Goal: Task Accomplishment & Management: Complete application form

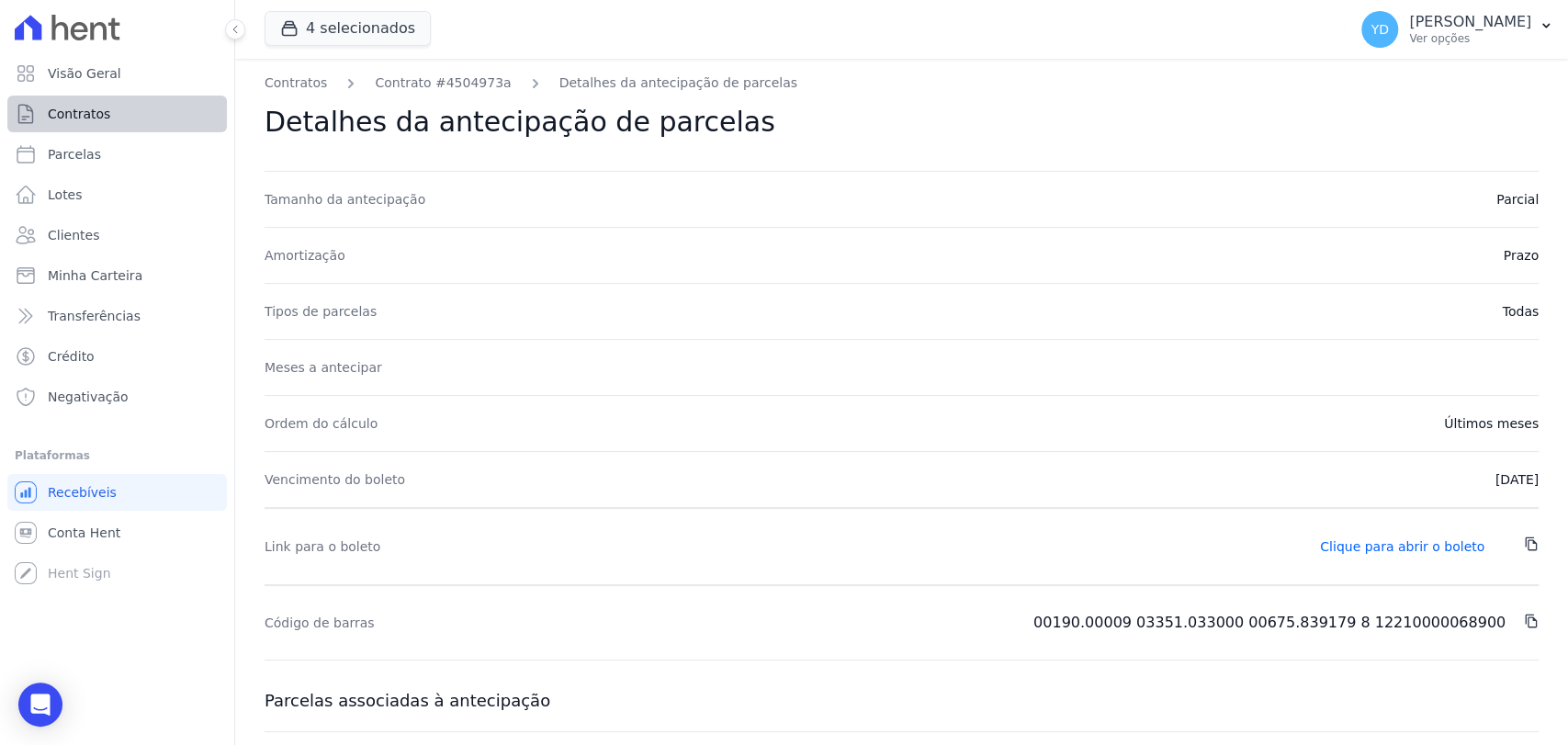
scroll to position [204, 0]
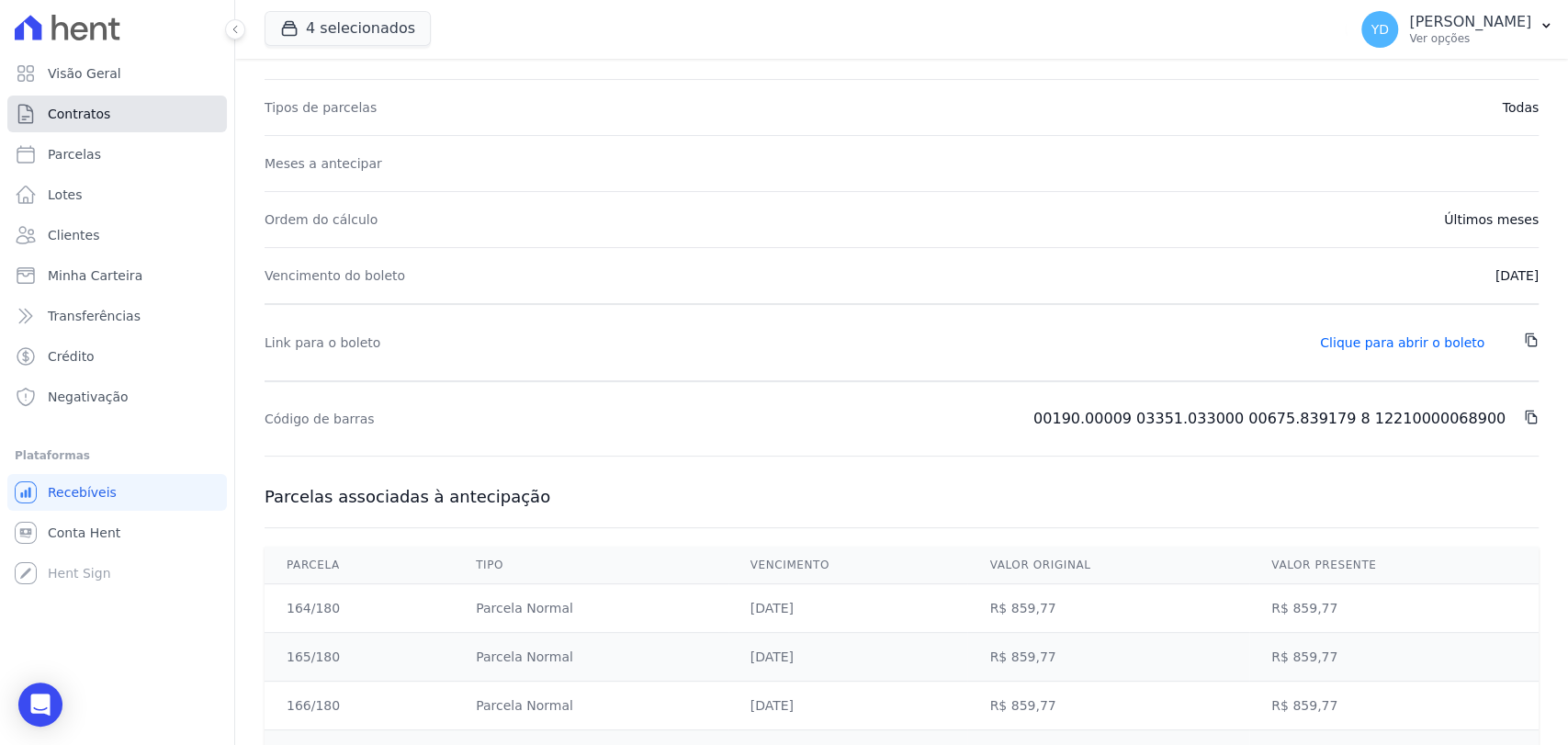
click at [201, 100] on link "Contratos" at bounding box center [117, 114] width 219 height 37
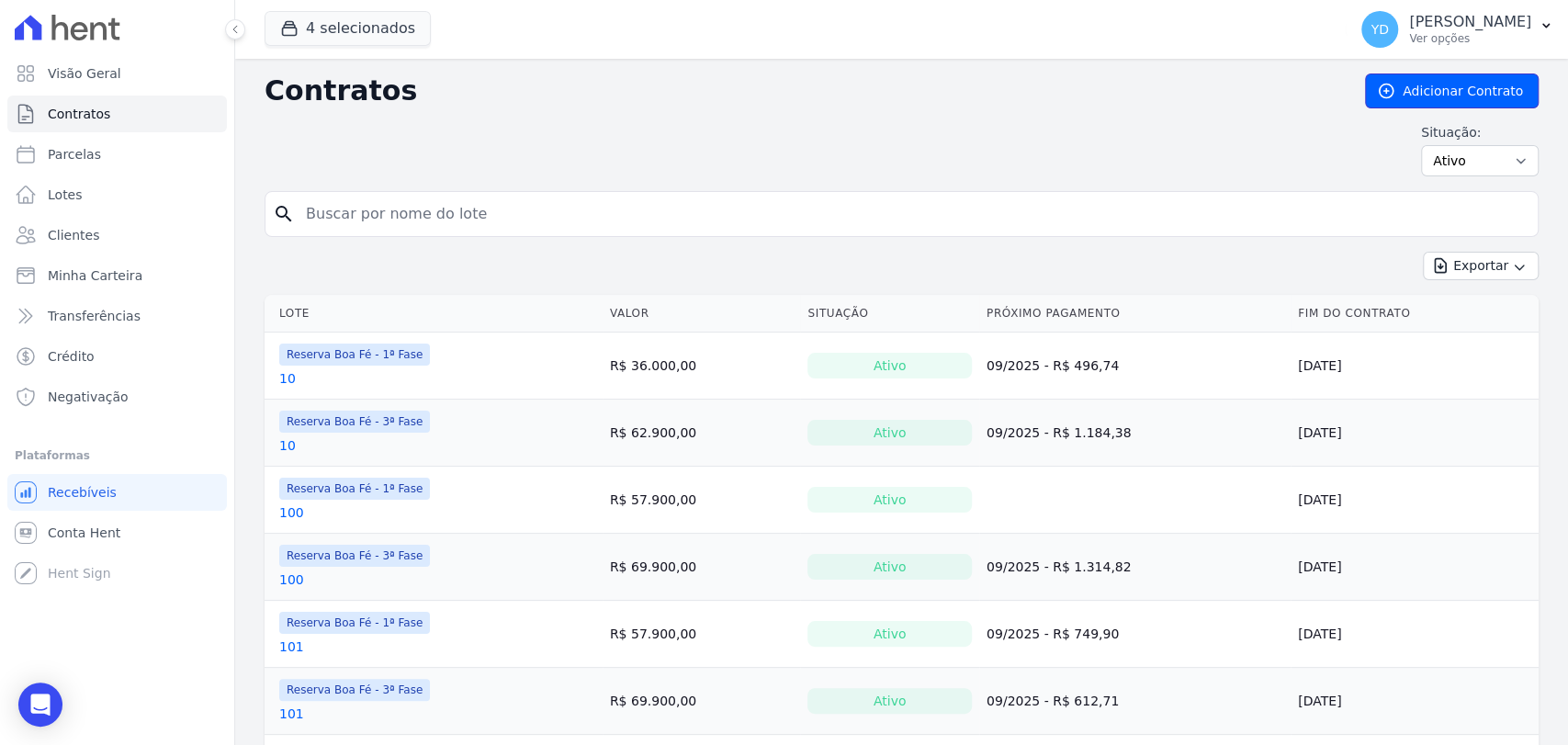
click at [1453, 94] on link "Adicionar Contrato" at bounding box center [1452, 91] width 174 height 35
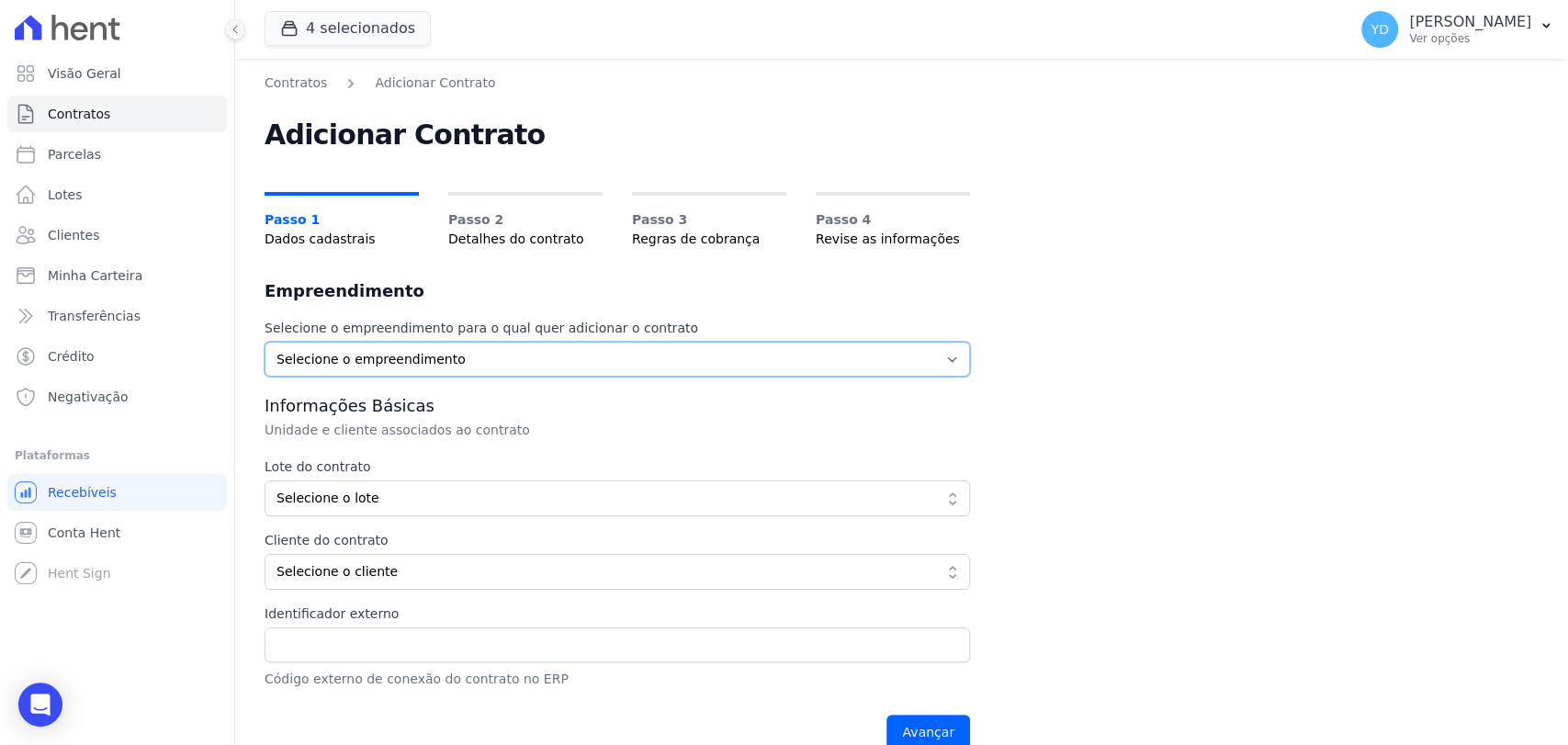
click at [635, 347] on select "Selecione o empreendimento [GEOGRAPHIC_DATA] - 1ª Fase Reserva Boa Fé - 2ª Fase…" at bounding box center [617, 359] width 706 height 35
select select "fc32f1a6-237e-466d-ab56-08b8ef7ae660"
click at [265, 341] on select "Selecione o empreendimento [GEOGRAPHIC_DATA] - 1ª Fase Reserva Boa Fé - 2ª Fase…" at bounding box center [617, 359] width 706 height 35
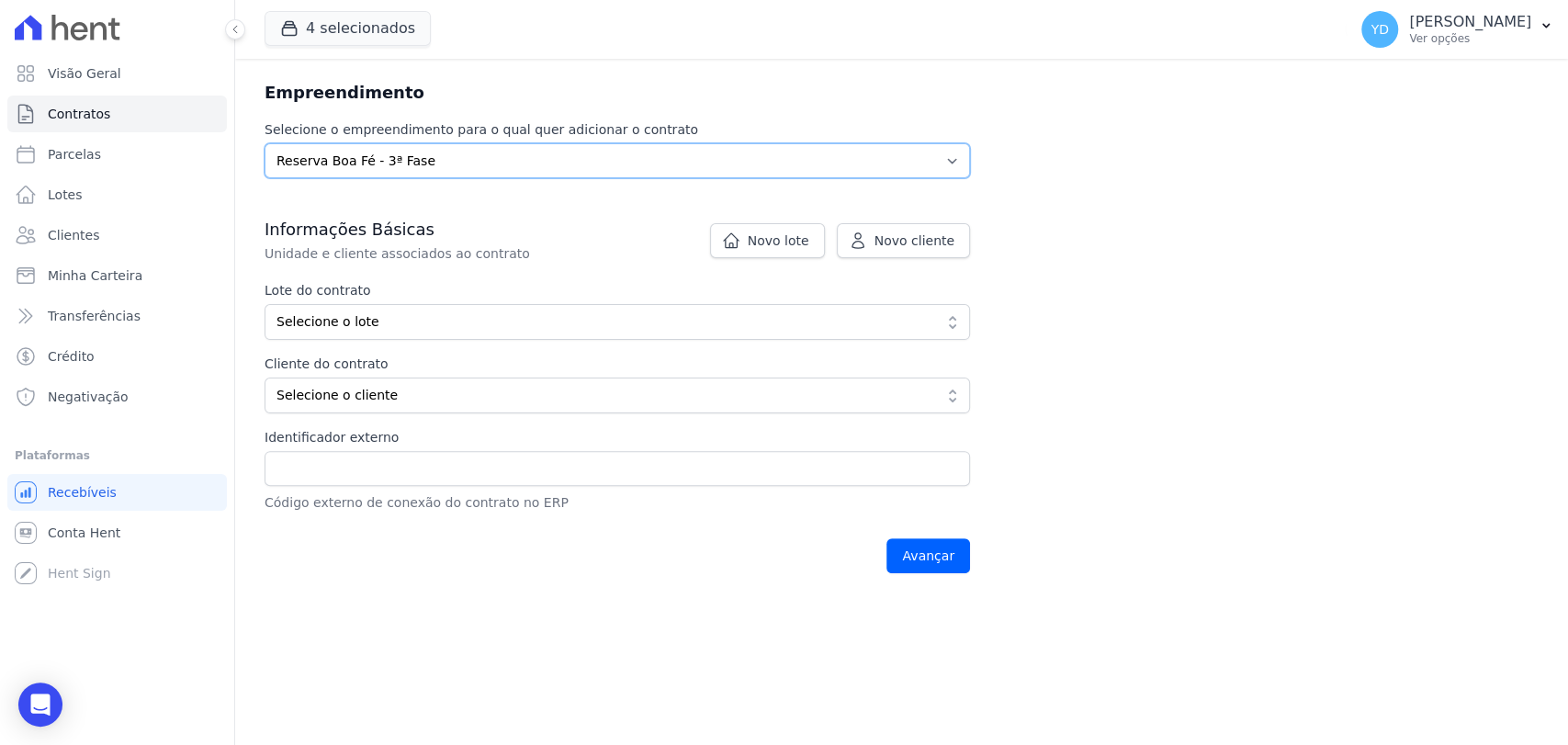
scroll to position [204, 0]
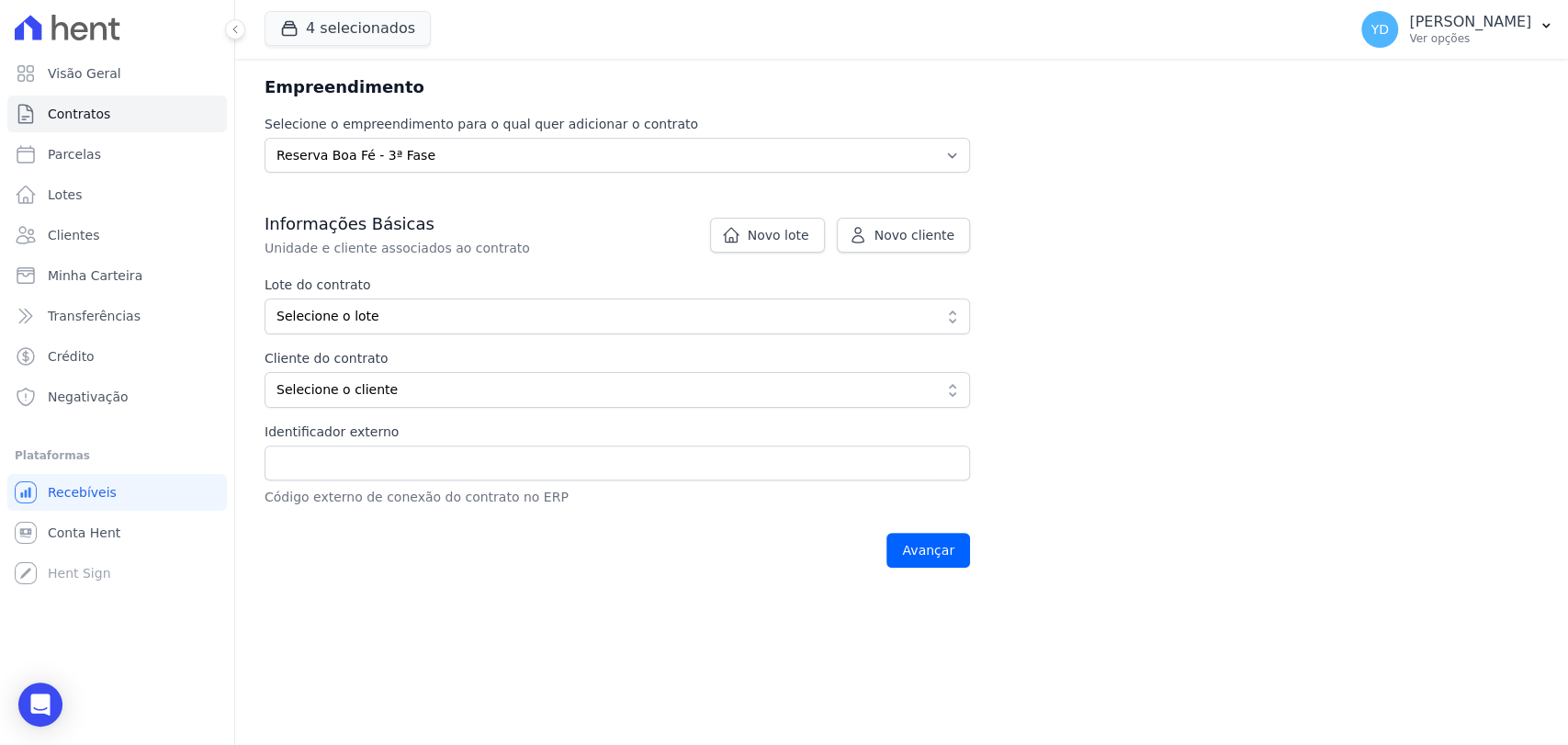
click at [760, 254] on p "Unidade e cliente associados ao contrato" at bounding box center [573, 248] width 617 height 19
click at [771, 238] on span "Novo lote" at bounding box center [778, 235] width 62 height 19
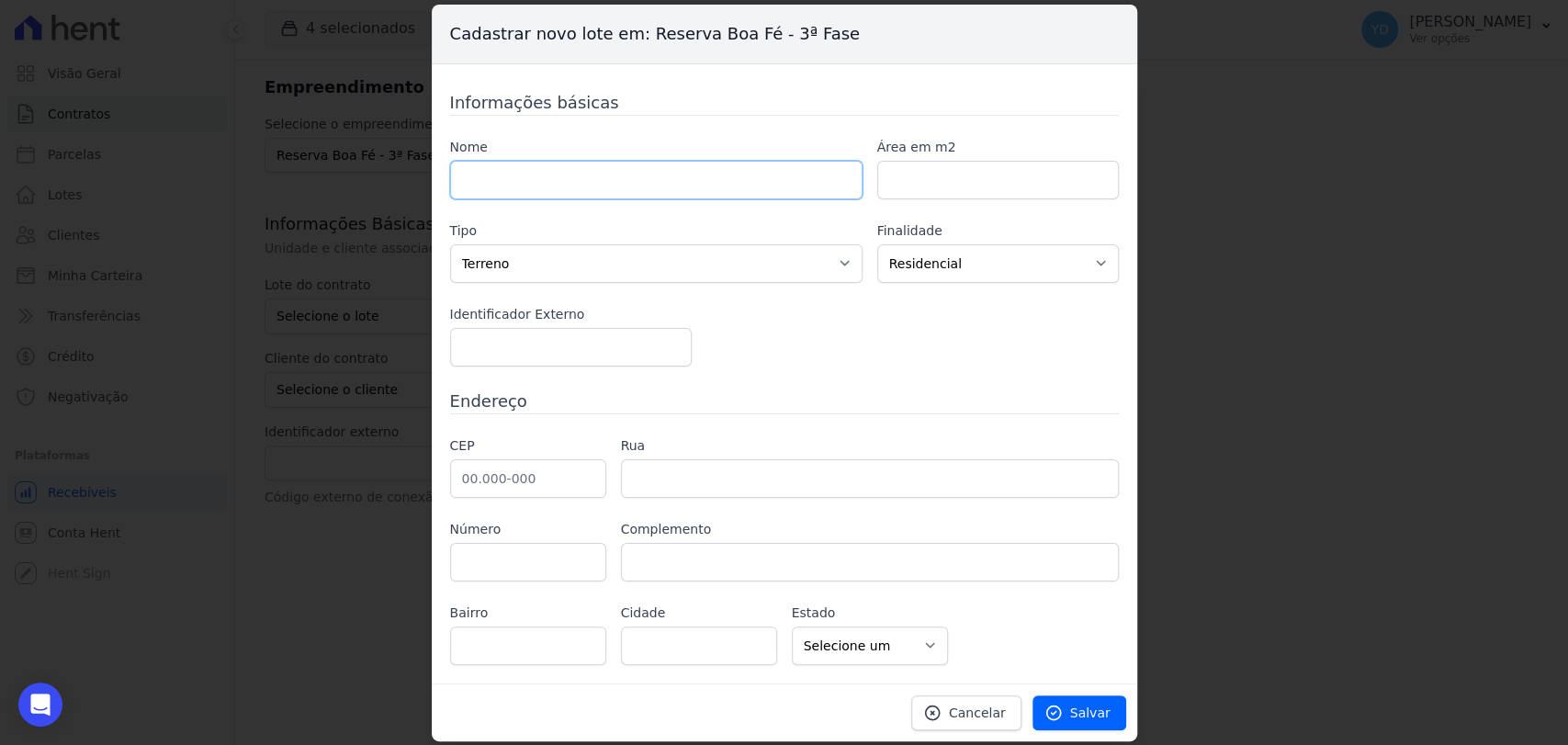
click at [691, 176] on input "text" at bounding box center [657, 180] width 413 height 39
type input "182"
click at [916, 187] on input "number" at bounding box center [997, 180] width 241 height 39
paste input "556.66"
type input "556.66"
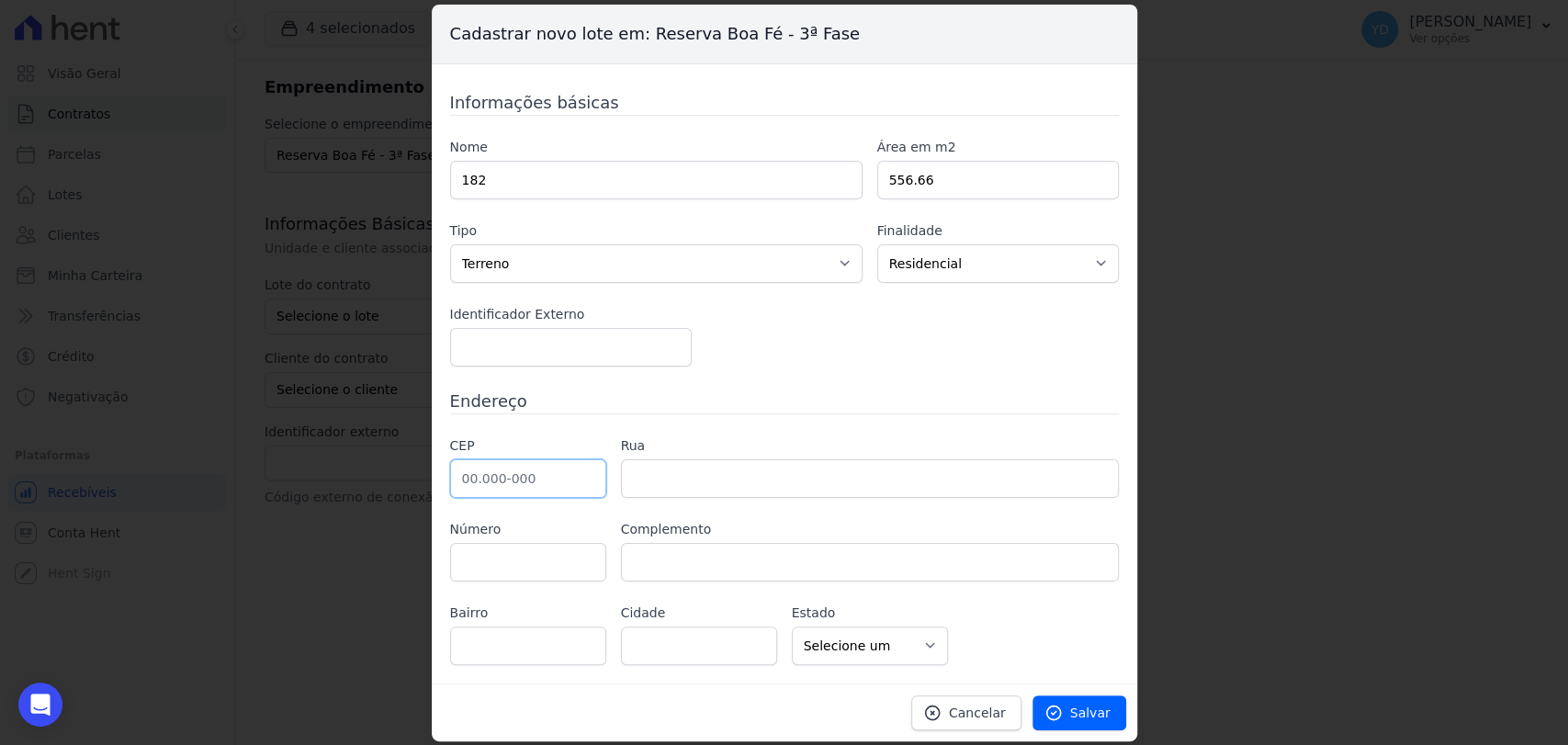
click at [562, 471] on input "text" at bounding box center [528, 479] width 156 height 39
type input "36.126-000"
click at [665, 477] on input "text" at bounding box center [870, 479] width 498 height 39
type input "Belmiro Braga"
select select "MG"
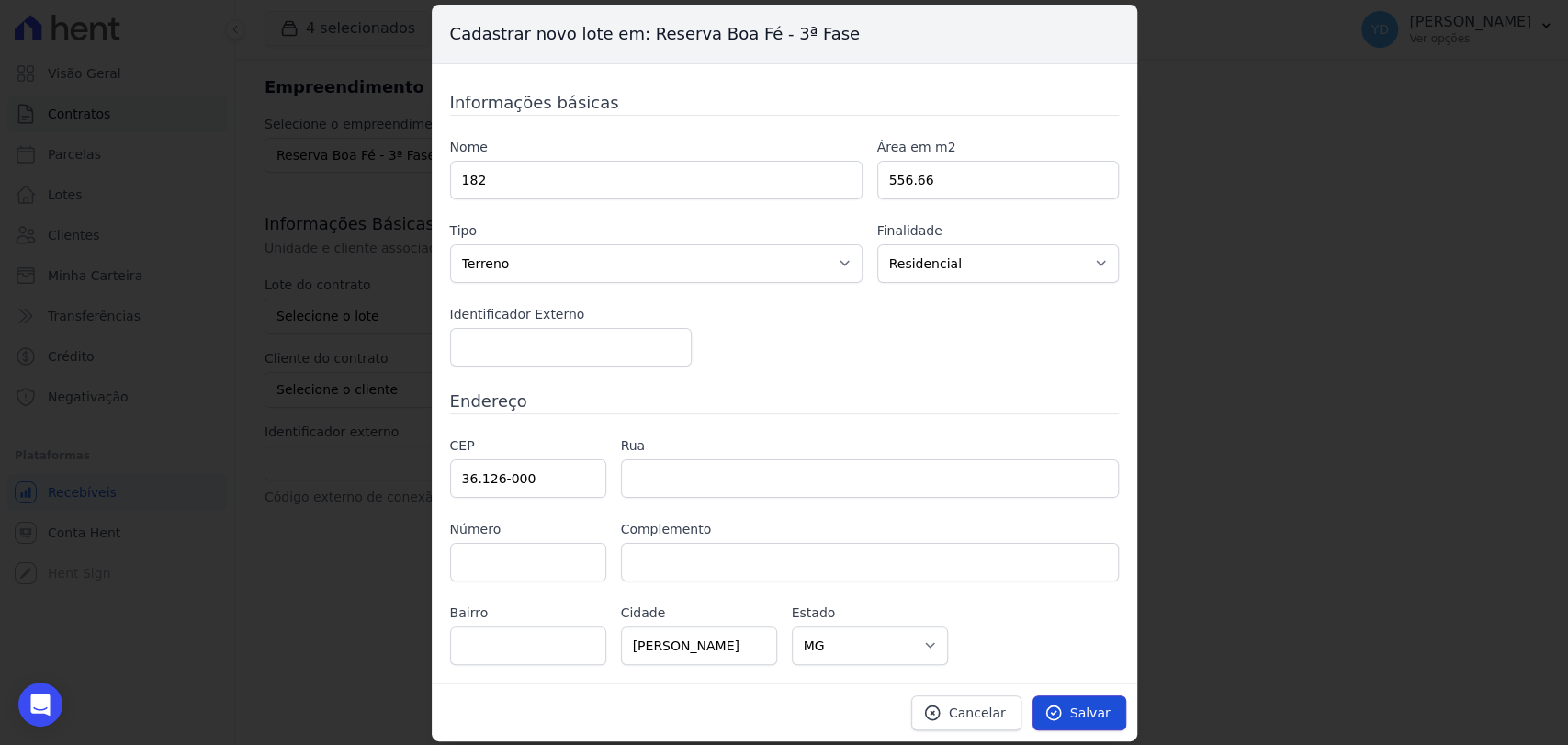
click at [1093, 719] on span "Salvar" at bounding box center [1091, 714] width 41 height 19
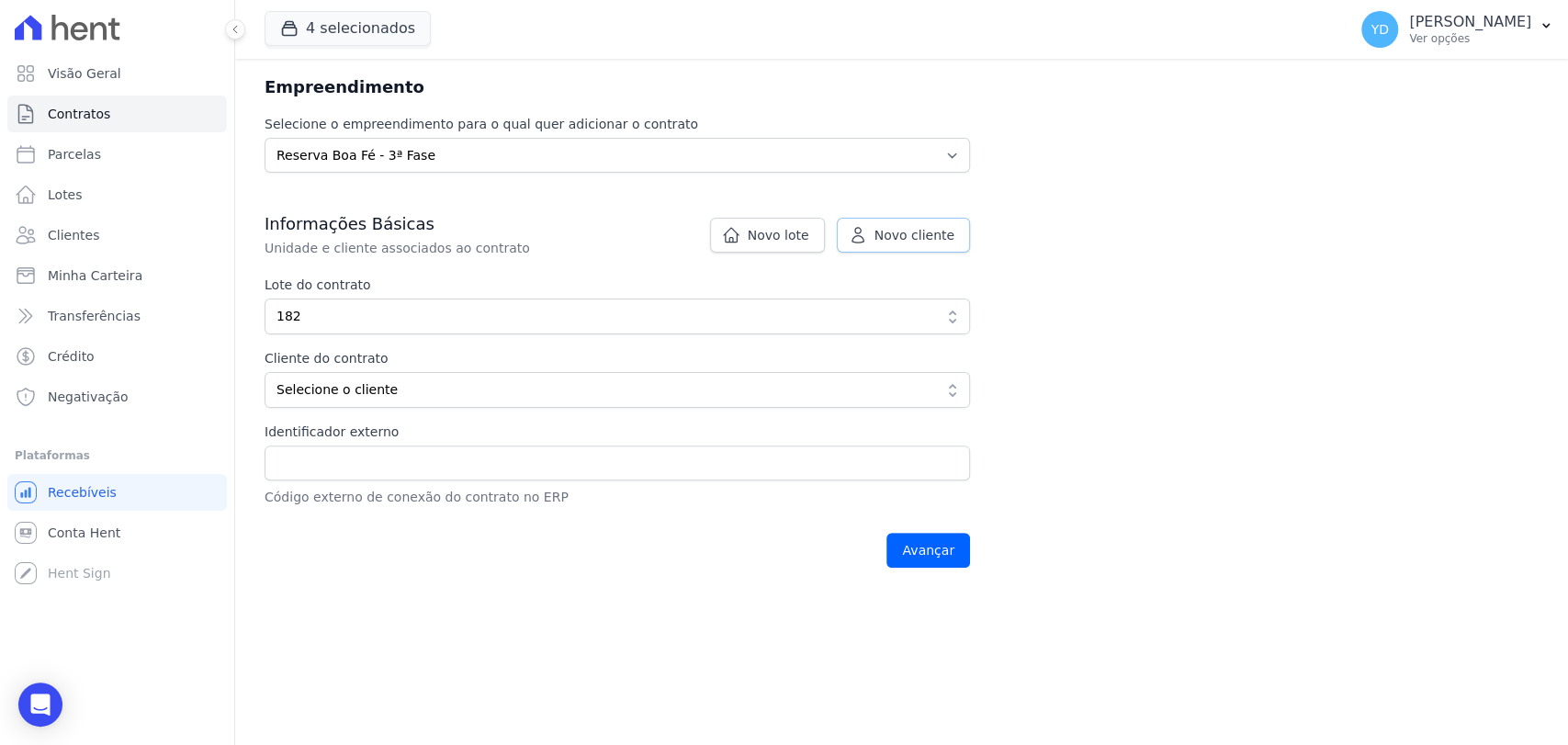
click at [879, 229] on link "Novo cliente" at bounding box center [904, 235] width 133 height 35
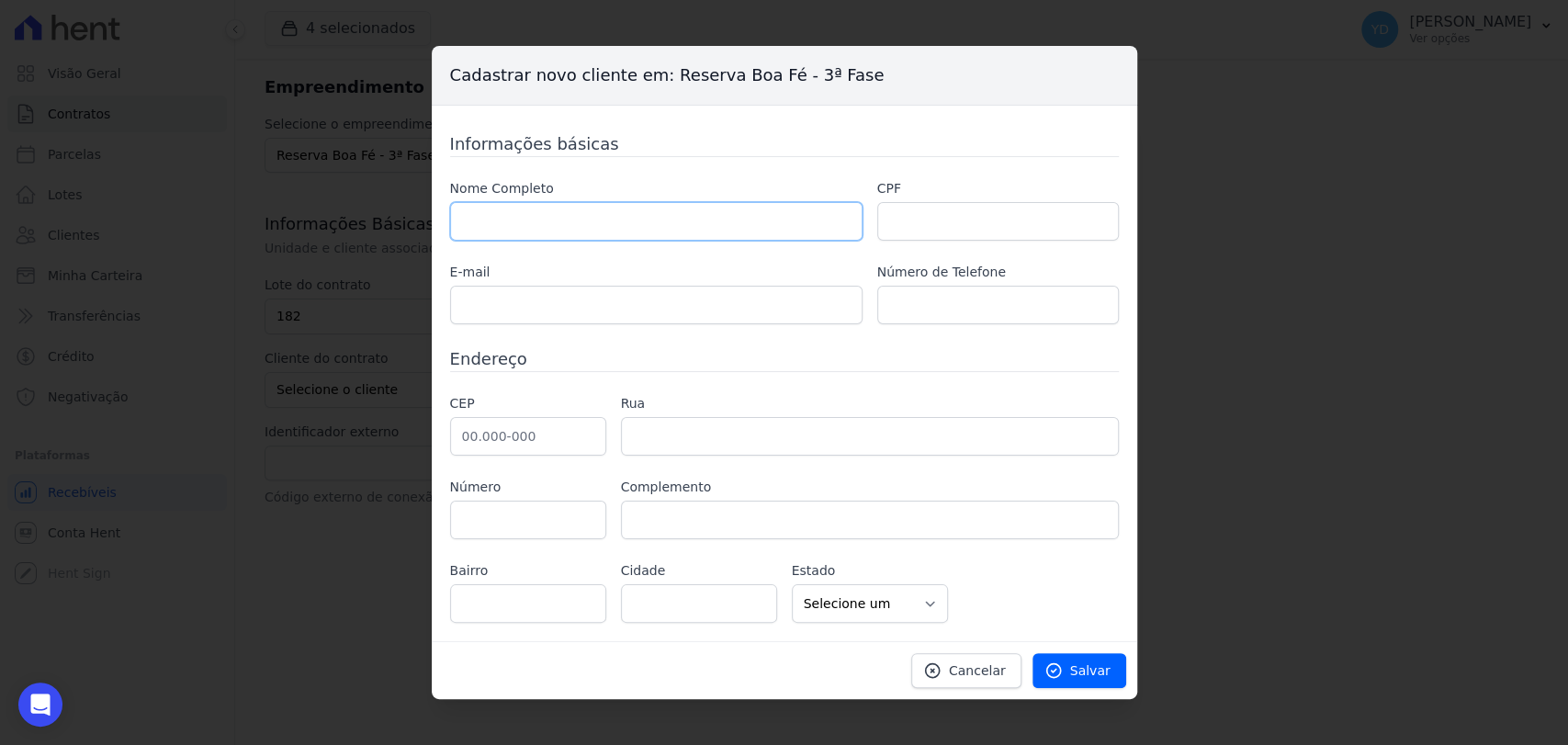
drag, startPoint x: 851, startPoint y: 210, endPoint x: 840, endPoint y: 222, distance: 16.3
click at [851, 210] on input "text" at bounding box center [657, 222] width 413 height 39
paste input "ALLINE ATAIDE SIMAS"
type input "ALLINE ATAIDE SIMAS"
click at [941, 201] on div "CPF" at bounding box center [997, 210] width 241 height 62
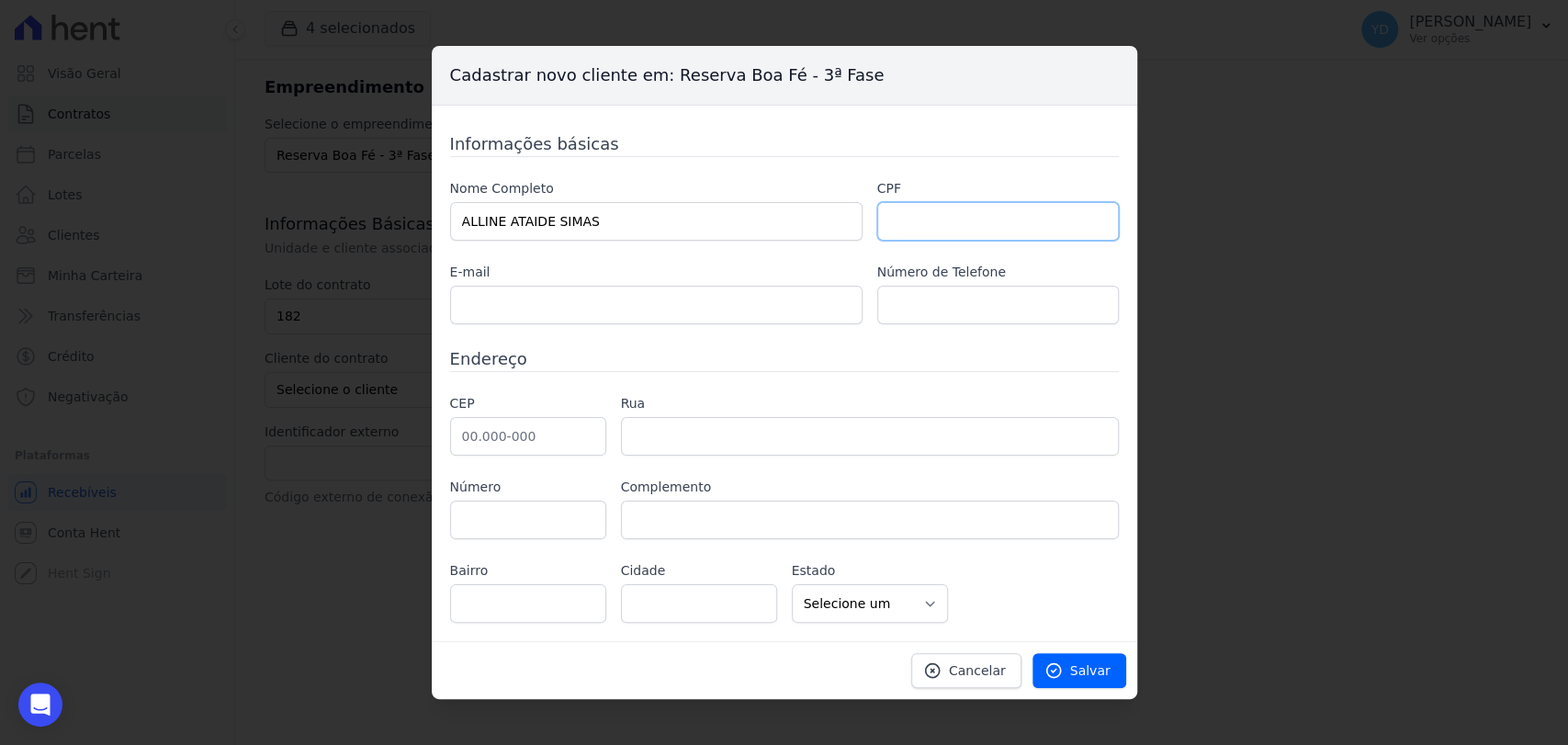
click at [890, 221] on input "text" at bounding box center [997, 222] width 241 height 39
paste input "820.202.136-72"
click at [928, 216] on input "820.202.136-72" at bounding box center [997, 222] width 241 height 39
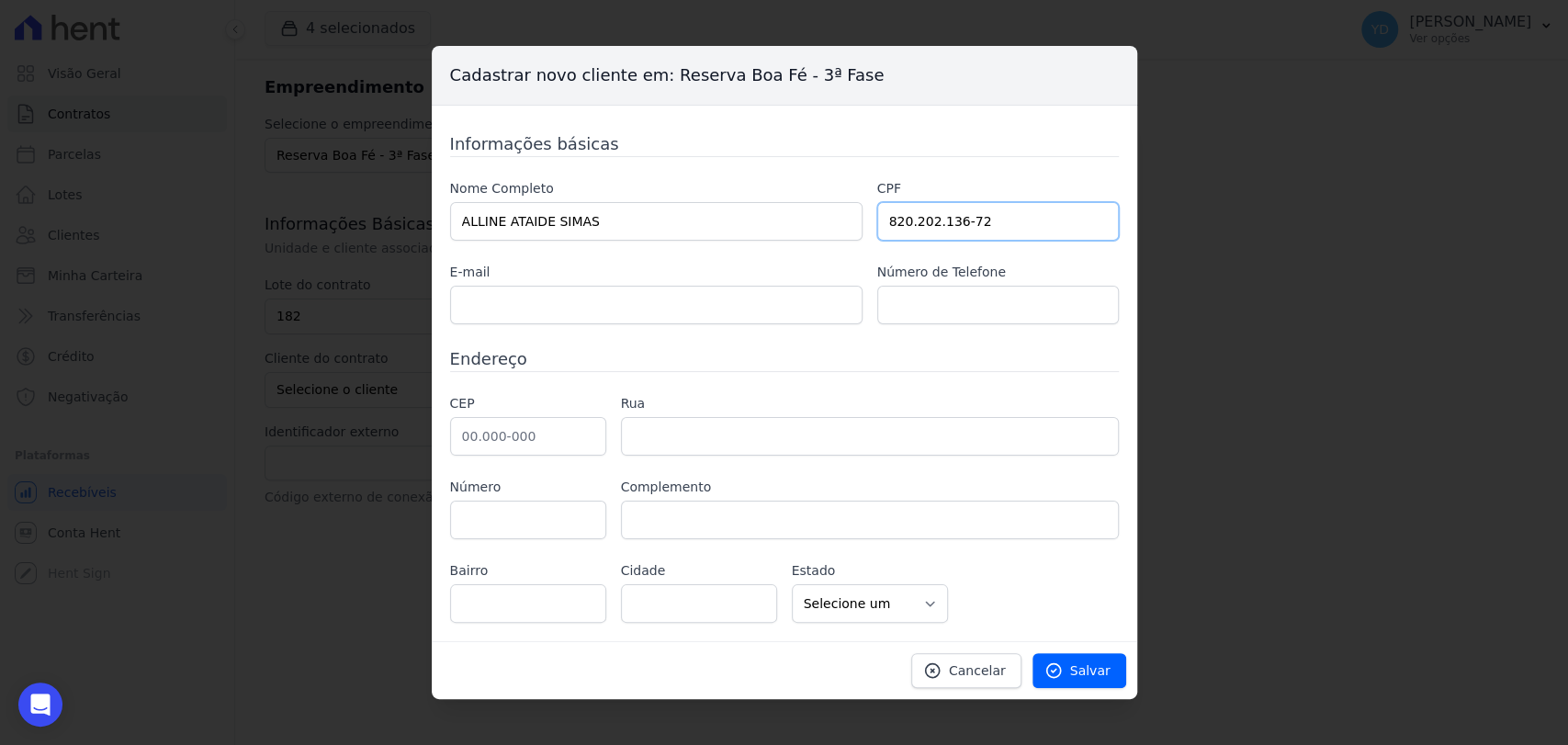
paste input "035.499.186-8"
type input "035.499.186-82"
drag, startPoint x: 522, startPoint y: 308, endPoint x: 529, endPoint y: 338, distance: 30.8
click at [522, 307] on input "text" at bounding box center [657, 305] width 413 height 39
click at [540, 447] on input "text" at bounding box center [528, 437] width 156 height 39
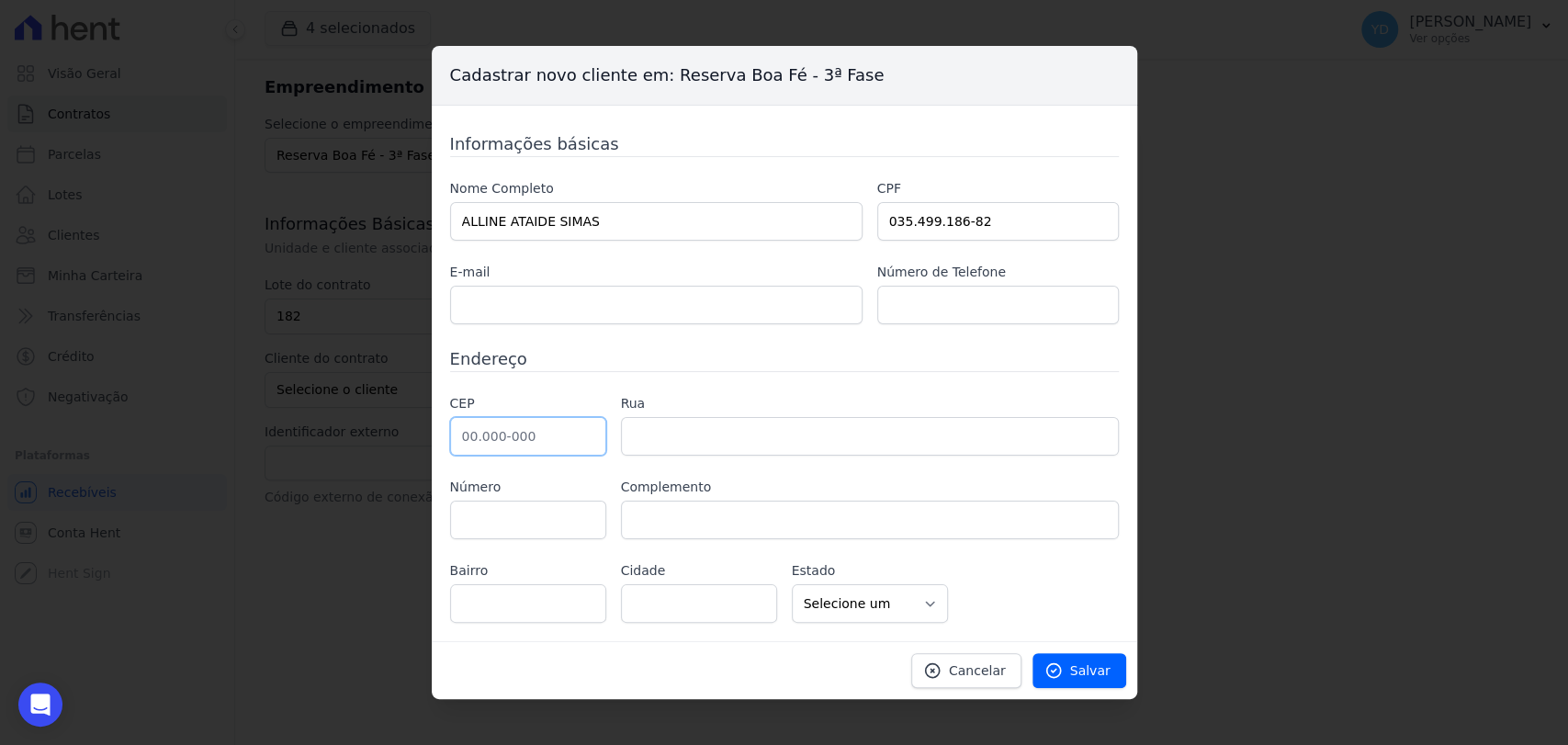
paste input "36.038-230"
type input "36.038-230"
click at [728, 367] on h3 "Endereço" at bounding box center [784, 358] width 669 height 25
type input "Avenida Engenheiro Valdir Pedro Monachesi"
type input "Aeroporto"
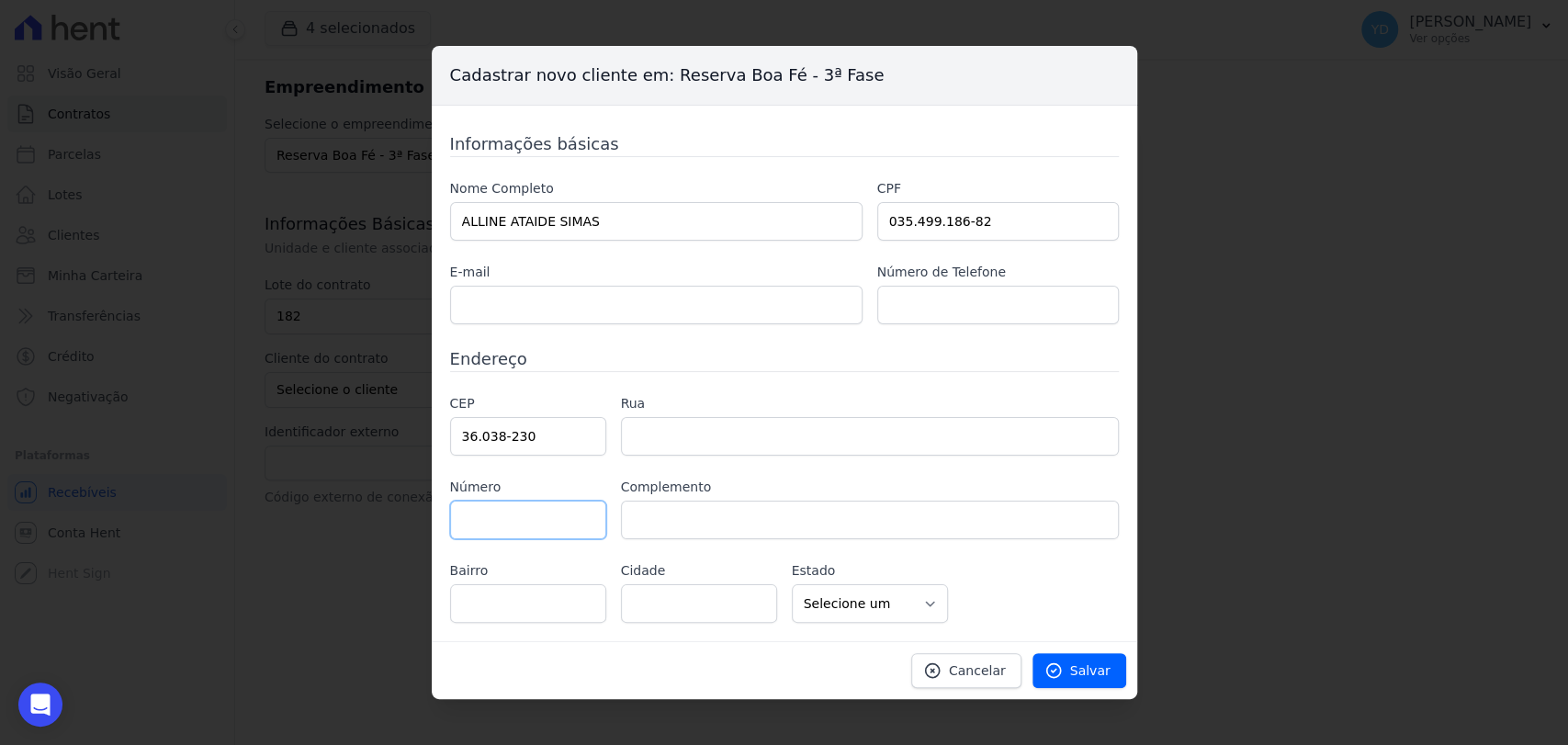
type input "Juiz de Fora"
select select "MG"
click at [688, 431] on input "Avenida Engenheiro Valdir Pedro Monachesi" at bounding box center [870, 437] width 498 height 39
click at [634, 339] on div "Informações básicas Nome Completo ALLINE ATAIDE SIMAS CPF 035.499.186-82 E-mail…" at bounding box center [784, 377] width 669 height 491
click at [541, 517] on input "text" at bounding box center [528, 520] width 156 height 39
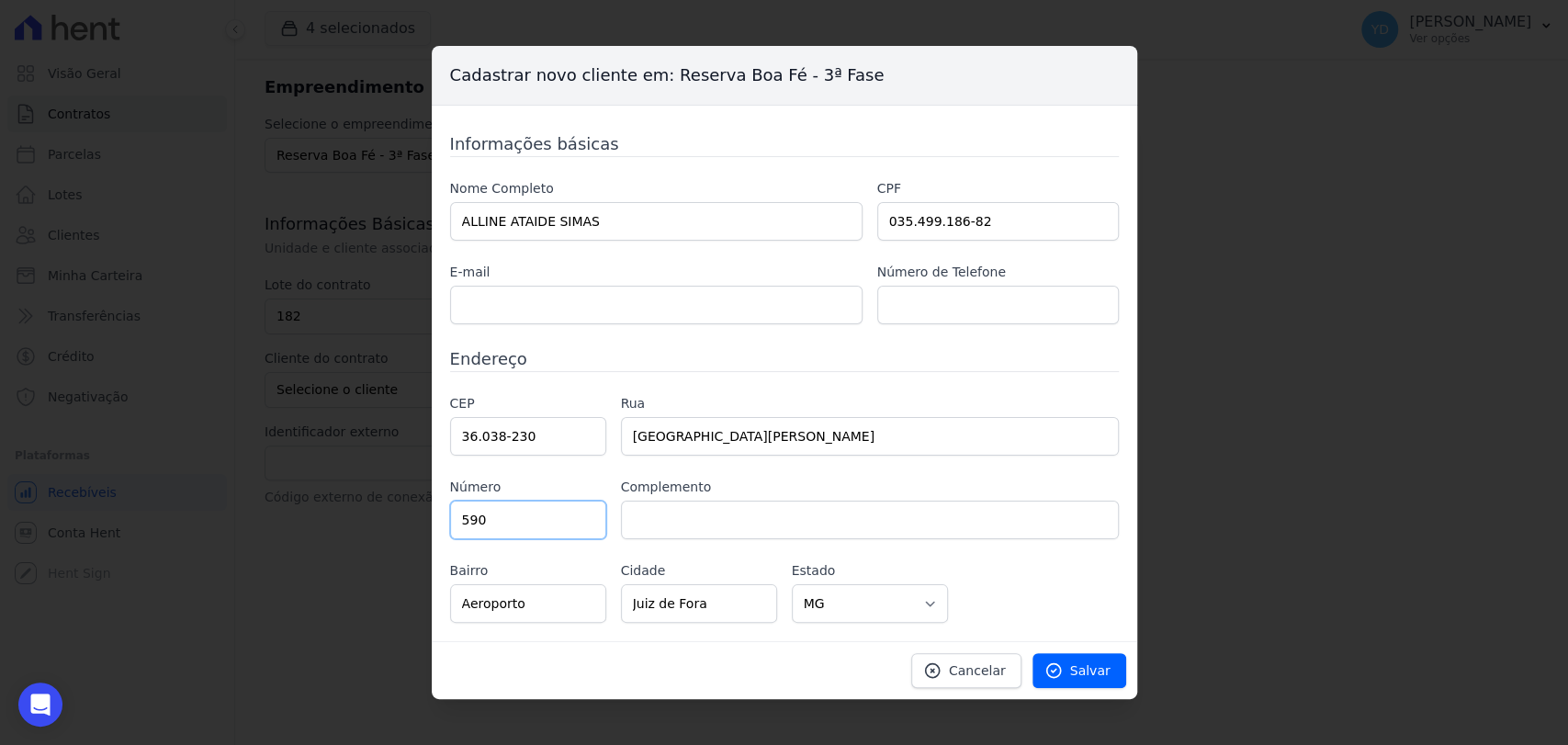
type input "590"
type input "201"
click at [729, 360] on h3 "Endereço" at bounding box center [784, 358] width 669 height 25
click at [758, 295] on input "text" at bounding box center [657, 305] width 413 height 39
paste input "[EMAIL_ADDRESS][DOMAIN_NAME]"
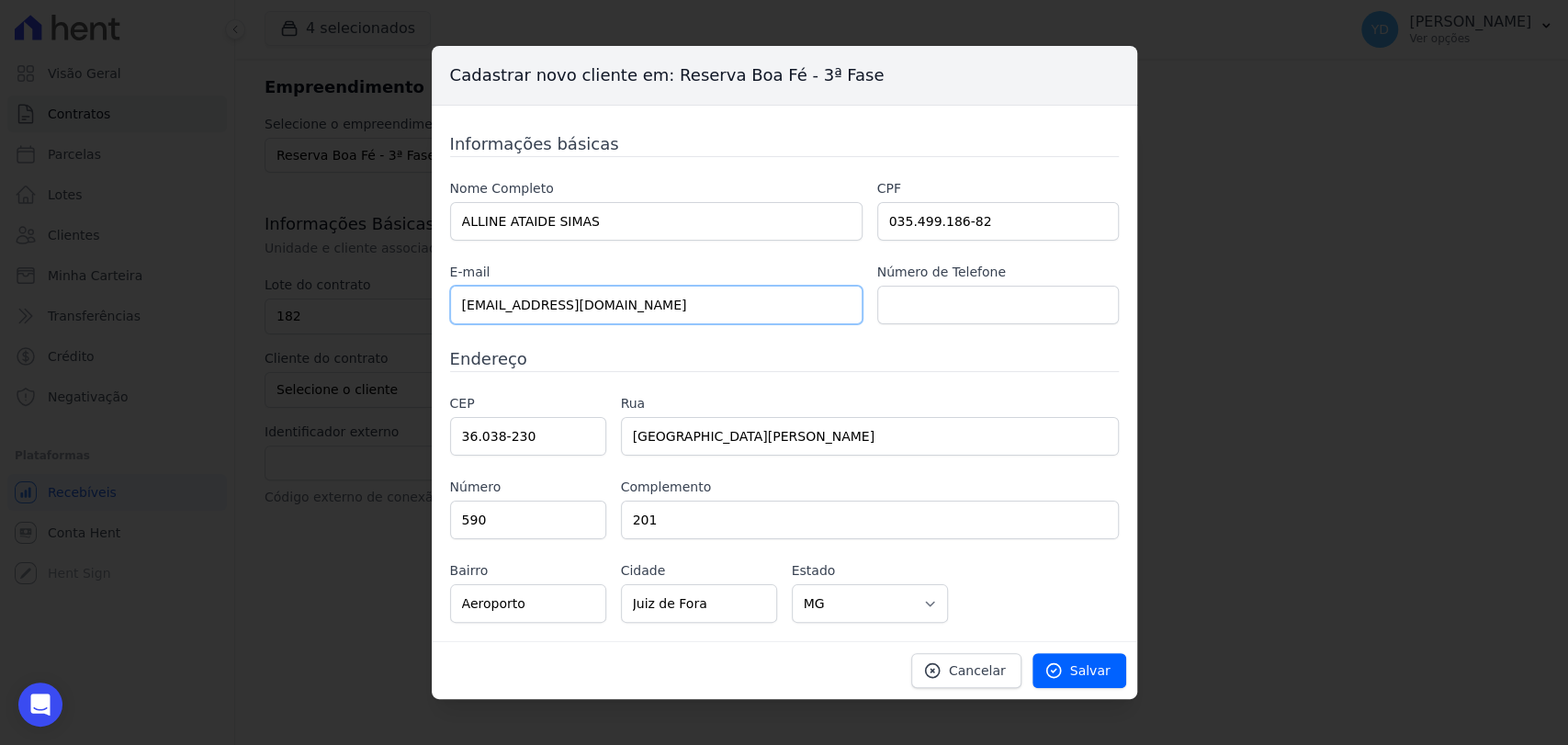
drag, startPoint x: 467, startPoint y: 303, endPoint x: 451, endPoint y: 303, distance: 16.0
click at [451, 303] on input "[EMAIL_ADDRESS][DOMAIN_NAME]" at bounding box center [657, 305] width 413 height 39
type input "[EMAIL_ADDRESS][DOMAIN_NAME]"
paste input "32 9923-3843"
type input "32 9923-3843"
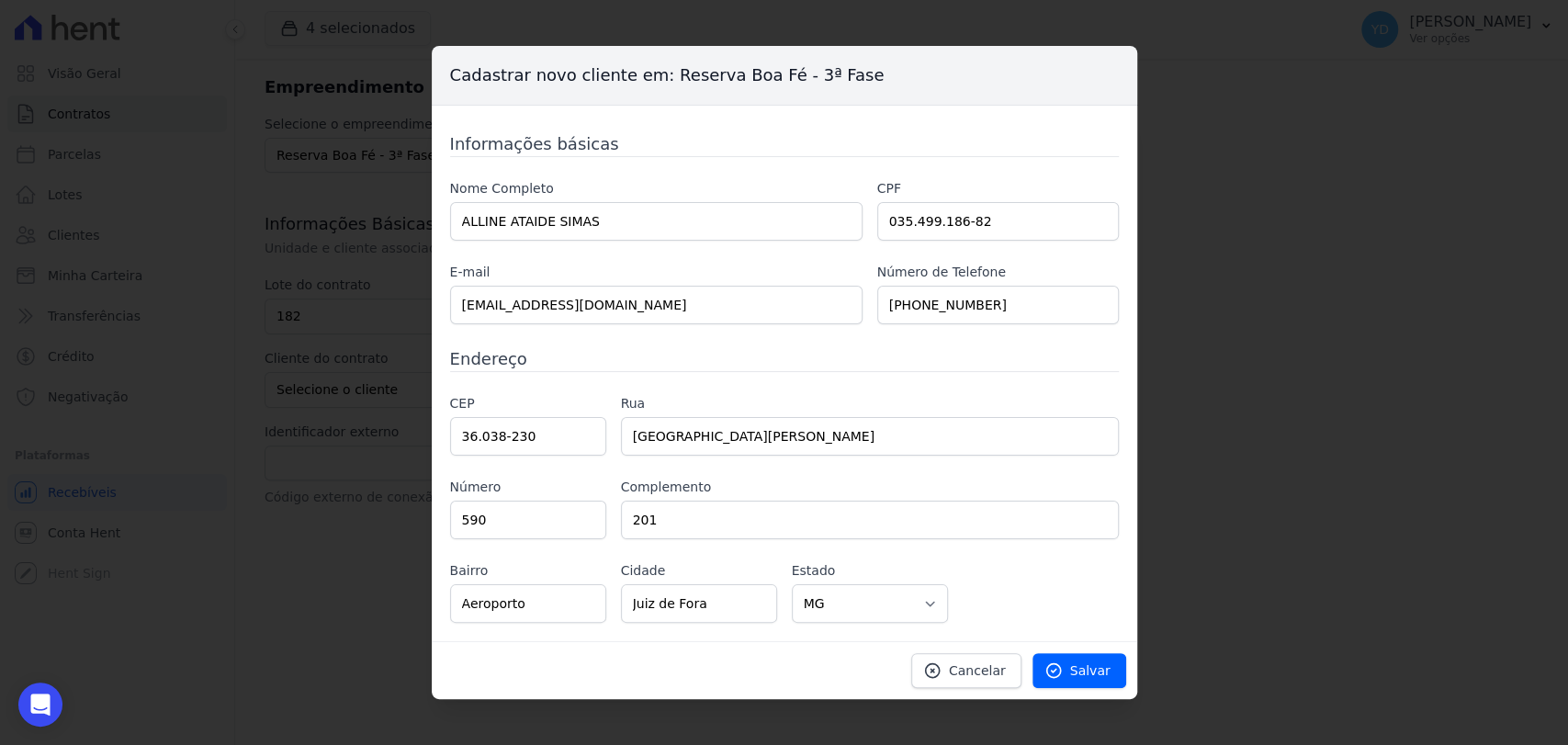
click at [853, 395] on label "Rua" at bounding box center [870, 404] width 498 height 19
click at [1061, 671] on icon at bounding box center [1054, 671] width 19 height 19
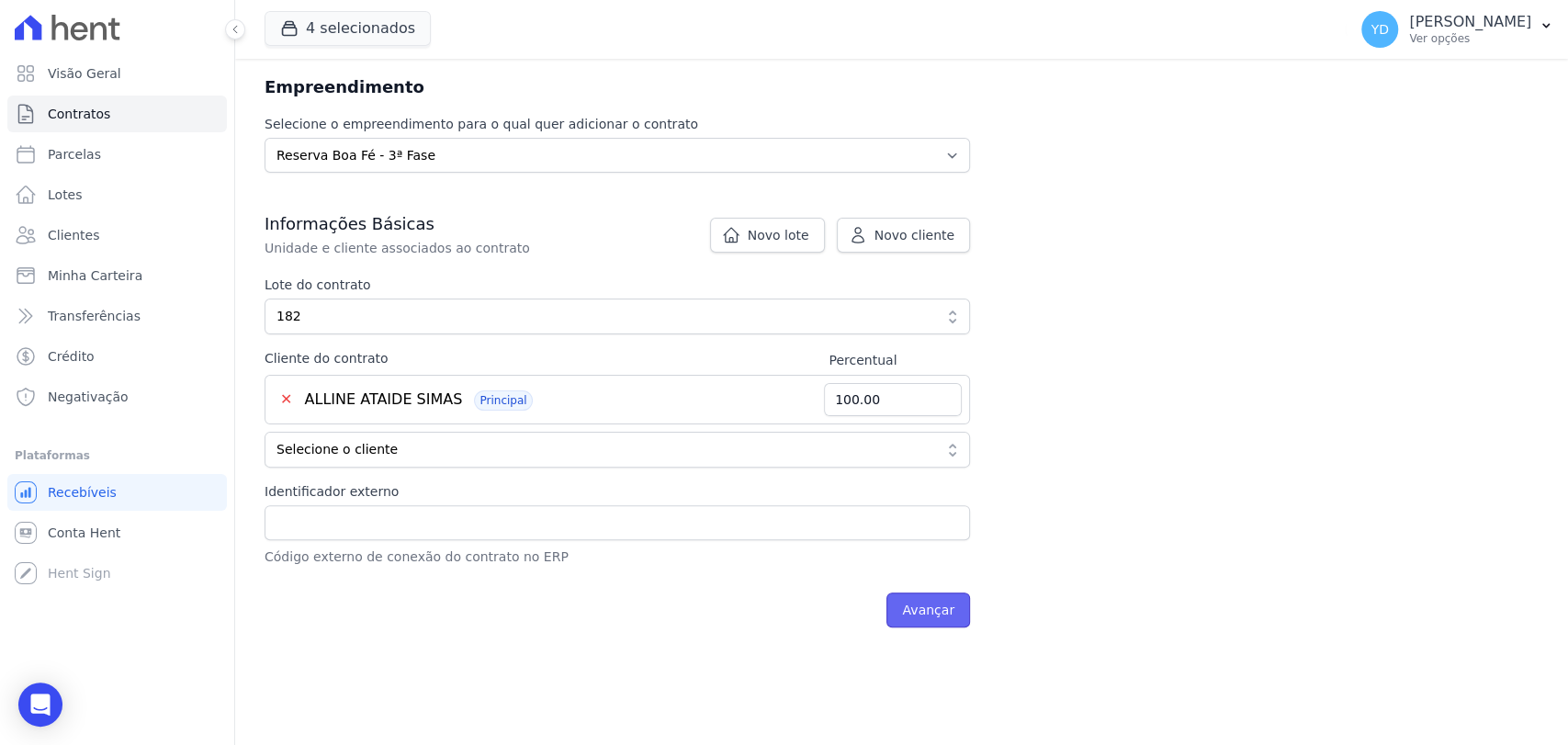
click at [922, 612] on input "Avançar" at bounding box center [928, 611] width 83 height 35
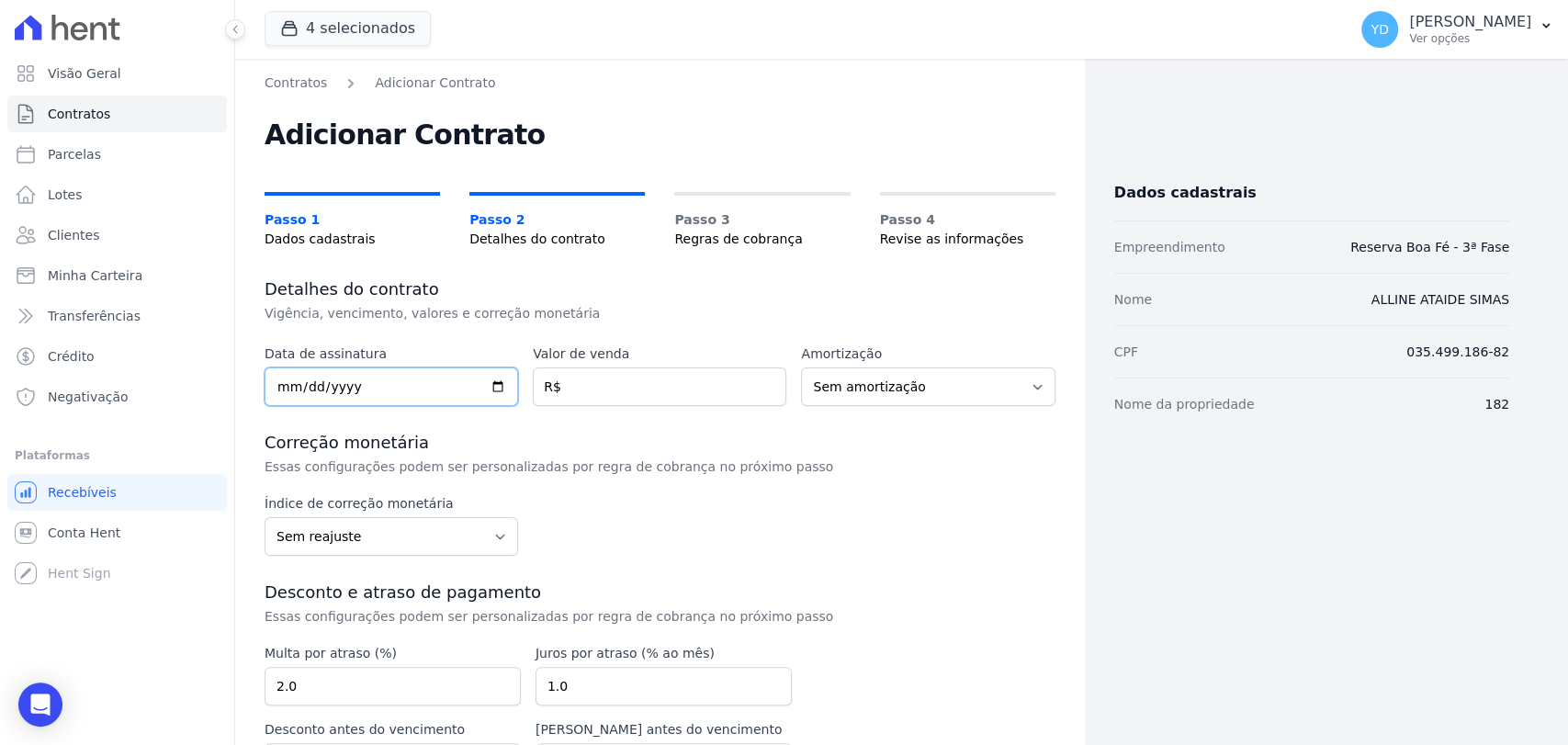
click at [419, 376] on input "date" at bounding box center [391, 387] width 253 height 39
type input "[DATE]"
click at [698, 381] on input "number" at bounding box center [660, 387] width 253 height 39
type input "71900.00"
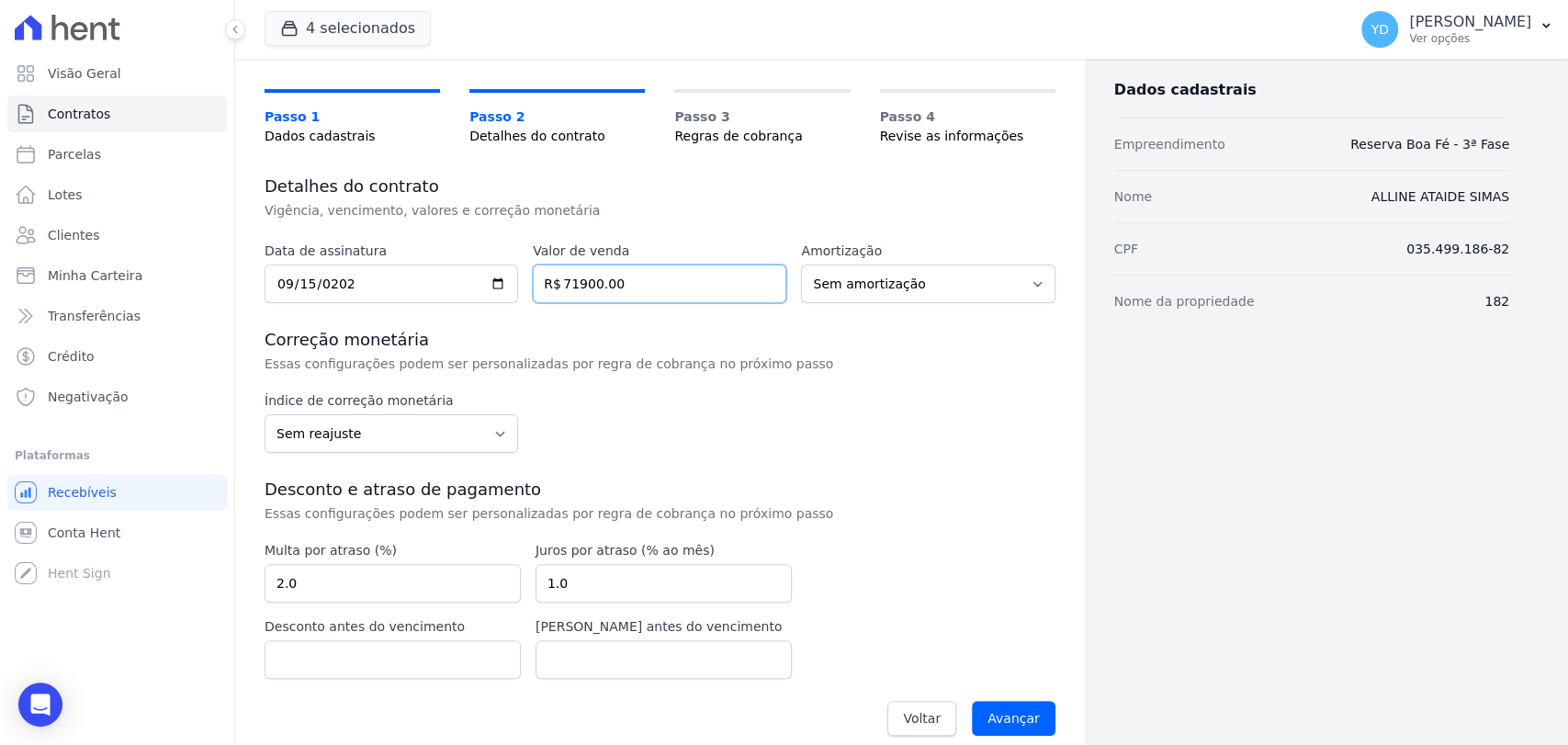
scroll to position [121, 0]
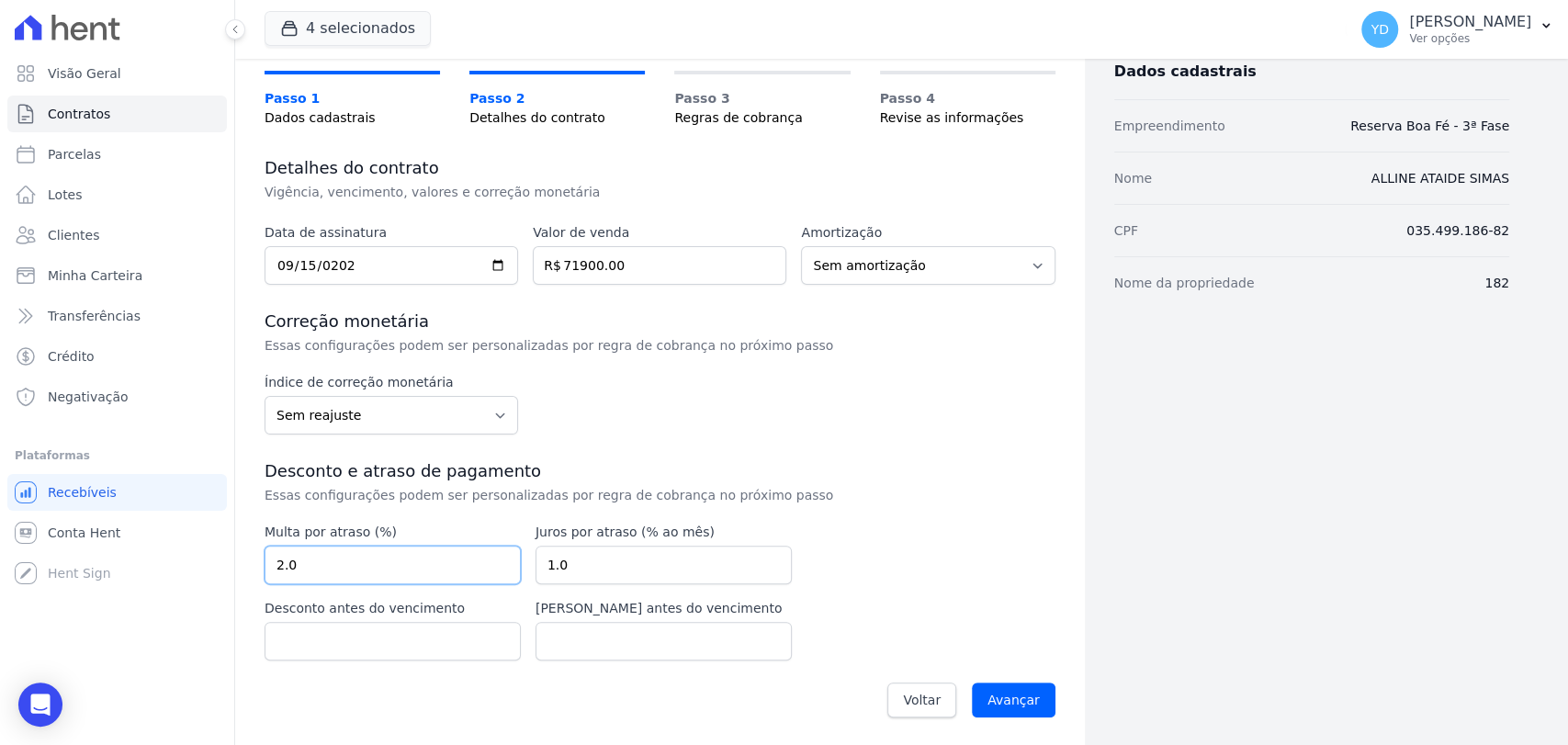
click at [438, 570] on input "2.0" at bounding box center [392, 565] width 256 height 39
type input "10.00"
click at [996, 691] on input "Avançar" at bounding box center [1014, 701] width 83 height 35
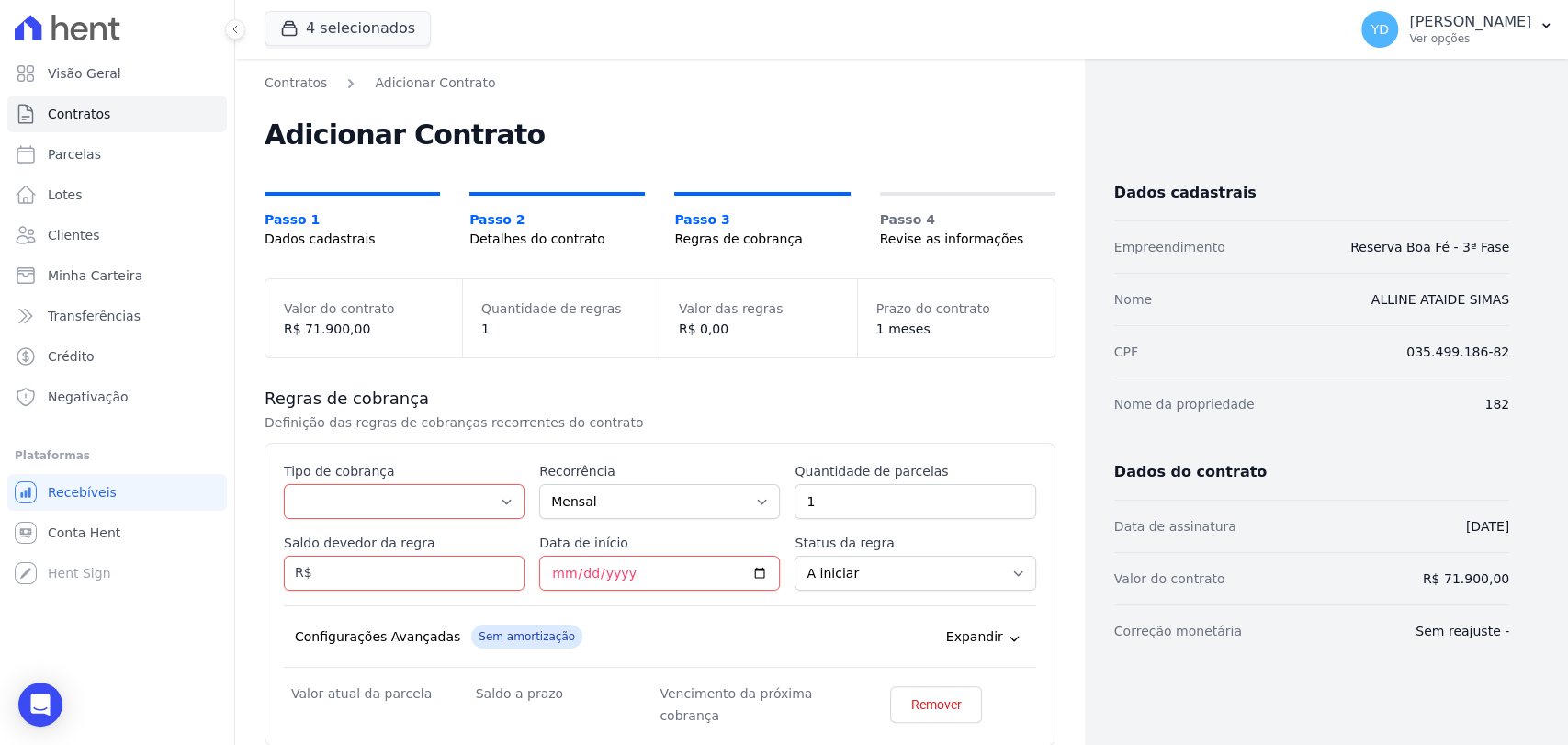
click at [303, 521] on div "Esse tipo de parcela não entra no saldo devedor do contrato. Tipo de cobrança P…" at bounding box center [660, 595] width 752 height 265
click at [303, 503] on select "Parcela Normal Entrada Sinal Intercalada Chaves Pré-chaves Pós-chaves Impostos …" at bounding box center [404, 502] width 241 height 35
select select "down_payment"
click at [284, 484] on select "Parcela Normal Entrada Sinal Intercalada Chaves Pré-chaves Pós-chaves Impostos …" at bounding box center [404, 502] width 241 height 35
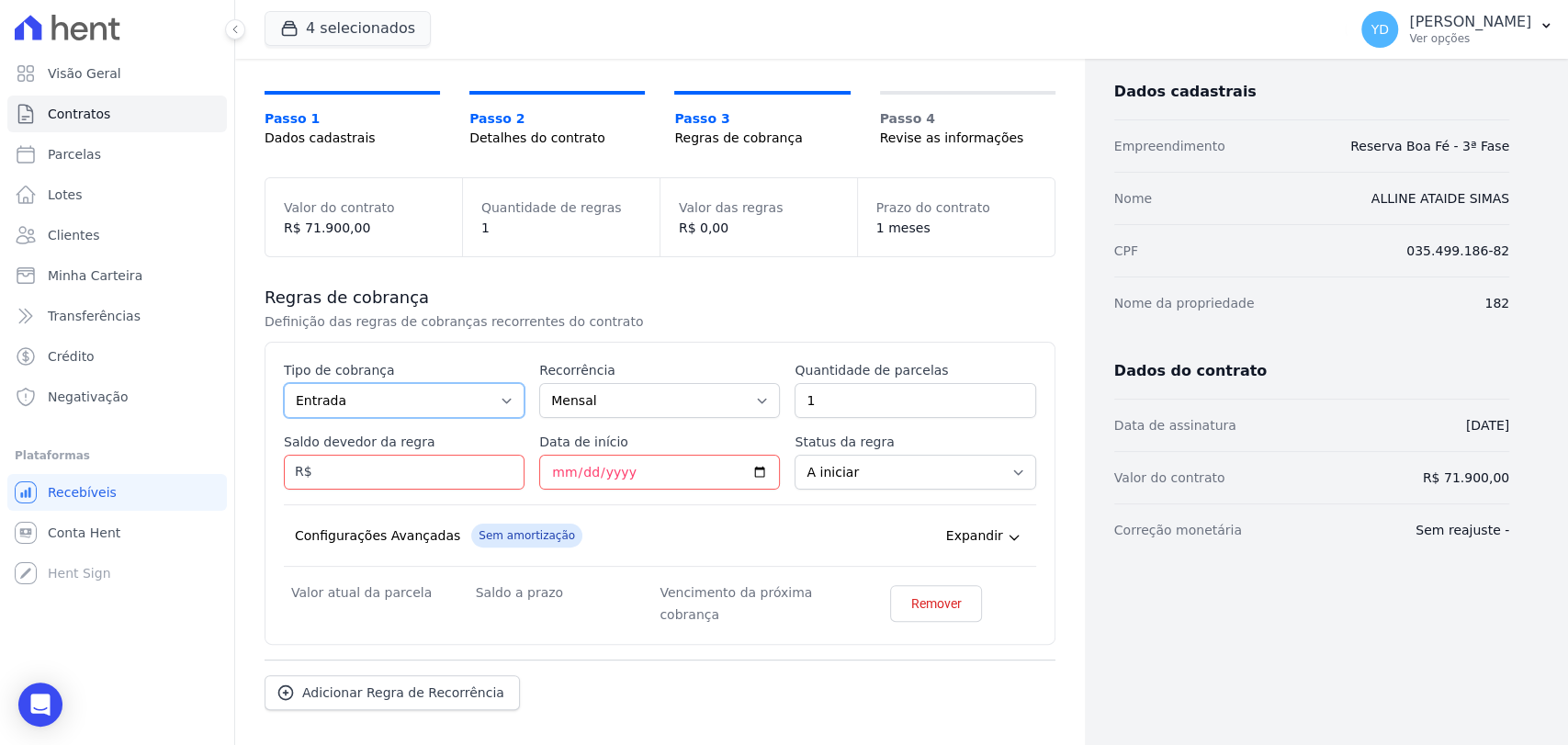
scroll to position [102, 0]
click at [424, 476] on input "Saldo devedor da regra" at bounding box center [404, 472] width 241 height 35
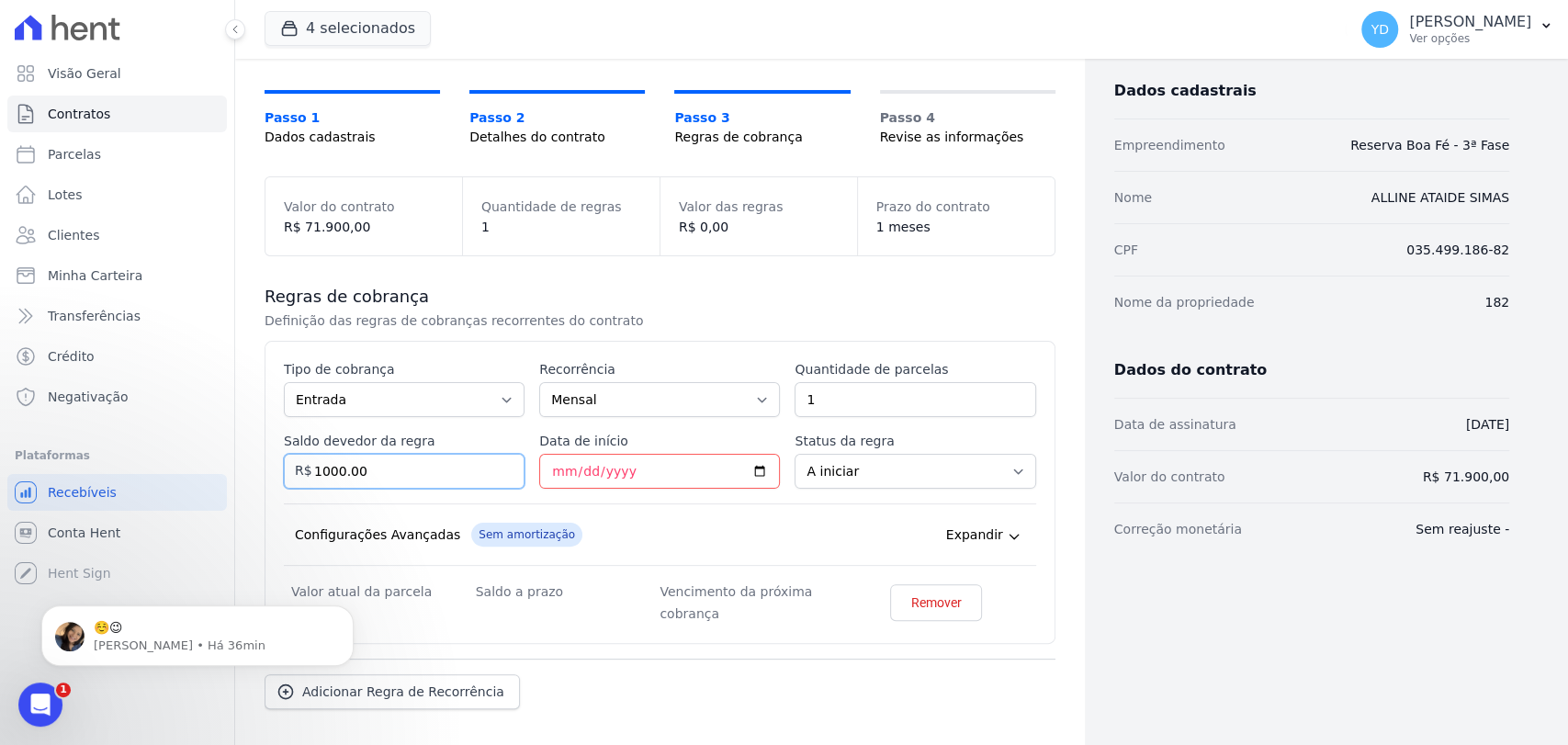
scroll to position [0, 0]
type input "1000.00"
click at [551, 480] on input "Data de início" at bounding box center [660, 472] width 241 height 35
type input "[DATE]"
click at [610, 531] on div "Configurações Avançadas Sem amortização Price adjustment index/ Price adjustmen…" at bounding box center [660, 535] width 752 height 63
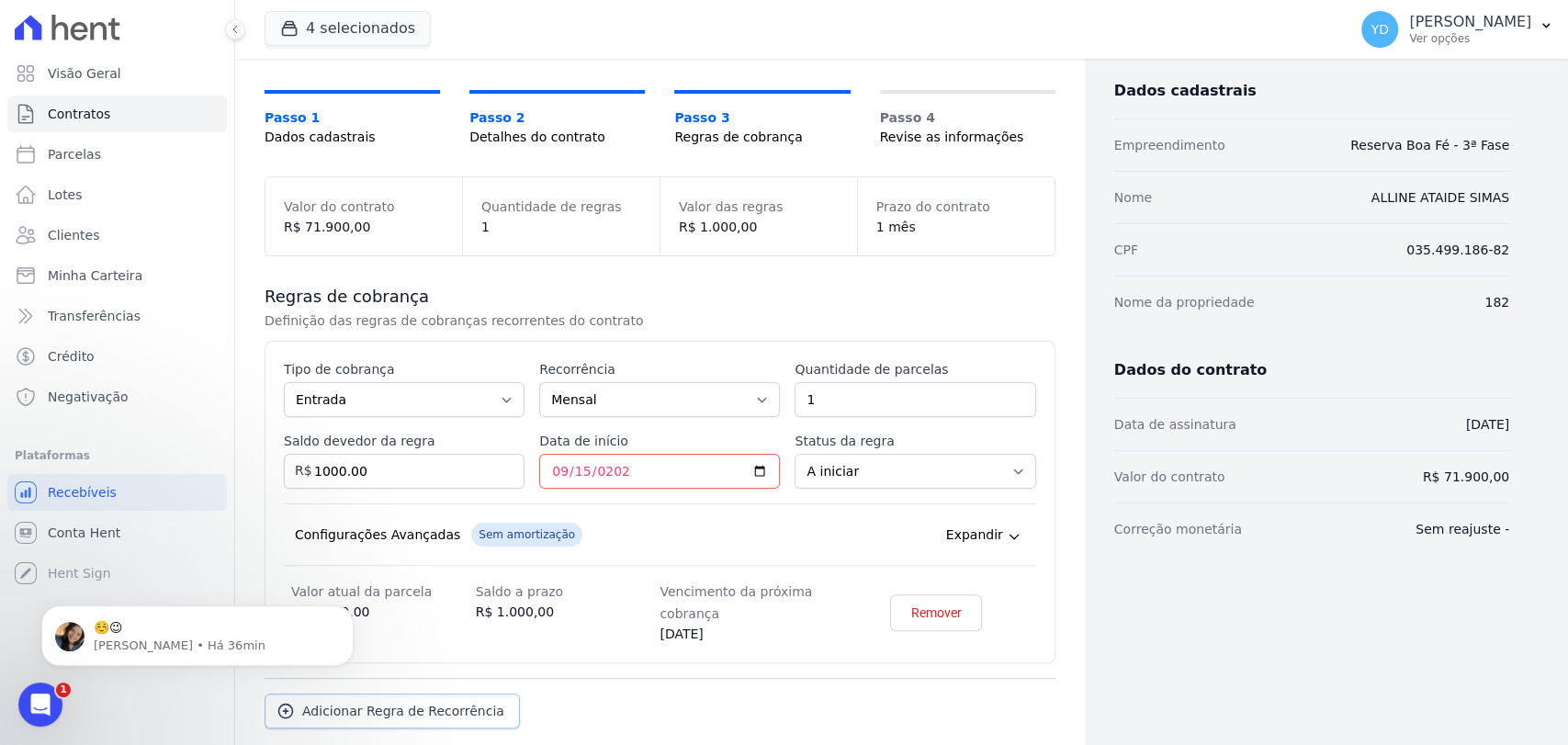
click at [446, 708] on span "Adicionar Regra de Recorrência" at bounding box center [403, 712] width 203 height 19
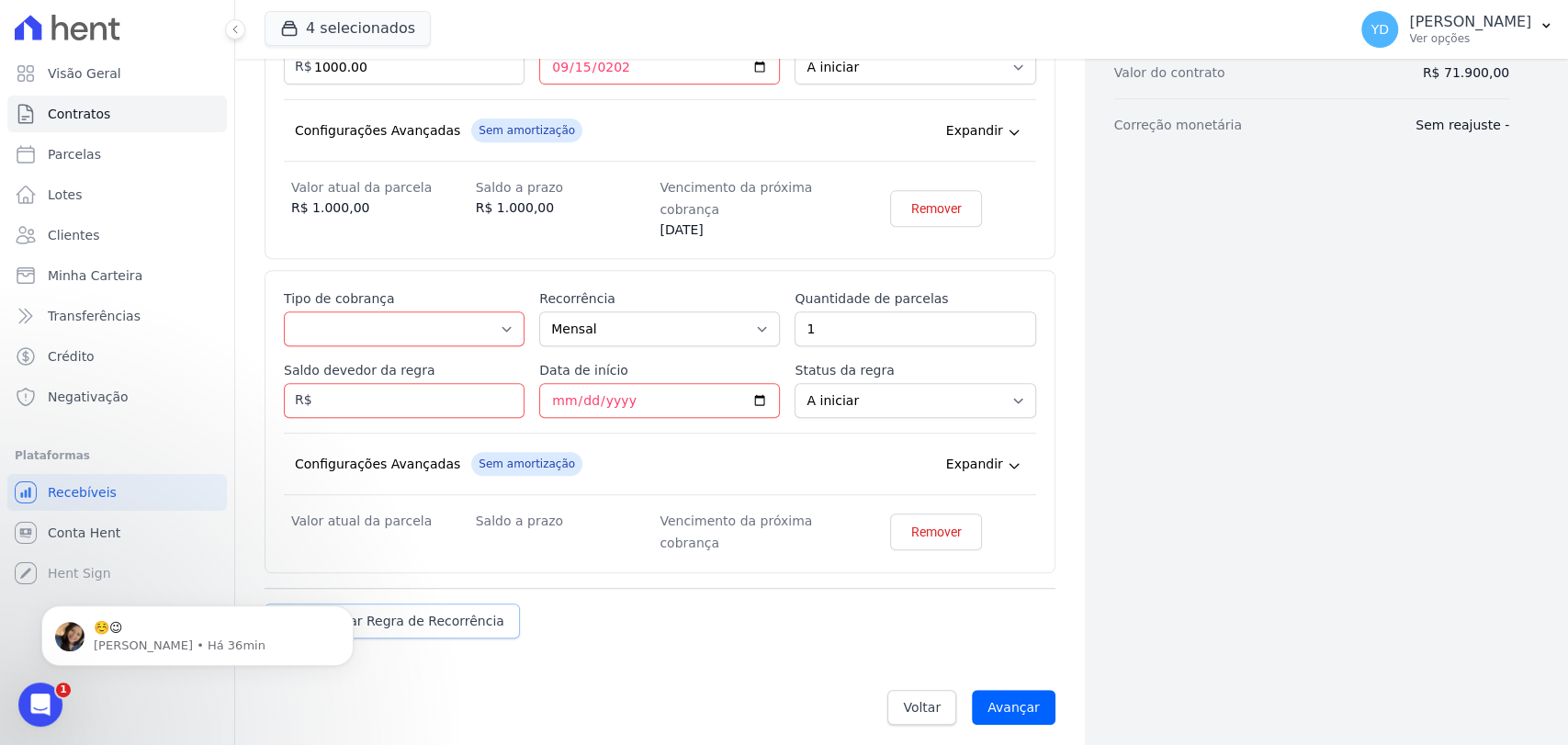
scroll to position [513, 0]
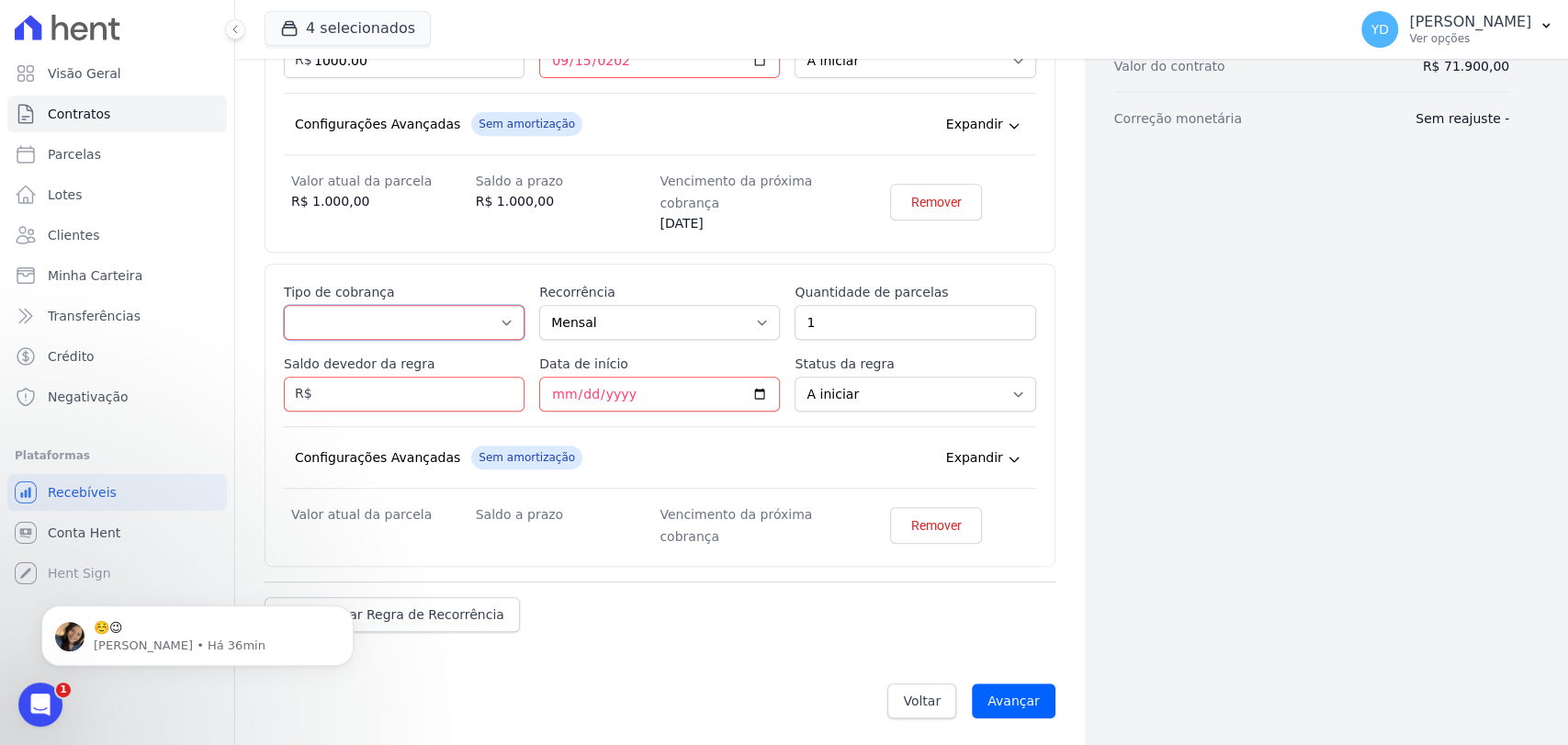
click at [450, 312] on select "Parcela Normal Entrada Sinal Intercalada Chaves Pré-chaves Pós-chaves Impostos …" at bounding box center [404, 323] width 241 height 35
select select "down_payment"
click at [284, 305] on select "Parcela Normal Entrada Sinal Intercalada Chaves Pré-chaves Pós-chaves Impostos …" at bounding box center [404, 323] width 241 height 35
click at [432, 401] on input "Saldo devedor da regra" at bounding box center [404, 394] width 241 height 35
type input "1876.00"
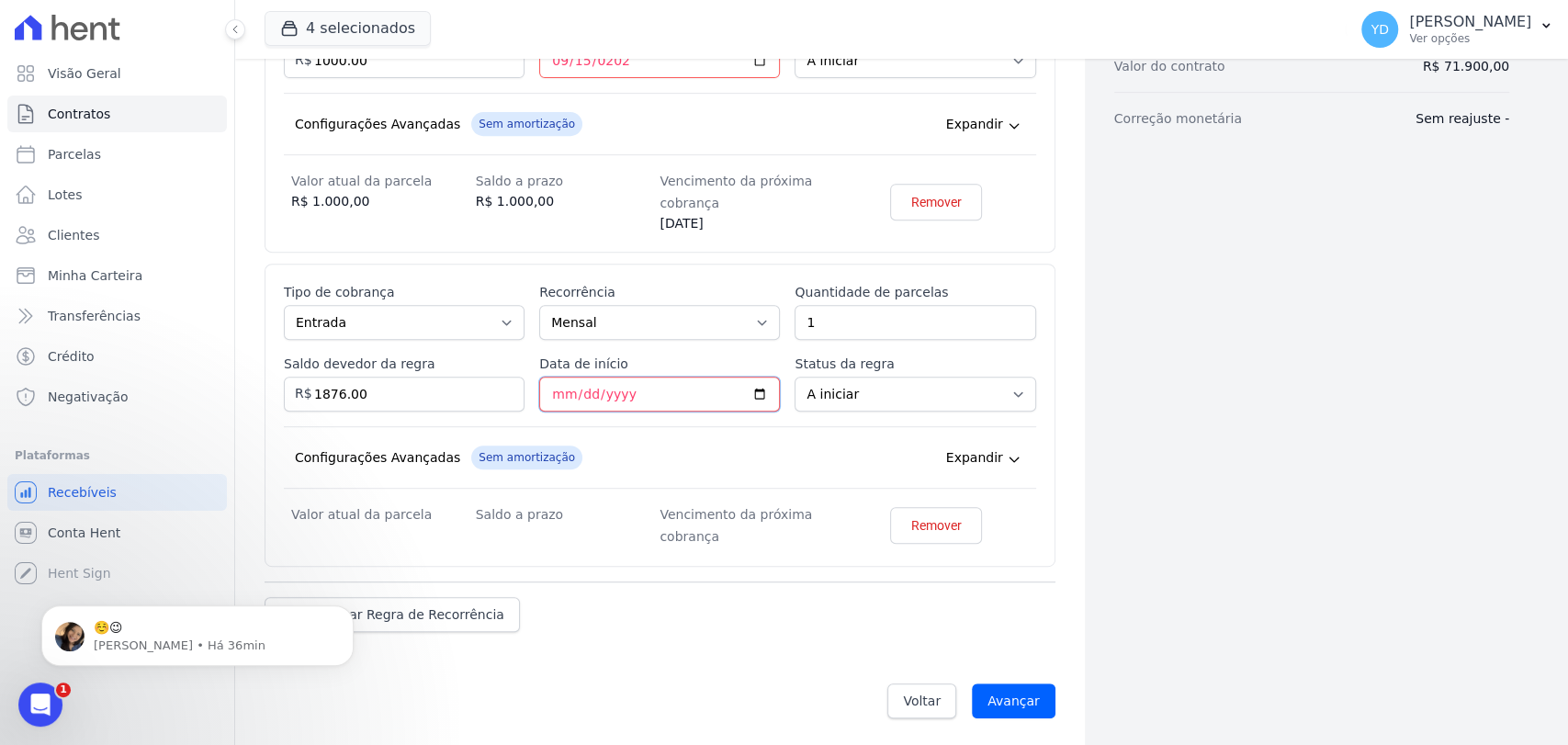
click at [560, 384] on input "Data de início" at bounding box center [660, 394] width 241 height 35
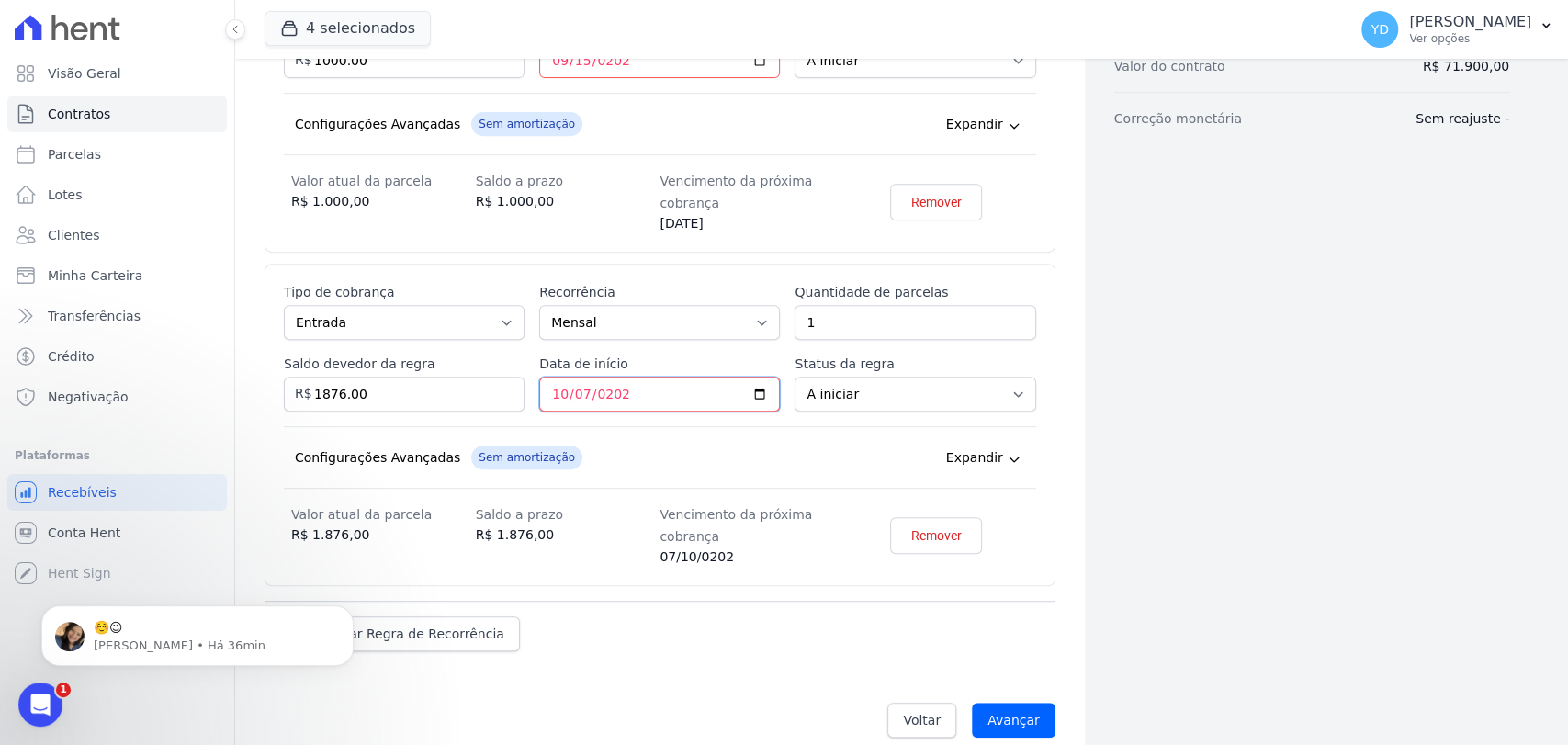
type input "2025-10-07"
click at [818, 419] on div "Esse tipo de parcela não entra no saldo devedor do contrato. Tipo de cobrança P…" at bounding box center [660, 425] width 752 height 284
click at [393, 636] on span "Adicionar Regra de Recorrência" at bounding box center [403, 634] width 203 height 19
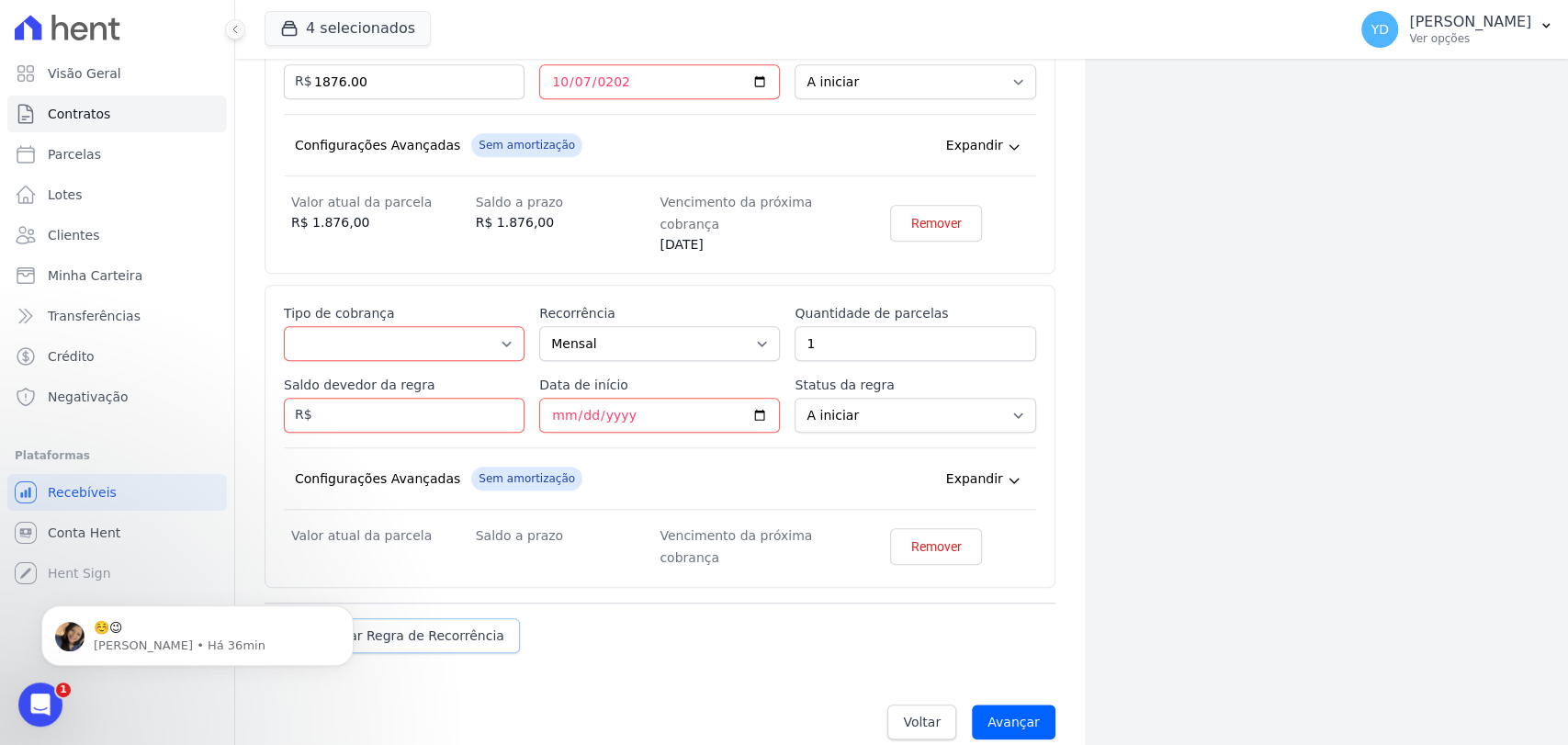
scroll to position [846, 0]
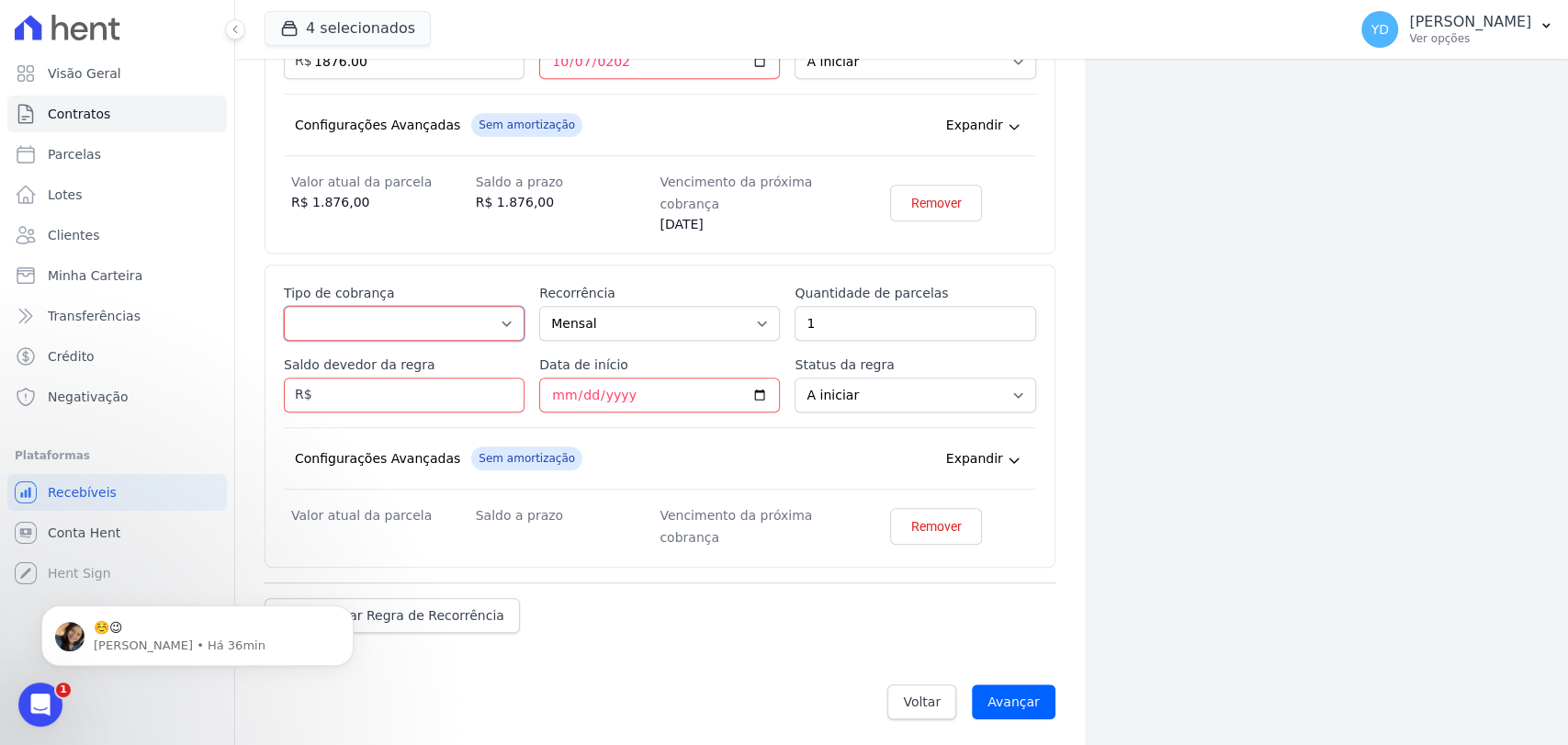
drag, startPoint x: 463, startPoint y: 324, endPoint x: 463, endPoint y: 333, distance: 9.0
click at [463, 324] on select "Parcela Normal Entrada Sinal Intercalada Chaves Pré-chaves Pós-chaves Impostos …" at bounding box center [404, 324] width 241 height 35
select select "standard"
click at [284, 306] on select "Parcela Normal Entrada Sinal Intercalada Chaves Pré-chaves Pós-chaves Impostos …" at bounding box center [404, 324] width 241 height 35
click at [414, 393] on input "Saldo devedor da regra" at bounding box center [404, 395] width 241 height 35
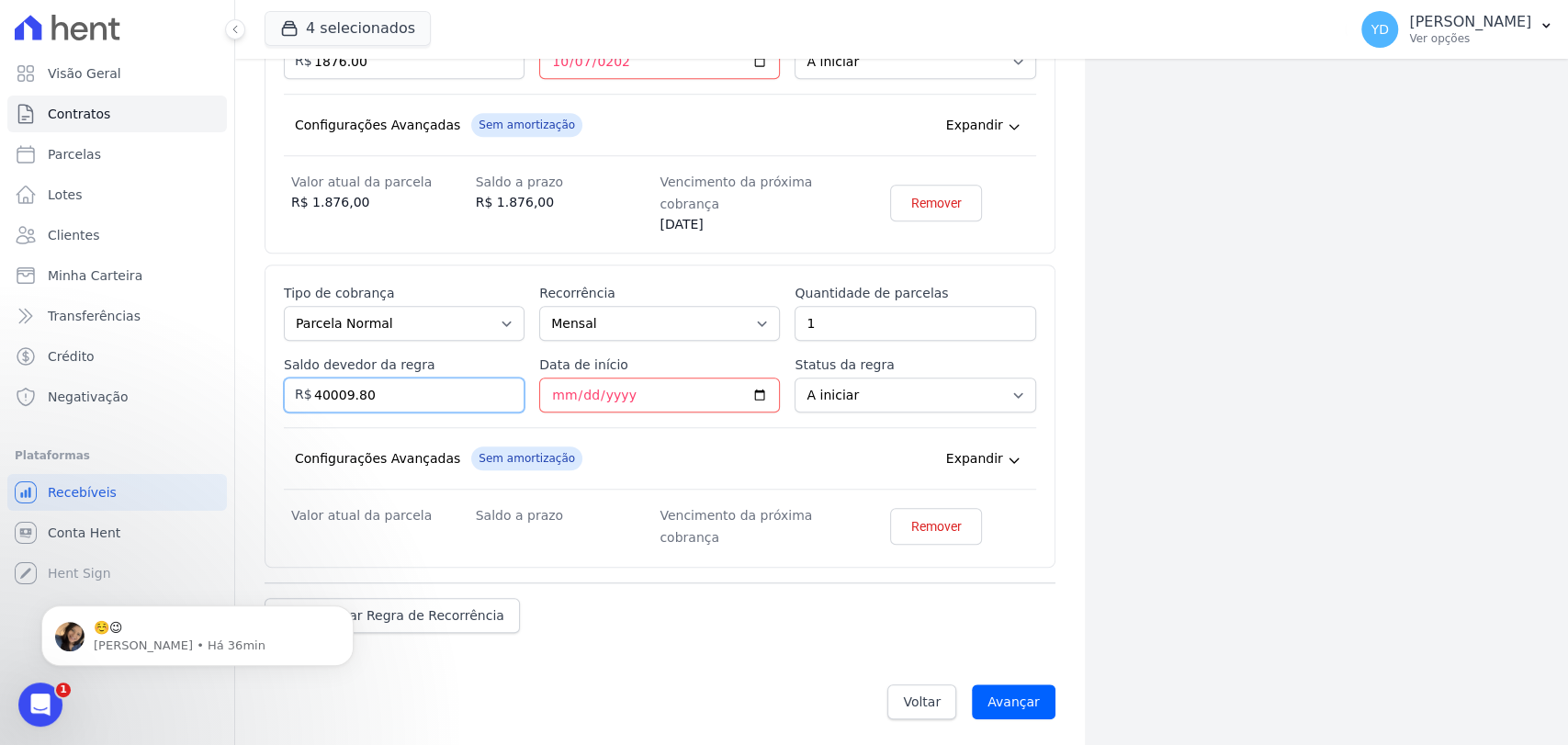
type input "40009.80"
drag, startPoint x: 842, startPoint y: 455, endPoint x: 792, endPoint y: 319, distance: 144.9
click at [841, 453] on div "Configurações Avançadas Sem amortização Price adjustment index/ Price adjustmen…" at bounding box center [660, 459] width 752 height 63
click at [811, 317] on input "1" at bounding box center [915, 324] width 241 height 35
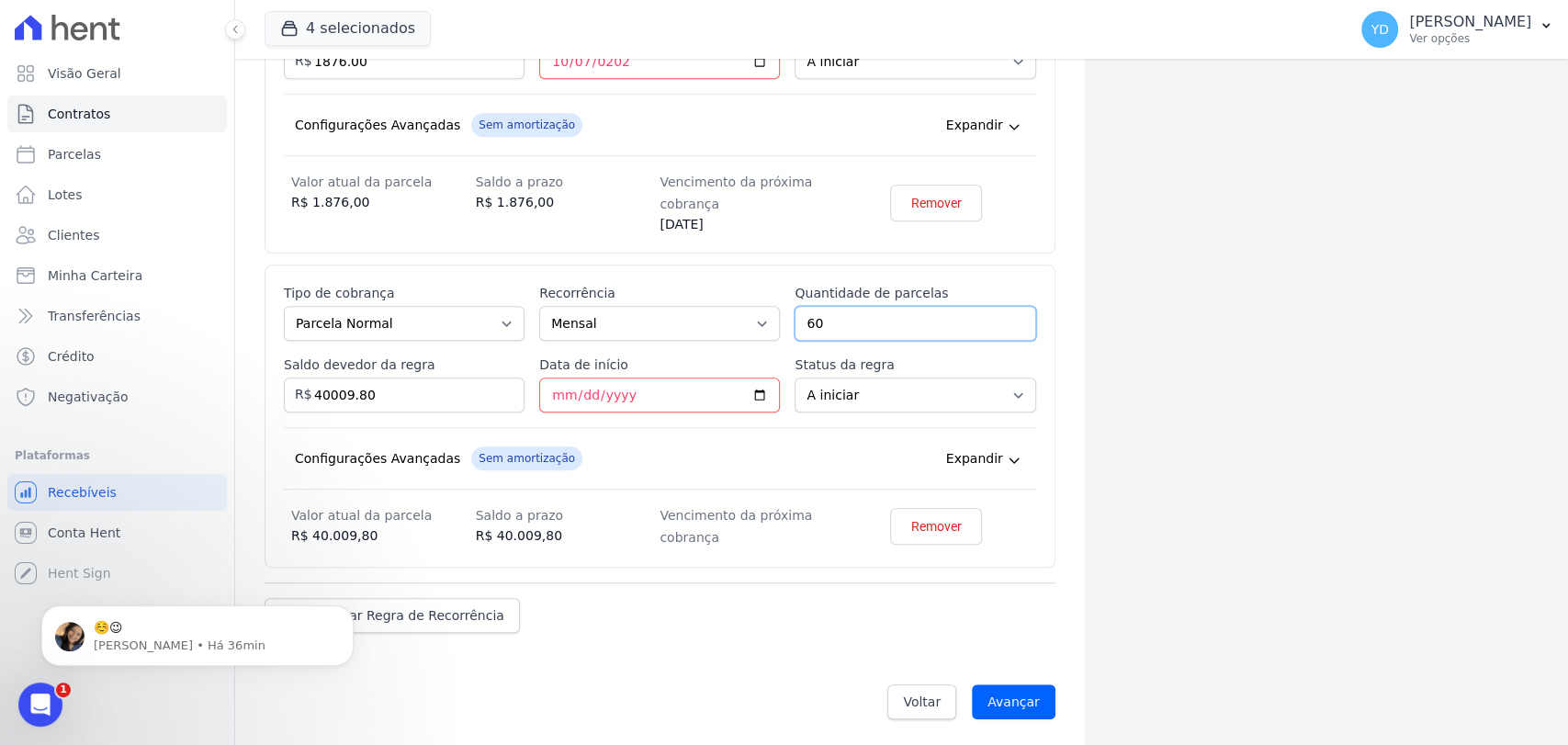
type input "60"
click at [650, 583] on div "Adicionar Regra de Recorrência" at bounding box center [660, 608] width 791 height 51
click at [389, 616] on span "Adicionar Regra de Recorrência" at bounding box center [403, 616] width 203 height 19
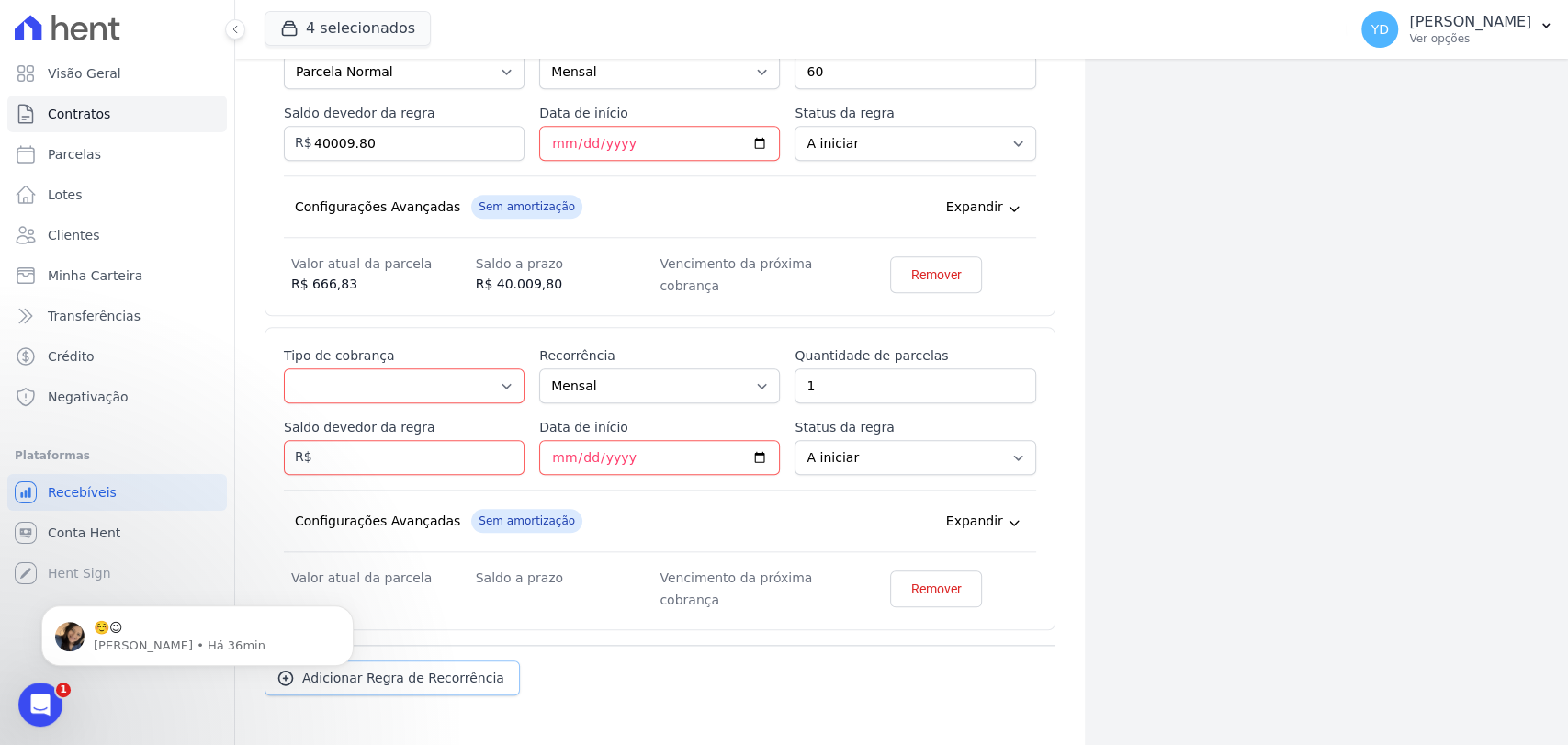
scroll to position [1159, 0]
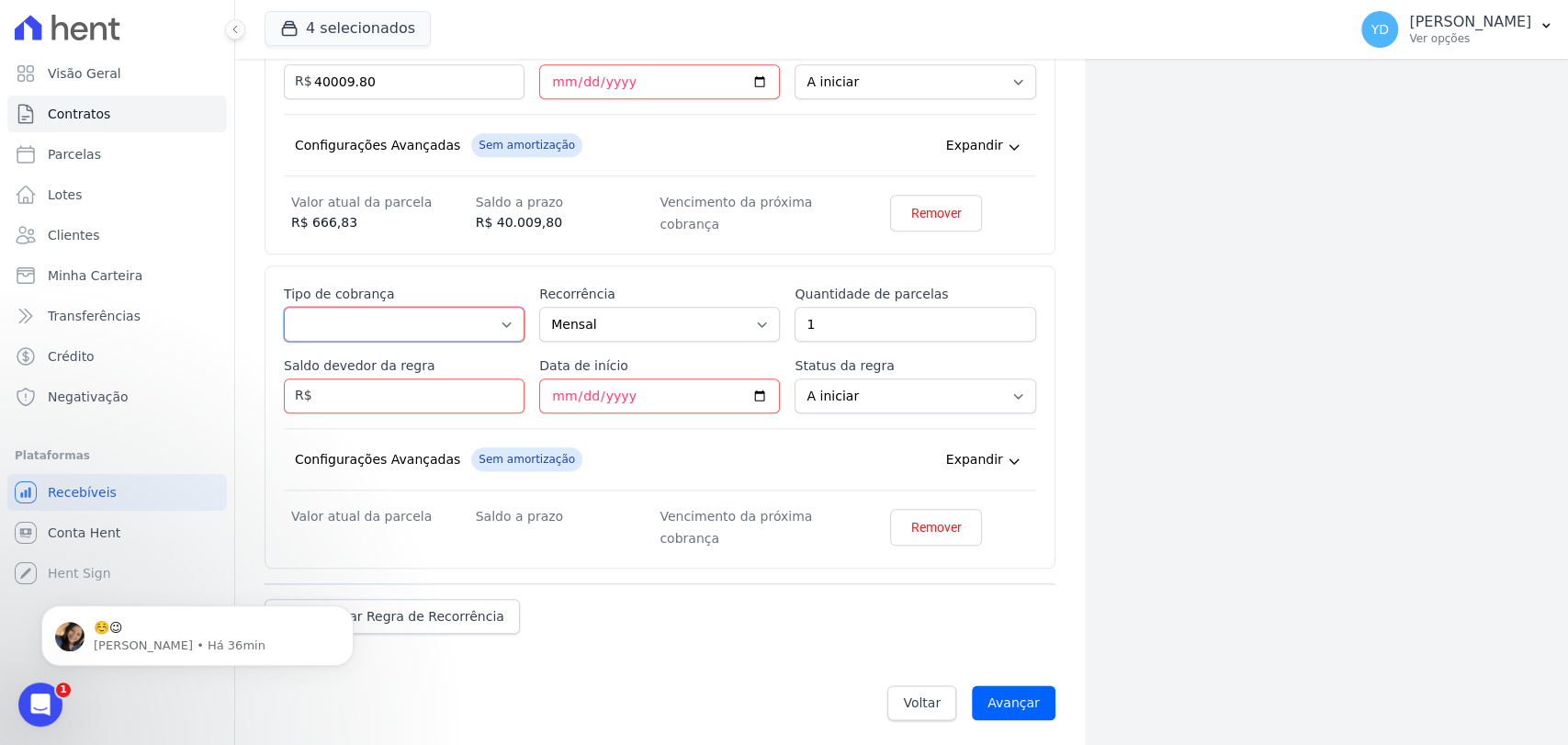
click at [472, 309] on select "Parcela Normal Entrada Sinal Intercalada Chaves Pré-chaves Pós-chaves Impostos …" at bounding box center [404, 325] width 241 height 35
select select "interleaved"
click at [284, 307] on select "Parcela Normal Entrada Sinal Intercalada Chaves Pré-chaves Pós-chaves Impostos …" at bounding box center [404, 325] width 241 height 35
click at [444, 391] on input "Saldo devedor da regra" at bounding box center [404, 396] width 241 height 35
type input "5005.00"
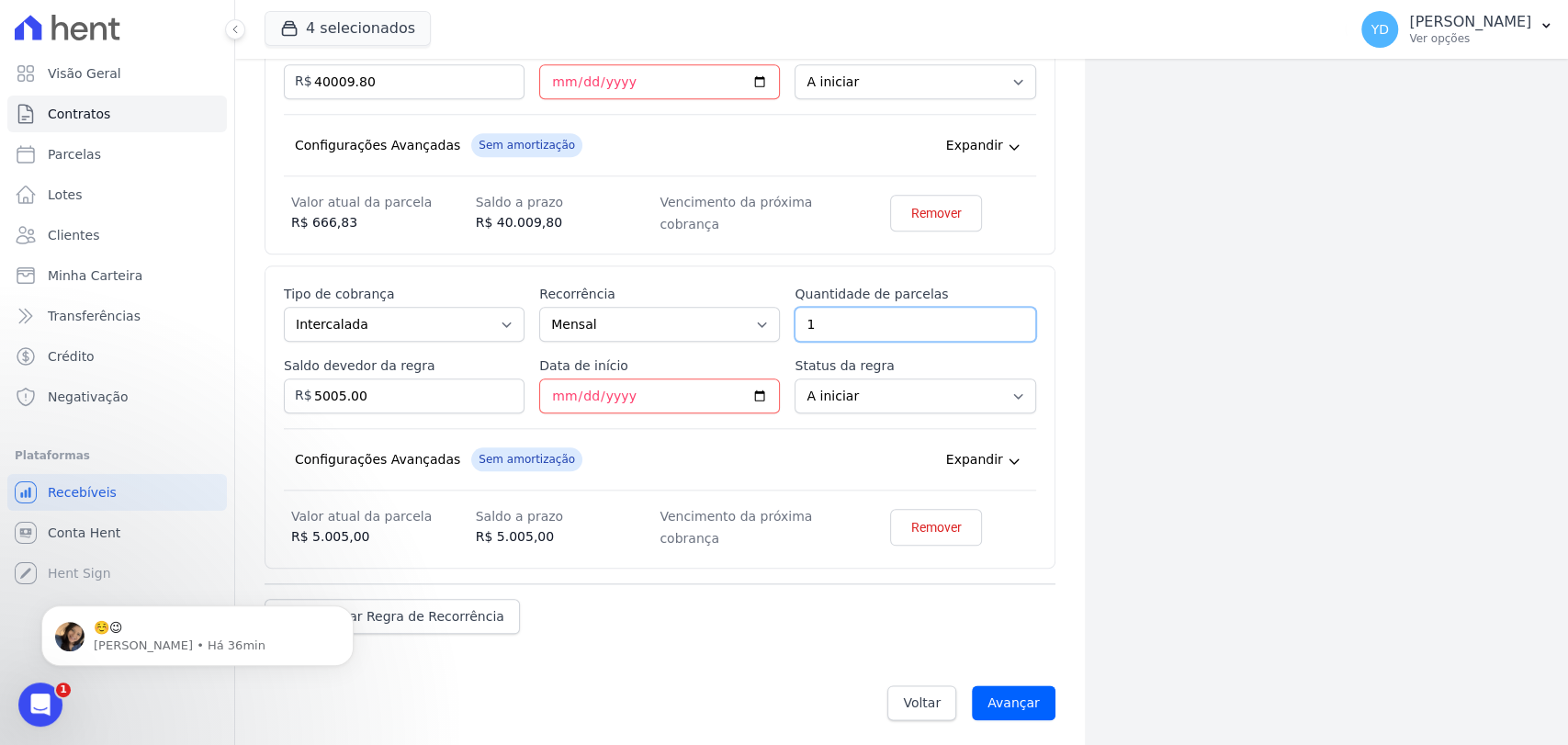
click at [900, 307] on input "1" at bounding box center [915, 325] width 241 height 35
type input "2"
type input "5"
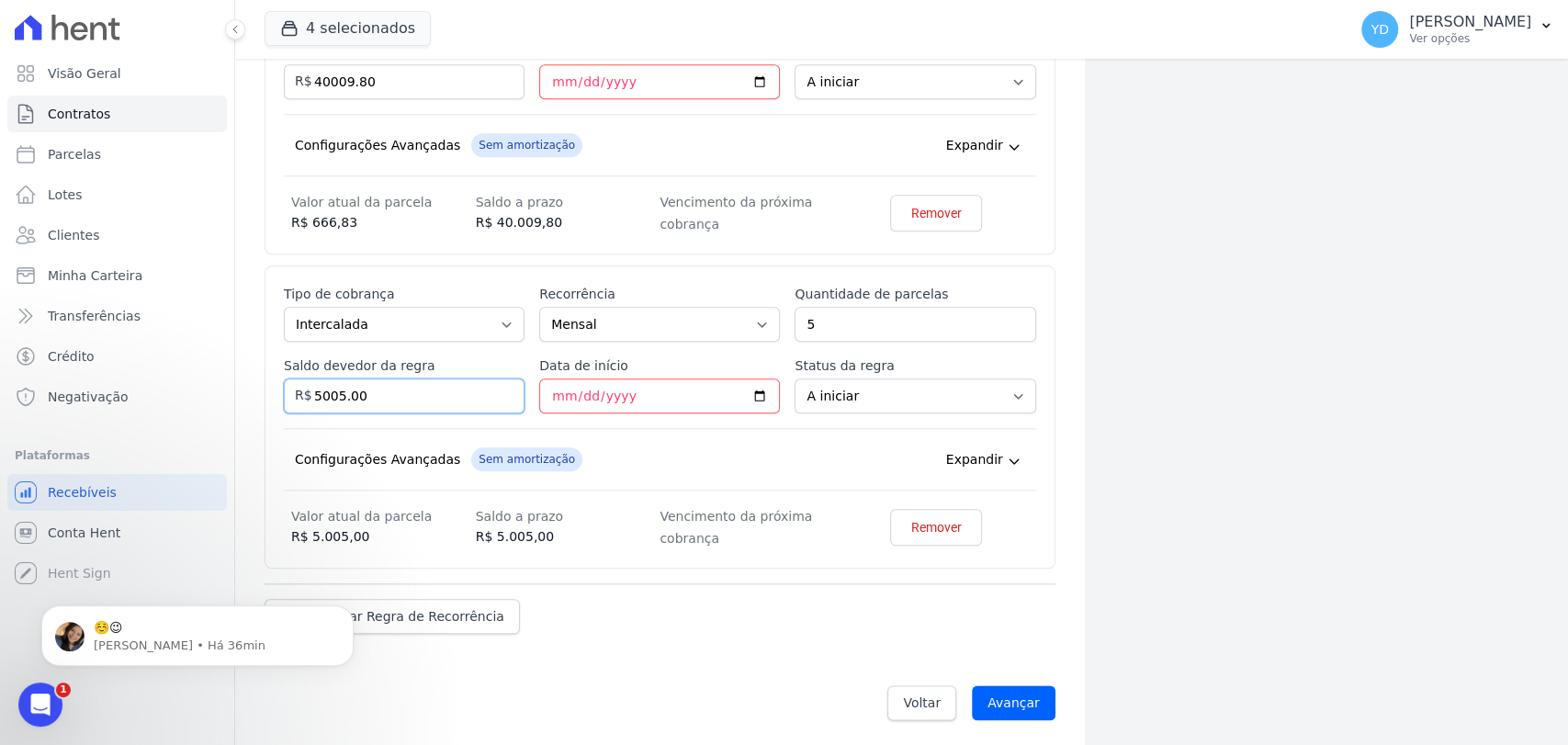
click at [384, 396] on input "5005.00" at bounding box center [404, 396] width 241 height 35
click at [384, 397] on input "5005.00" at bounding box center [404, 396] width 241 height 35
type input "25025.00"
click at [523, 448] on span "Sem amortização" at bounding box center [527, 460] width 111 height 24
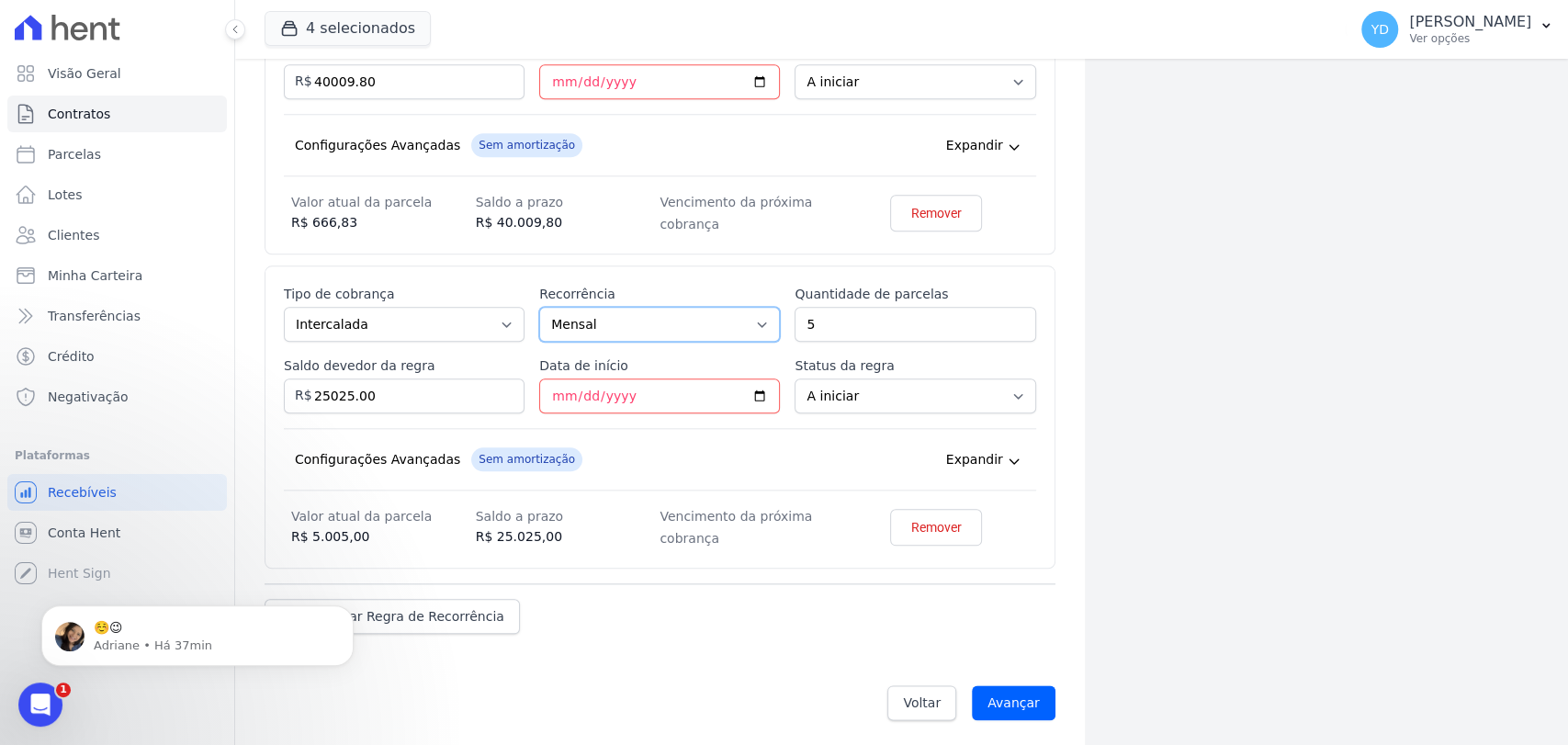
click at [644, 332] on select "Mensal Bimestral Trimestral Semestral Anual" at bounding box center [660, 325] width 241 height 35
select select "12"
click at [539, 307] on select "Mensal Bimestral Trimestral Semestral Anual" at bounding box center [660, 325] width 241 height 35
click at [642, 406] on input "Data de início" at bounding box center [660, 396] width 241 height 35
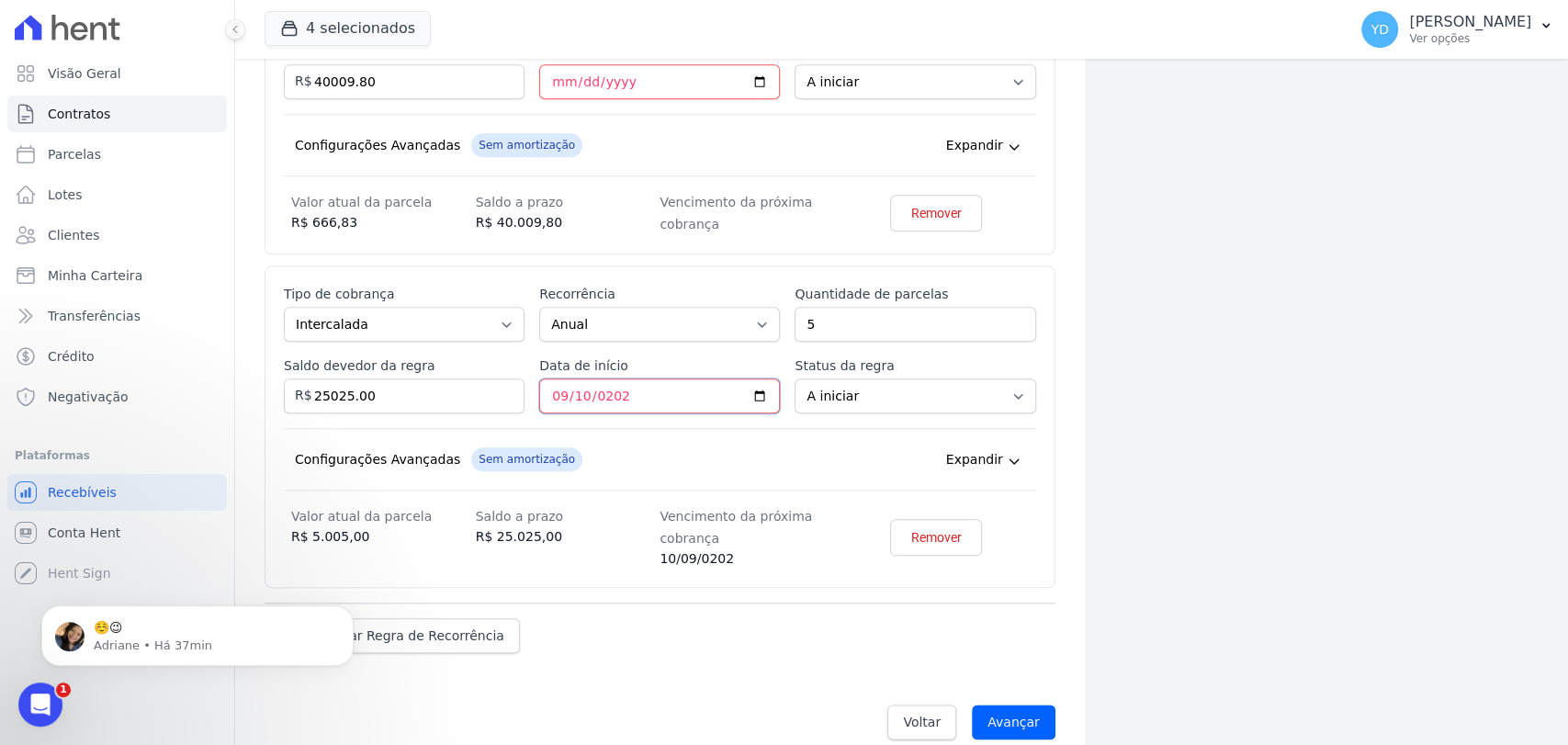
type input "2026-09-10"
click at [541, 65] on input "Data de início" at bounding box center [660, 82] width 241 height 35
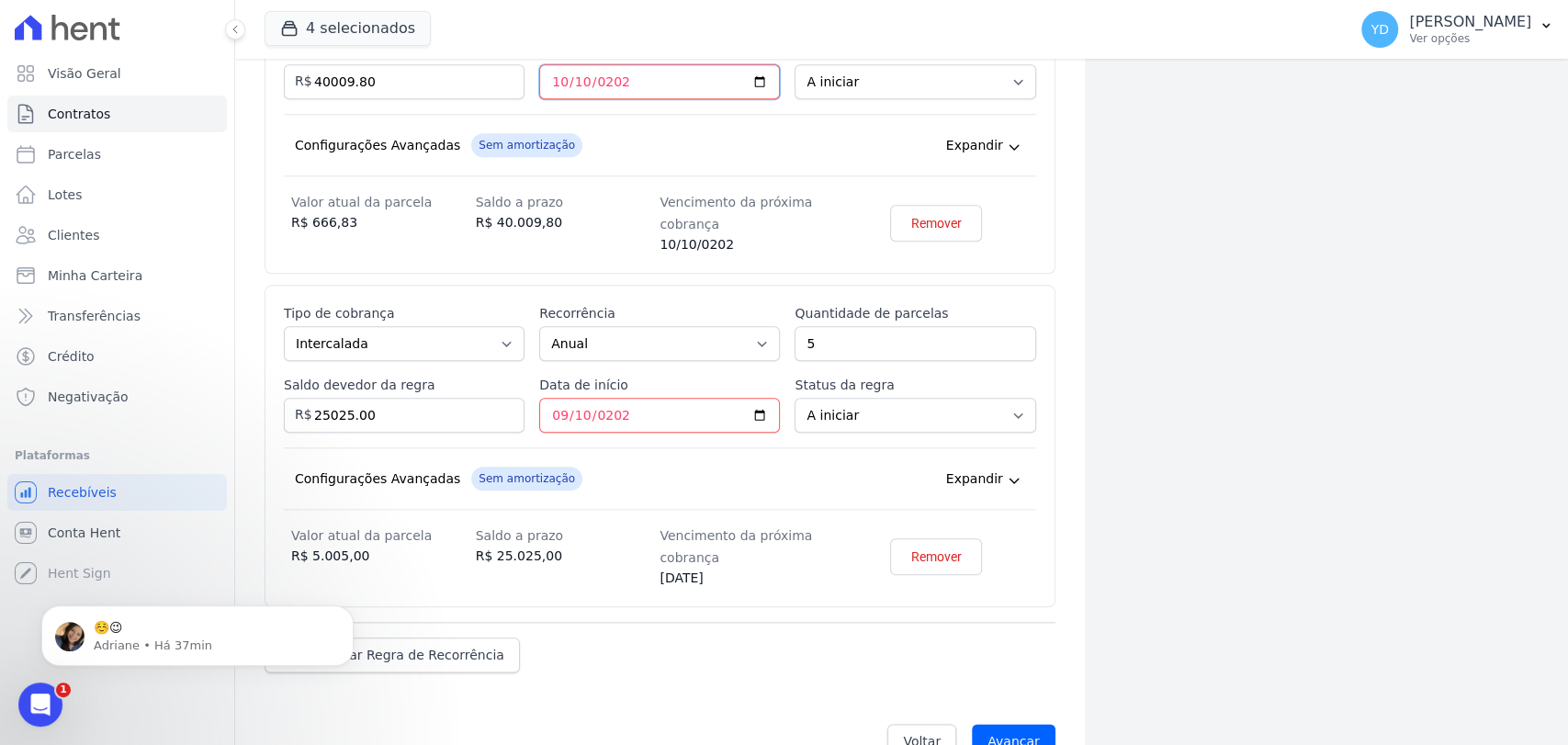
type input "2025-10-10"
click at [683, 127] on div "Configurações Avançadas Sem amortização Price adjustment index/ Price adjustmen…" at bounding box center [660, 145] width 752 height 63
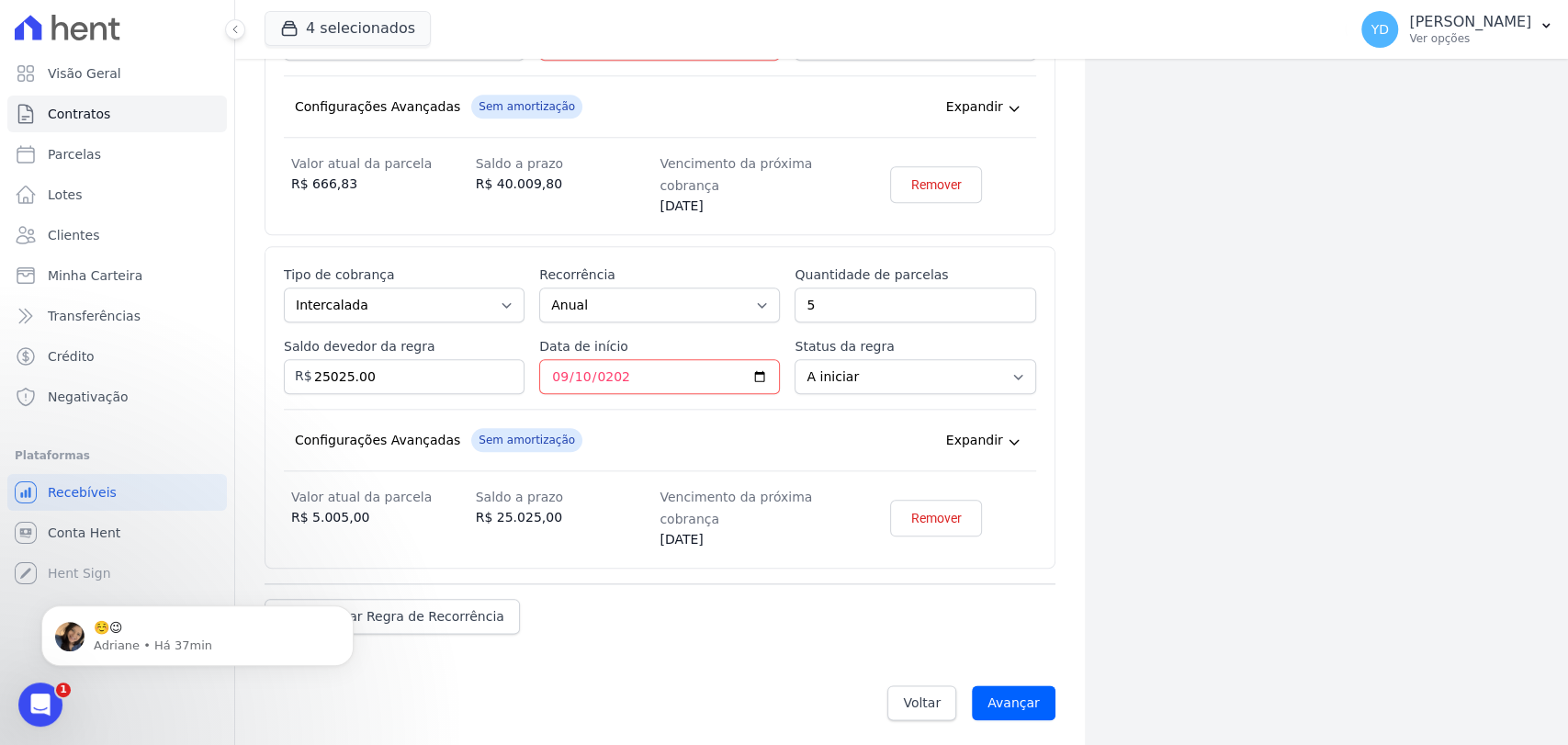
scroll to position [1198, 0]
click at [1010, 692] on input "Avançar" at bounding box center [1014, 702] width 83 height 35
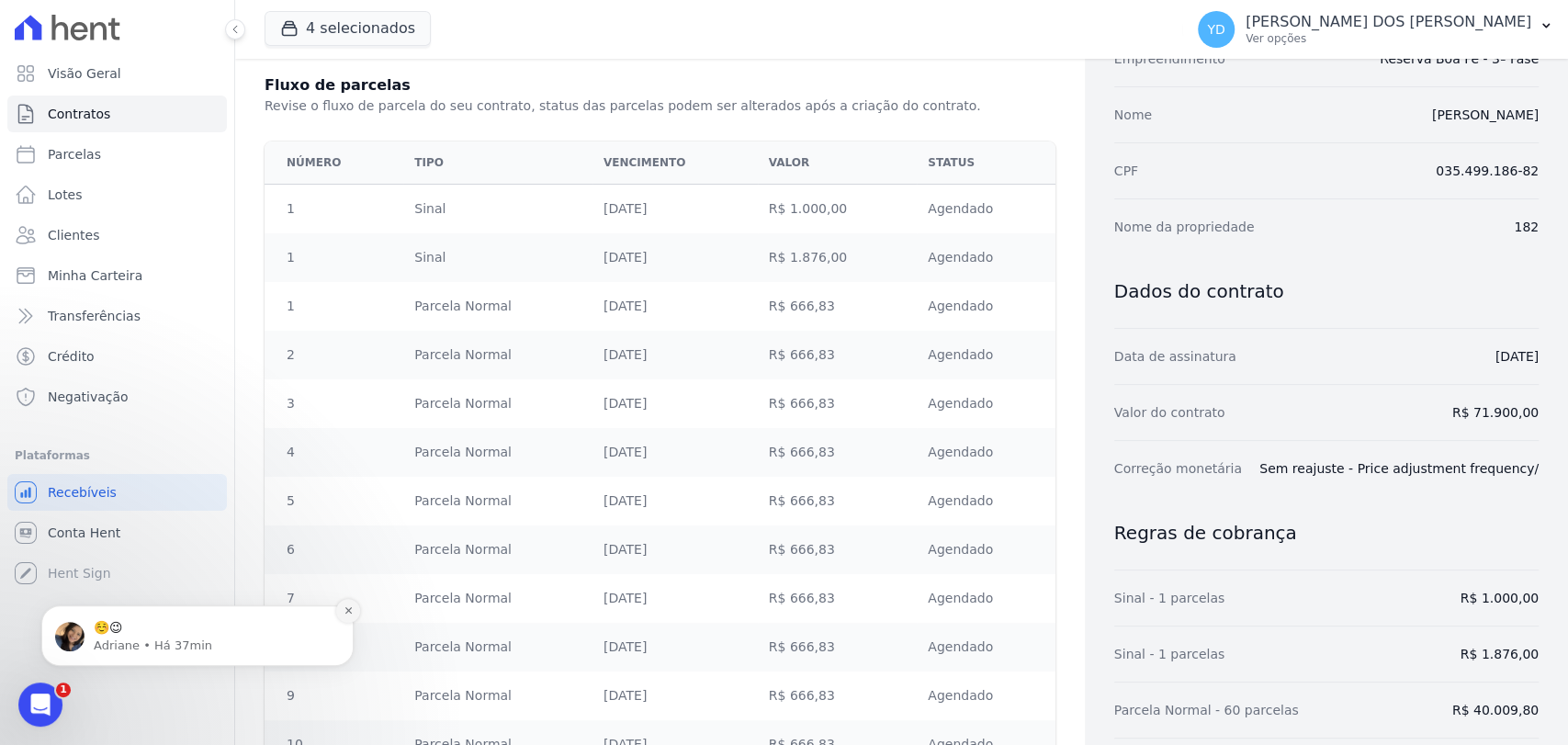
click at [351, 612] on icon "Dismiss notification" at bounding box center [348, 611] width 10 height 10
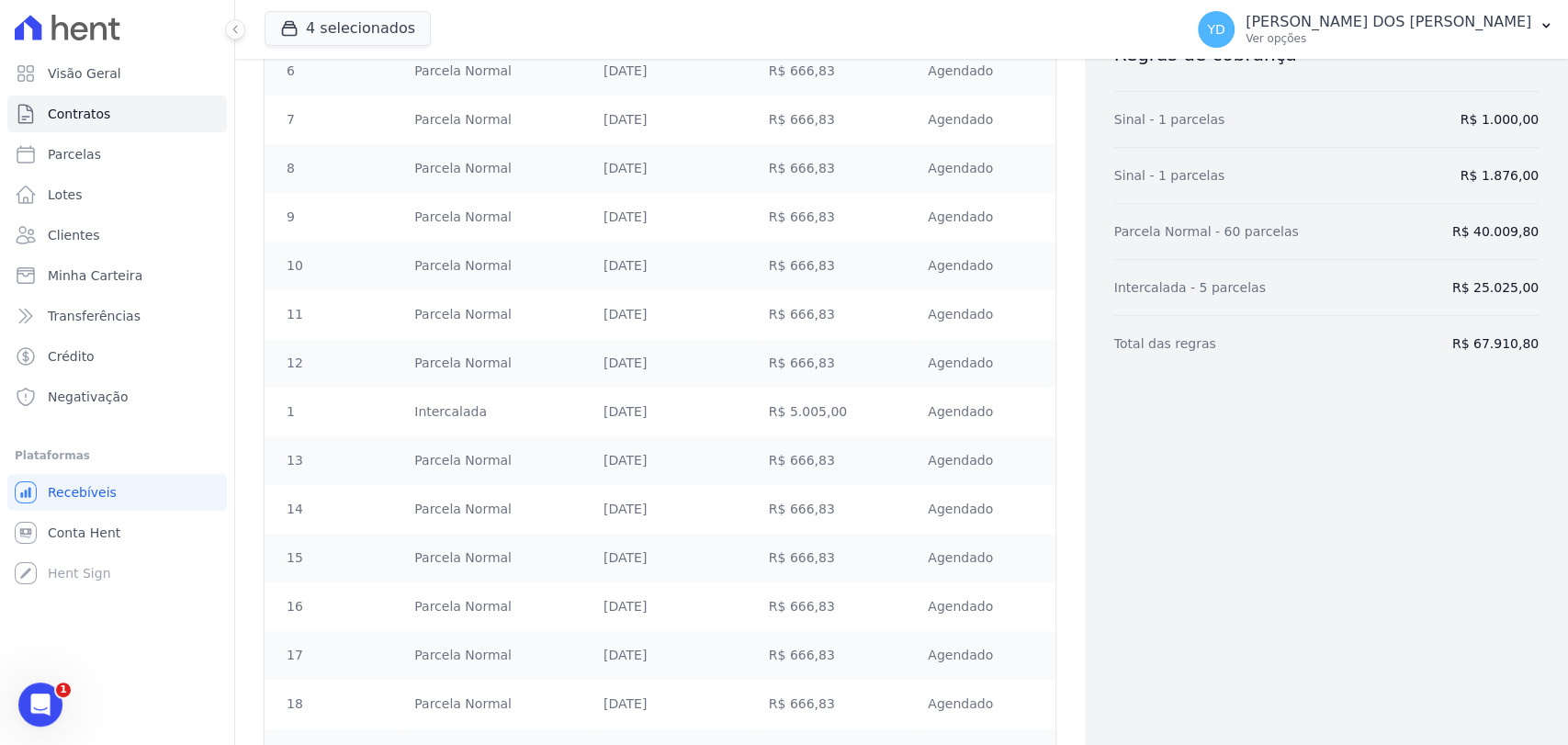
scroll to position [684, 0]
drag, startPoint x: 567, startPoint y: 411, endPoint x: 692, endPoint y: 414, distance: 125.0
click at [692, 414] on tr "1 Intercalada 10/09/2026 R$ 5.005,00 Agendado" at bounding box center [660, 411] width 791 height 49
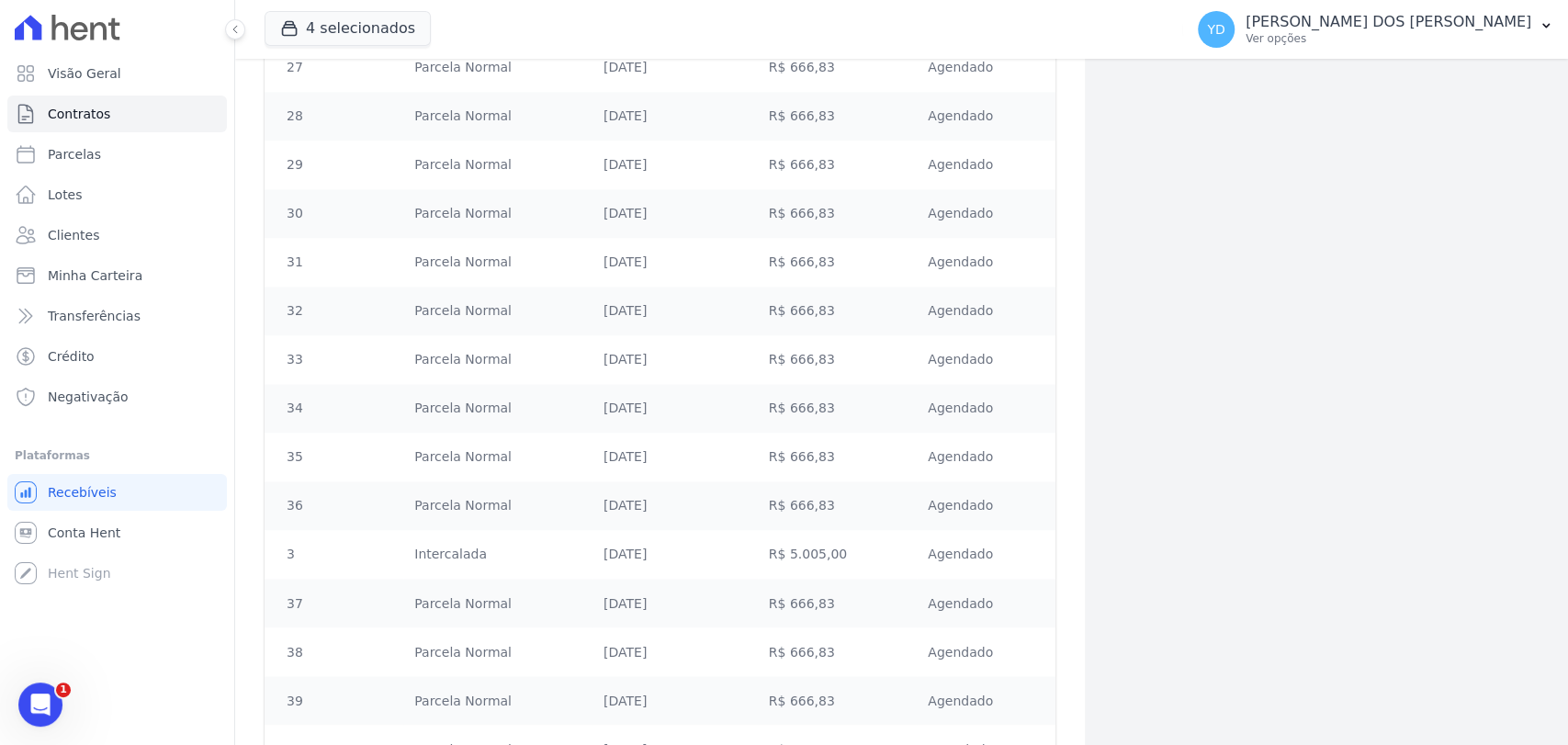
scroll to position [1808, 0]
drag, startPoint x: 674, startPoint y: 556, endPoint x: 566, endPoint y: 547, distance: 108.4
click at [566, 547] on tr "3 Intercalada 10/09/2028 R$ 5.005,00 Agendado" at bounding box center [660, 553] width 791 height 49
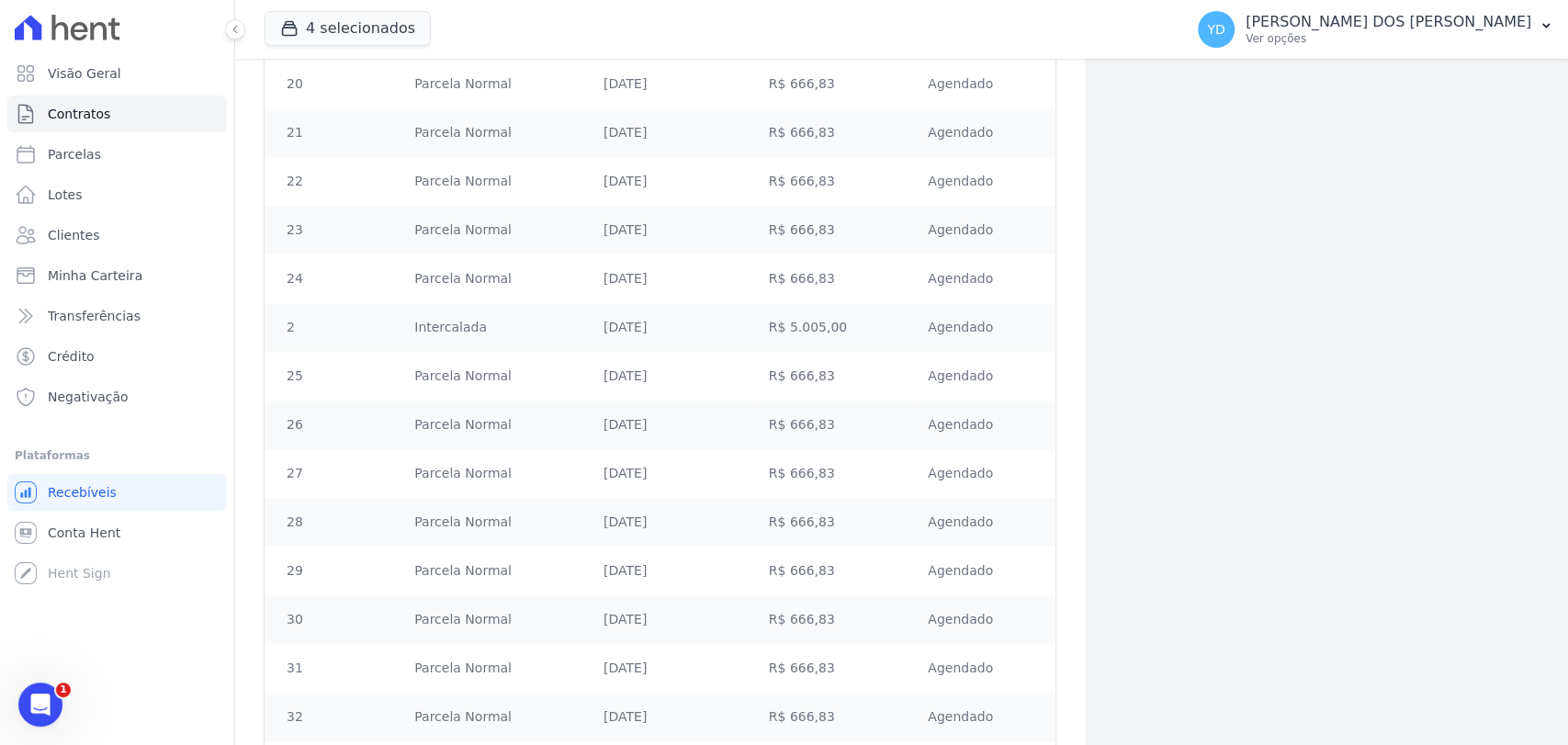
scroll to position [1399, 0]
drag, startPoint x: 694, startPoint y: 329, endPoint x: 572, endPoint y: 321, distance: 122.3
click at [572, 321] on tr "2 Intercalada 10/09/2027 R$ 5.005,00 Agendado" at bounding box center [660, 329] width 791 height 49
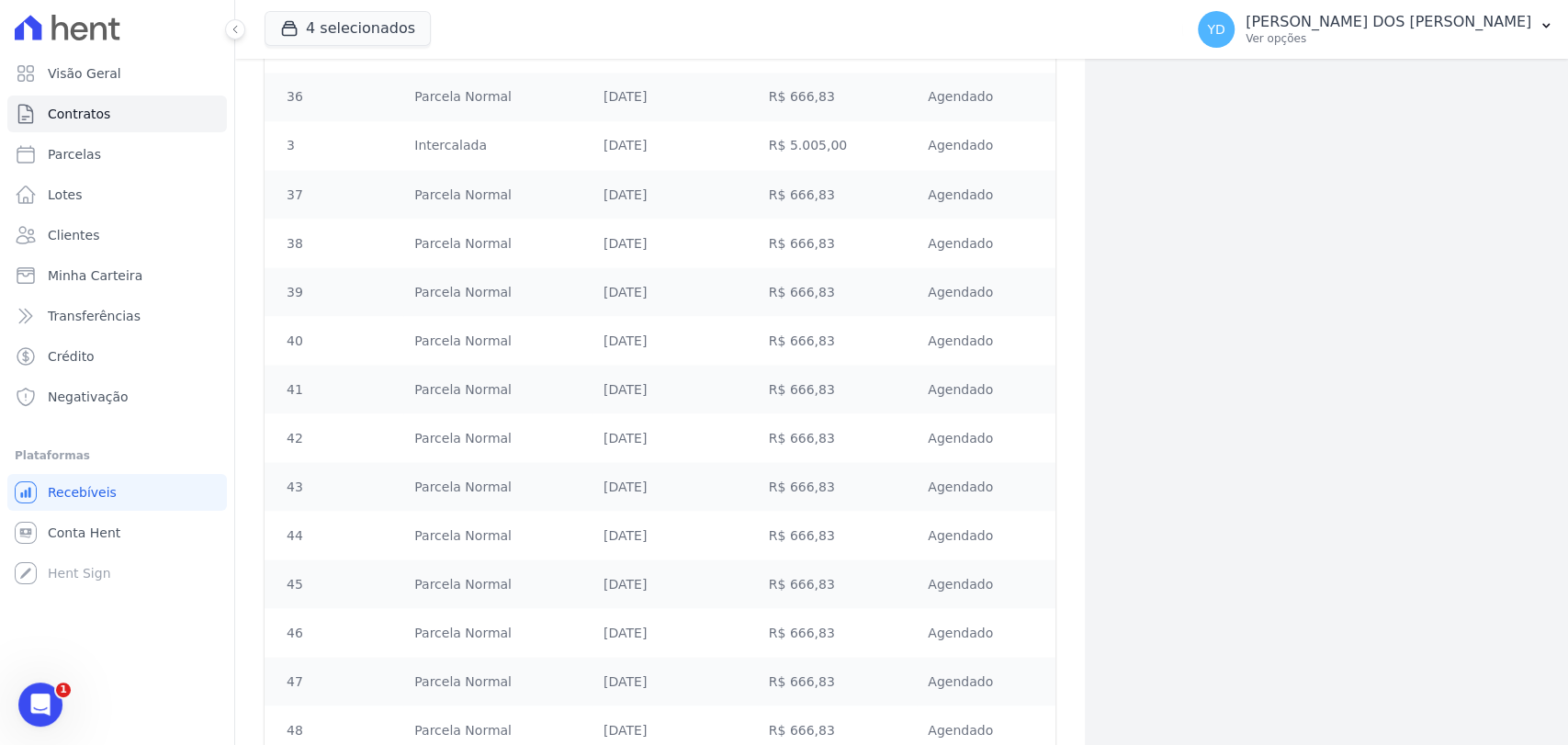
drag, startPoint x: 698, startPoint y: 143, endPoint x: 541, endPoint y: 139, distance: 157.1
click at [541, 139] on tr "3 Intercalada 10/09/2028 R$ 5.005,00 Agendado" at bounding box center [660, 145] width 791 height 49
drag, startPoint x: 673, startPoint y: 668, endPoint x: 547, endPoint y: 652, distance: 127.0
click at [527, 671] on tr "4 Intercalada 10/09/2029 R$ 5.005,00 Agendado" at bounding box center [660, 677] width 791 height 49
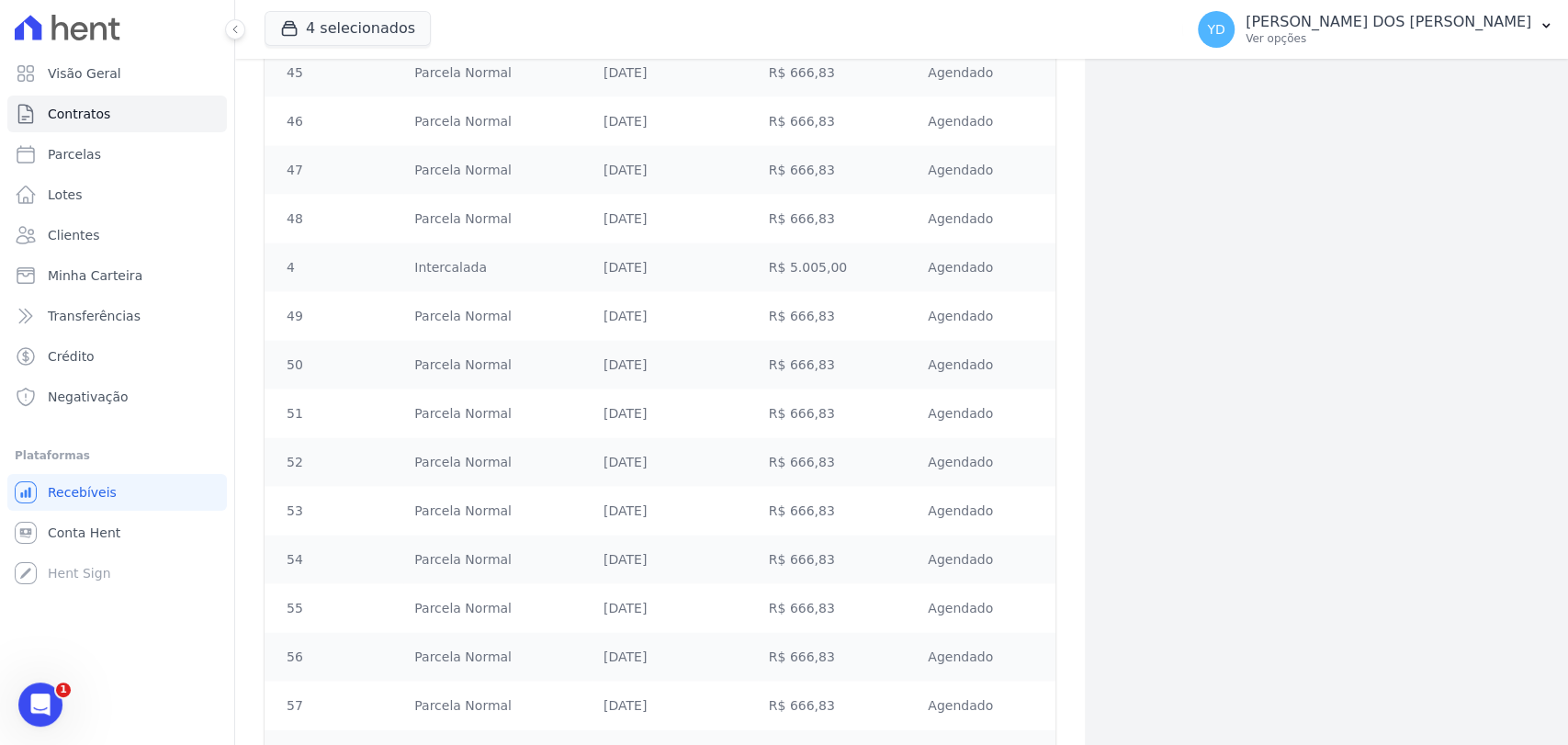
scroll to position [3034, 0]
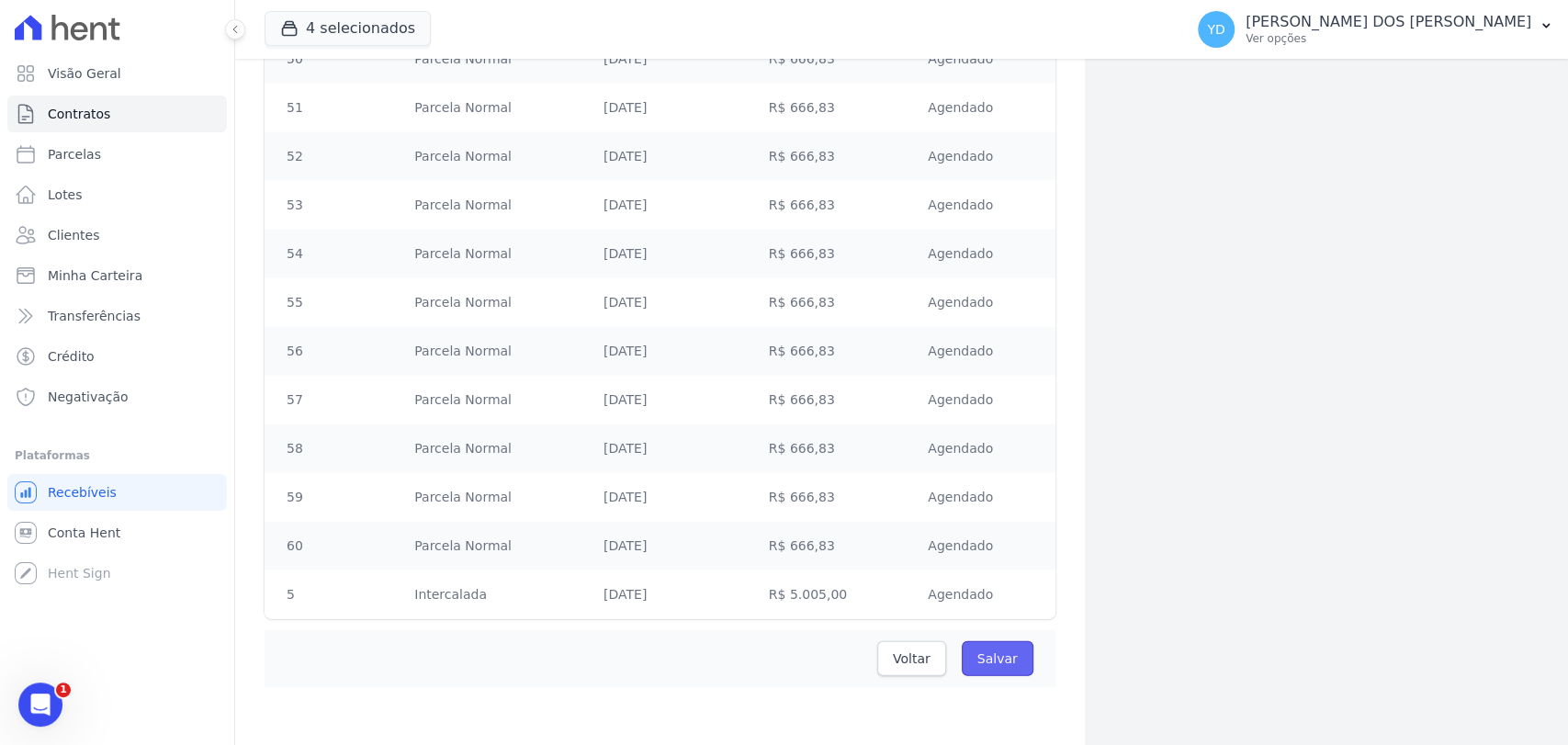
click at [993, 655] on input "Salvar" at bounding box center [997, 659] width 71 height 35
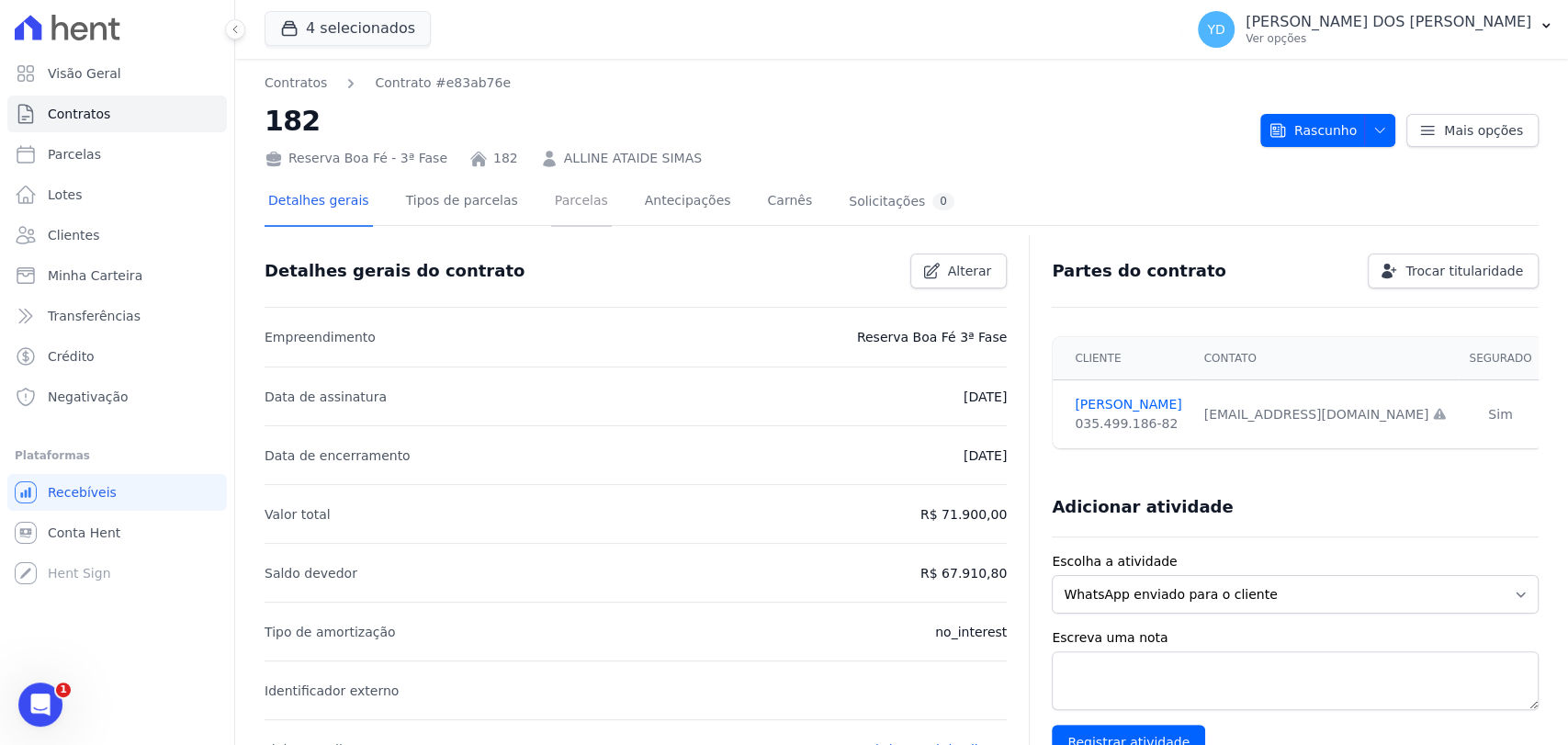
click at [559, 200] on link "Parcelas" at bounding box center [582, 203] width 61 height 49
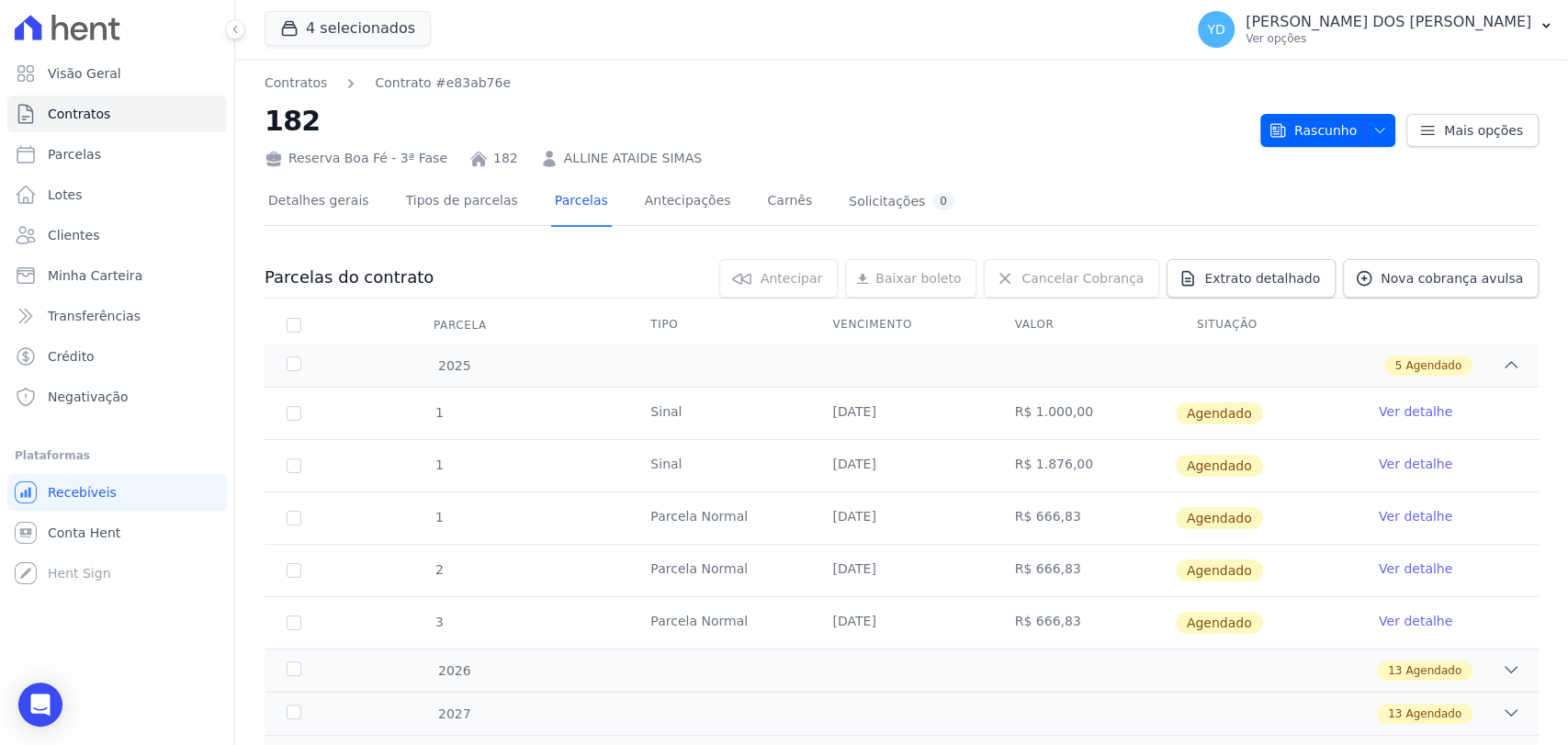
click at [1379, 410] on link "Ver detalhe" at bounding box center [1415, 412] width 73 height 19
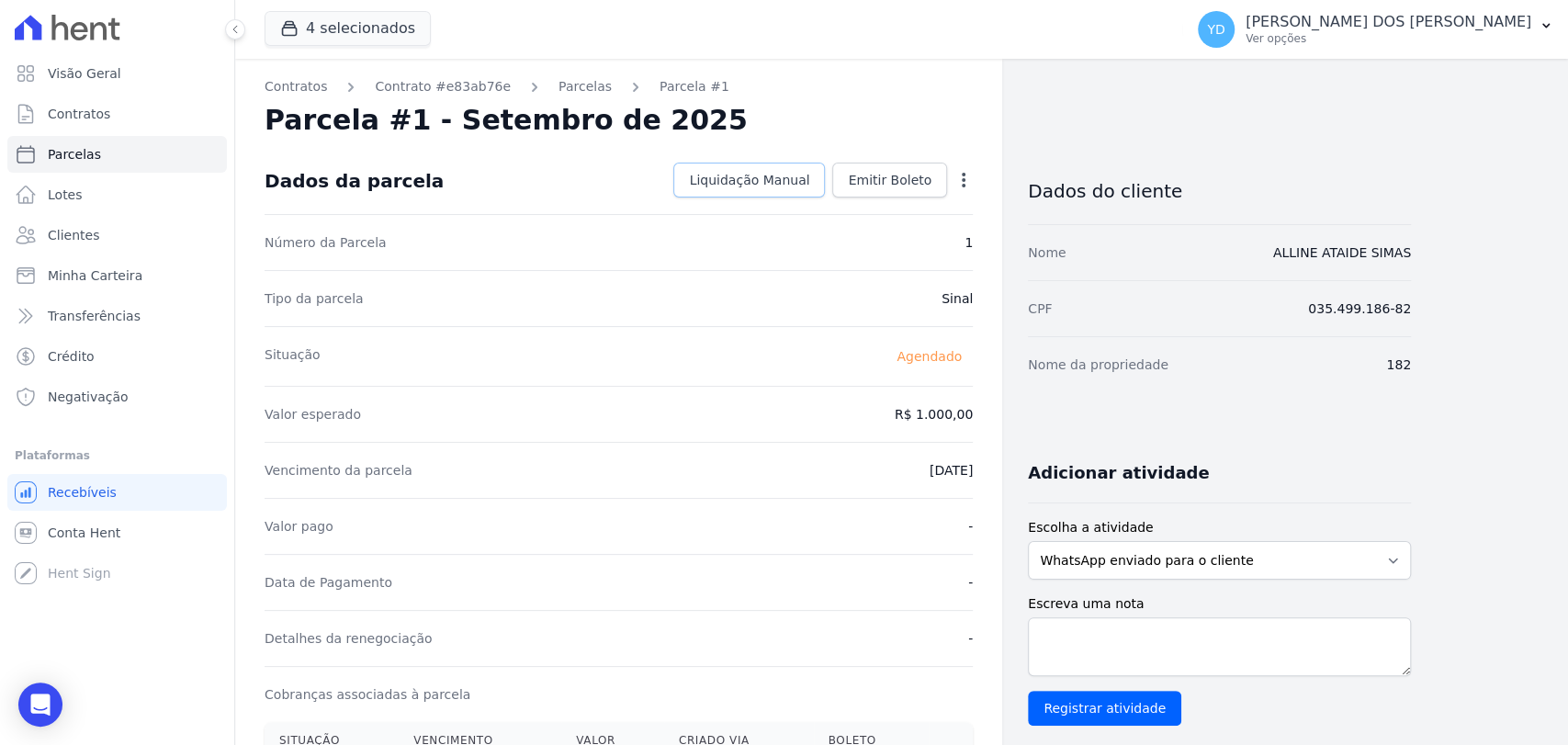
click at [770, 188] on span "Liquidação Manual" at bounding box center [749, 180] width 120 height 19
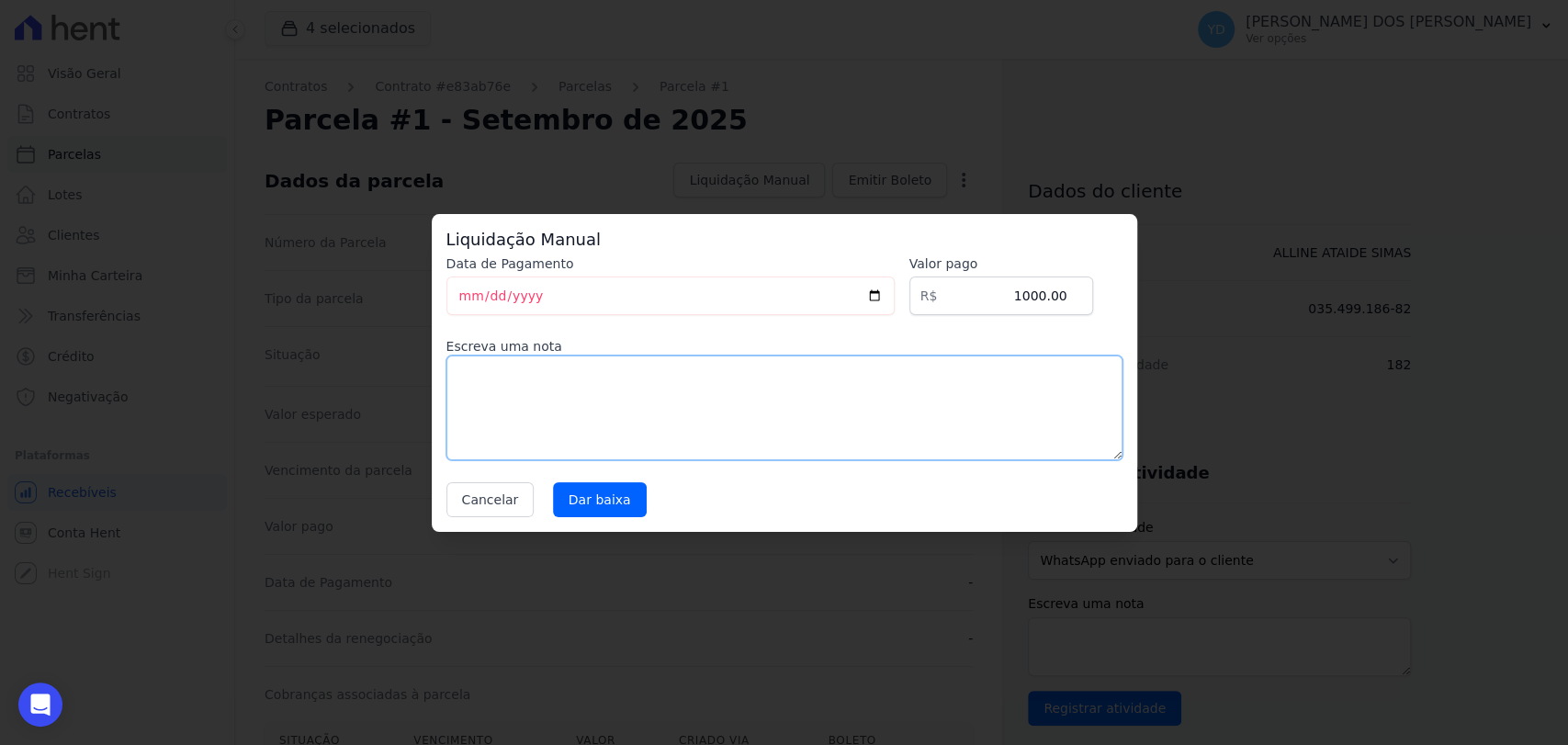
click at [774, 394] on textarea at bounding box center [784, 407] width 676 height 105
type textarea "Pagamento da reserva via PIX"
click at [745, 292] on input "[DATE]" at bounding box center [671, 296] width 449 height 39
type input "[DATE]"
click at [556, 511] on input "Dar baixa" at bounding box center [599, 500] width 93 height 35
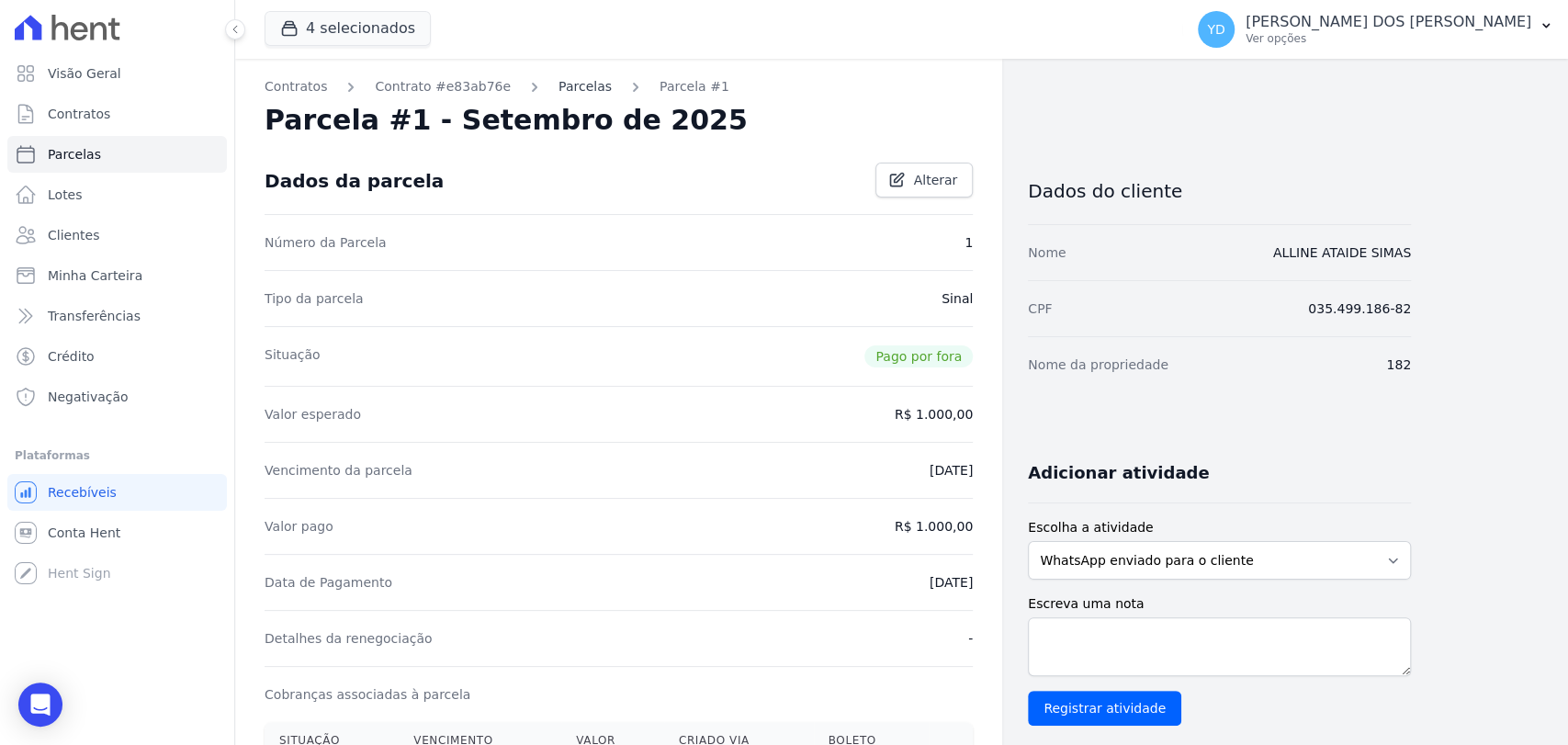
click at [566, 95] on link "Parcelas" at bounding box center [586, 86] width 54 height 19
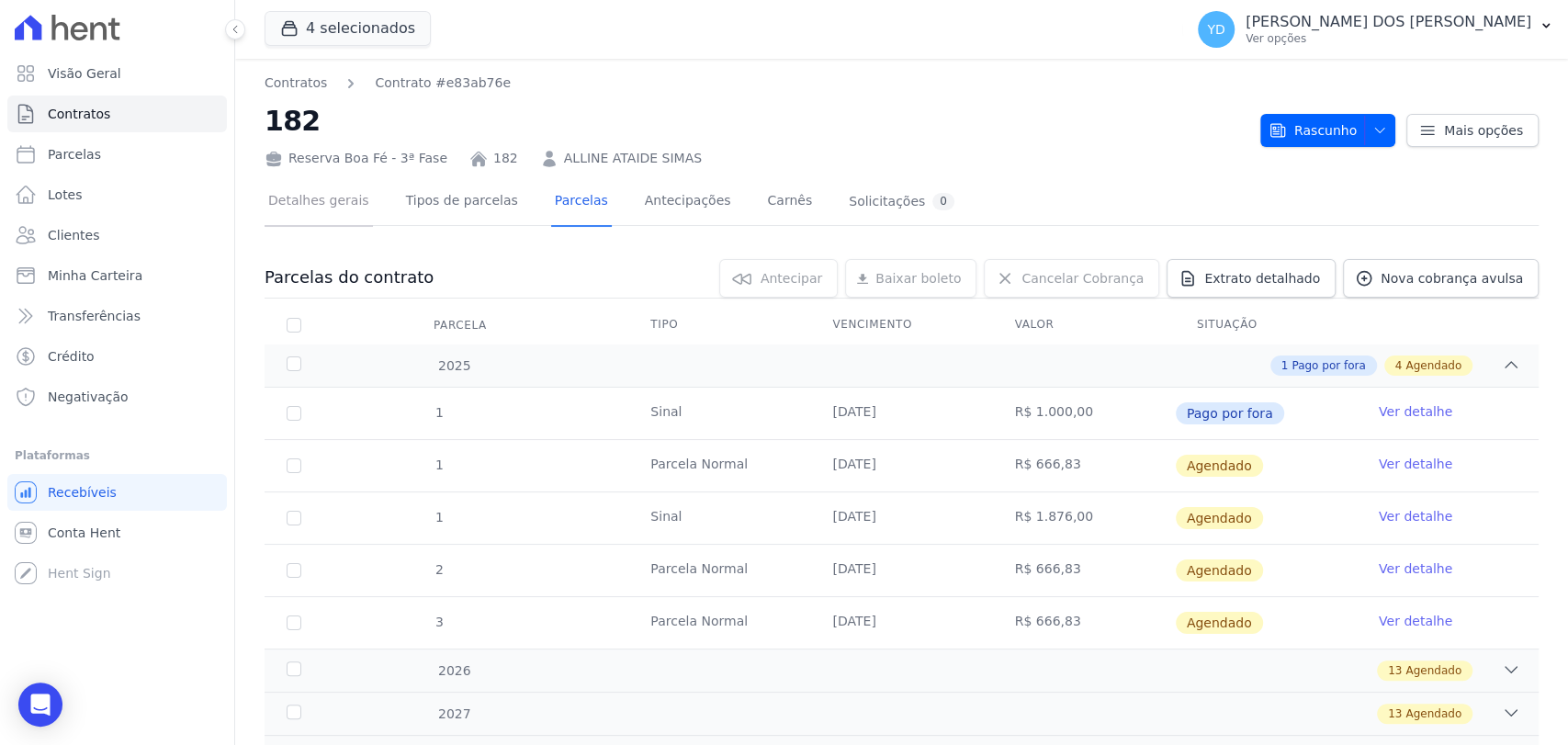
click at [341, 200] on link "Detalhes gerais" at bounding box center [318, 203] width 108 height 49
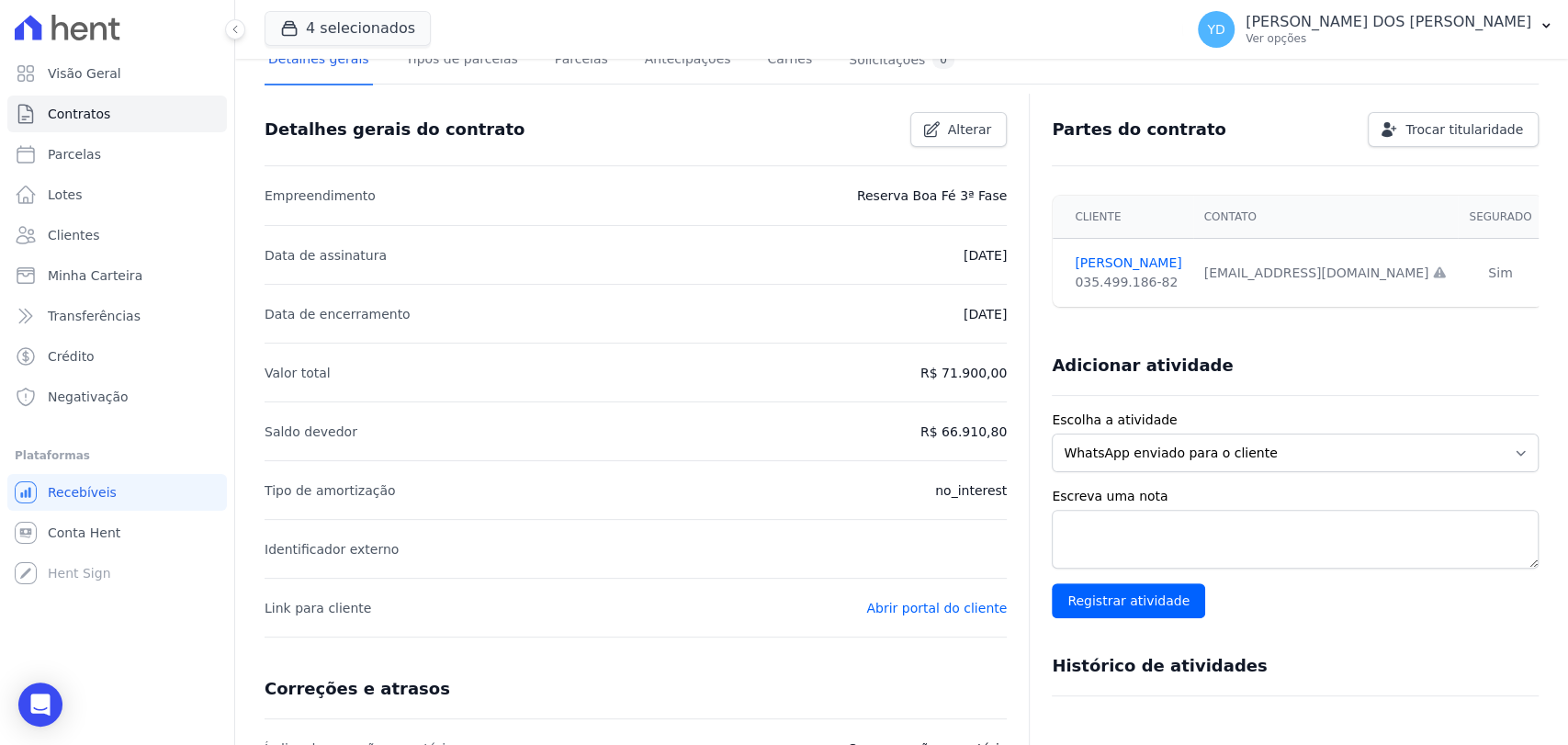
scroll to position [519, 0]
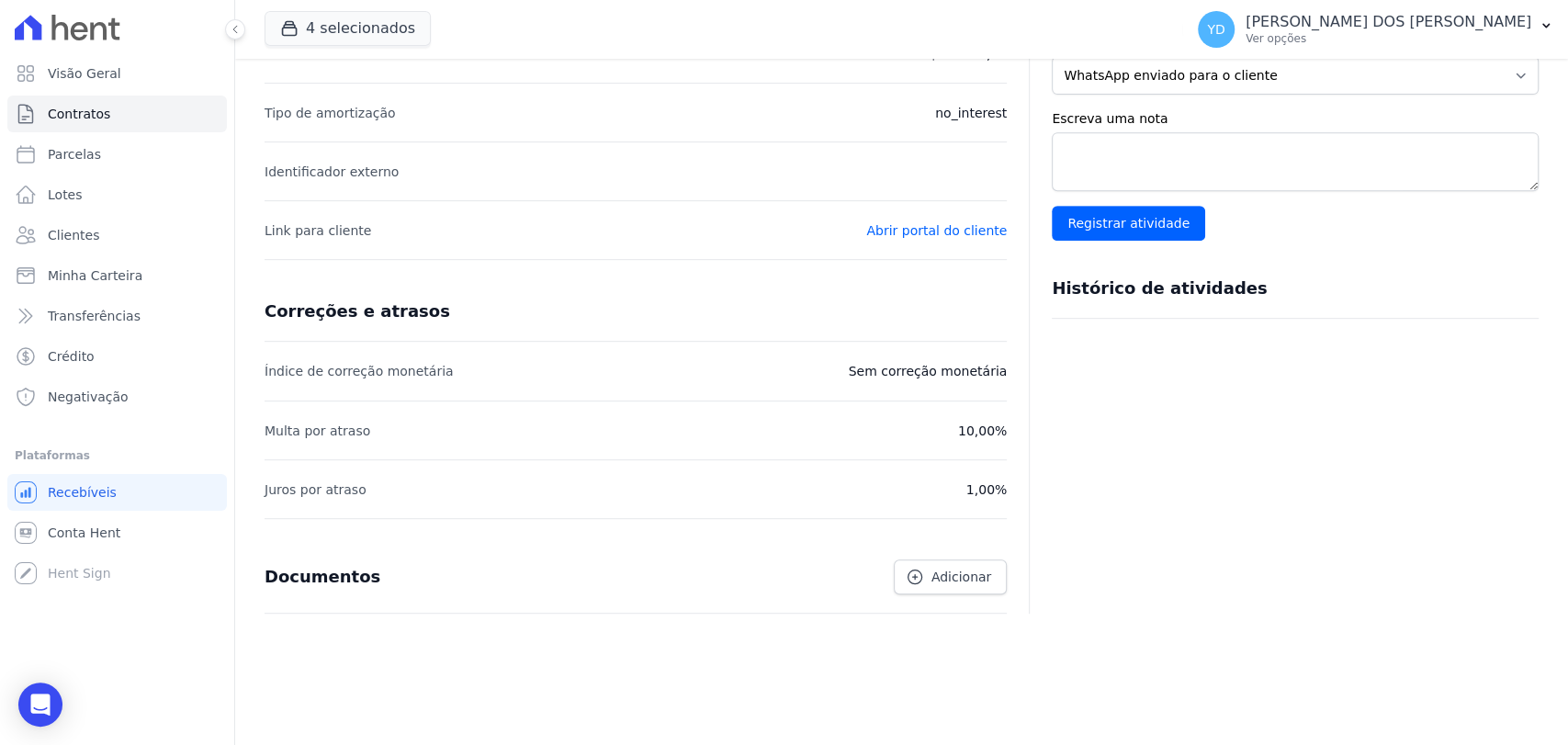
click at [966, 594] on div "Documentos Adicionar" at bounding box center [636, 577] width 742 height 72
click at [966, 592] on link "Adicionar" at bounding box center [950, 577] width 113 height 35
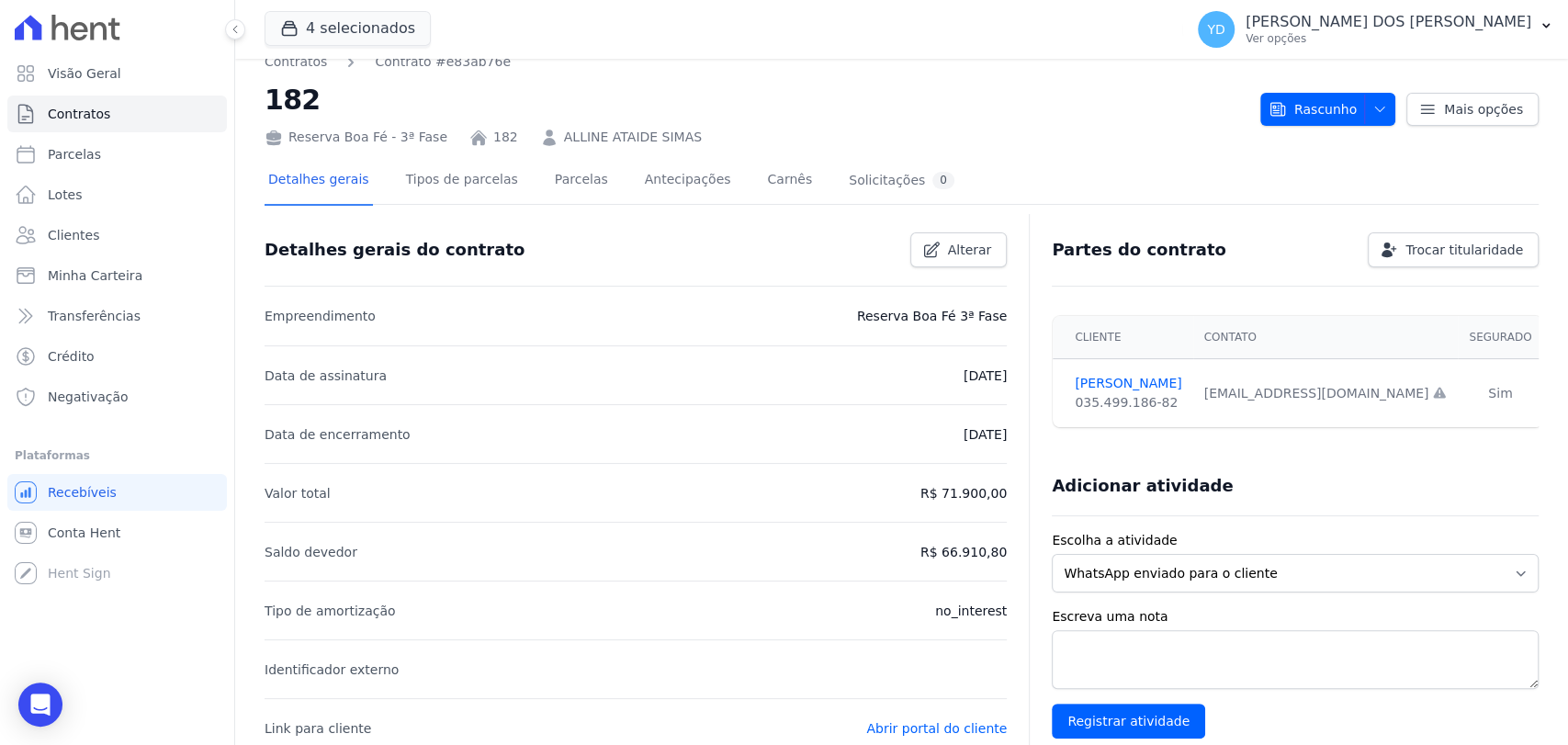
scroll to position [0, 0]
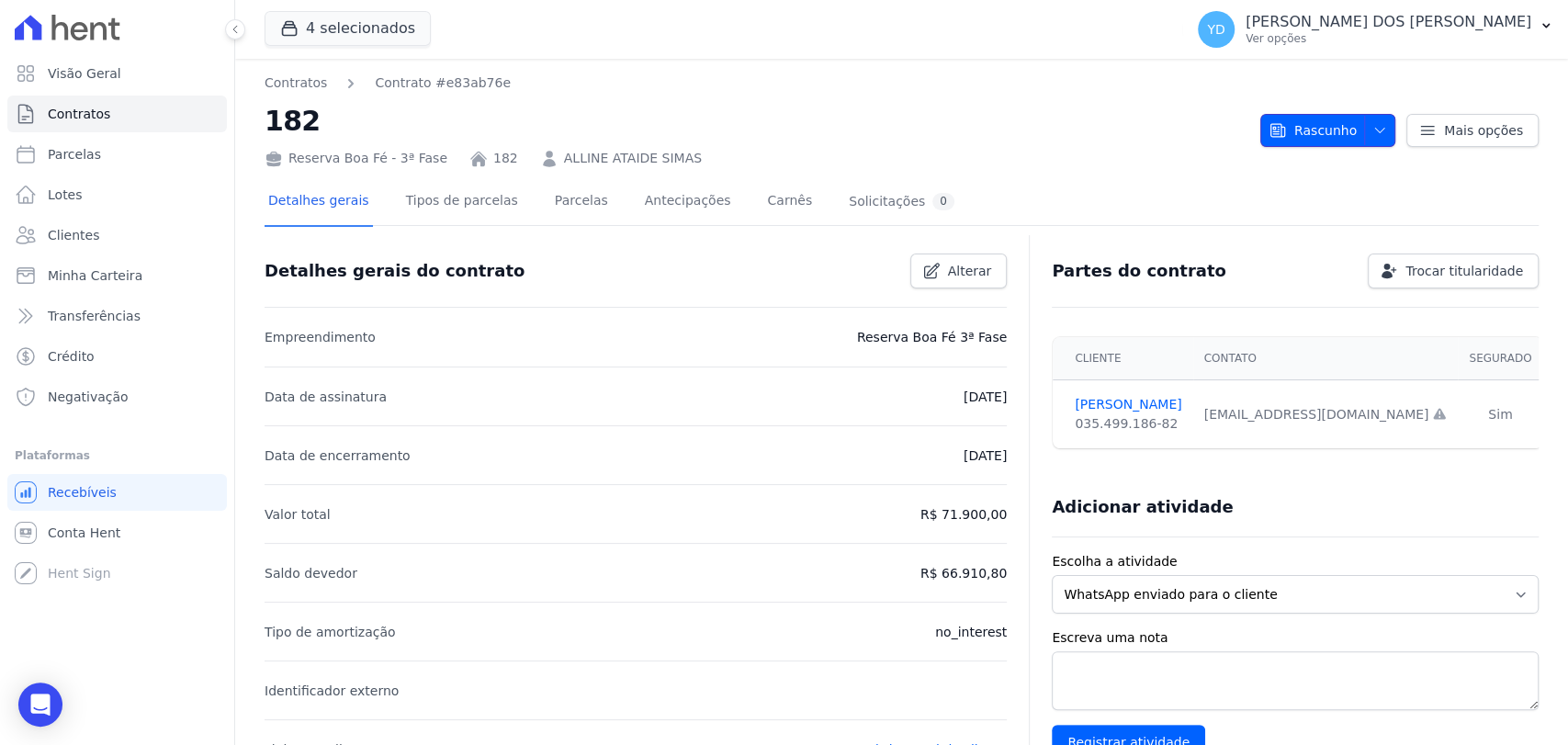
click at [1311, 144] on span "Rascunho" at bounding box center [1313, 130] width 88 height 33
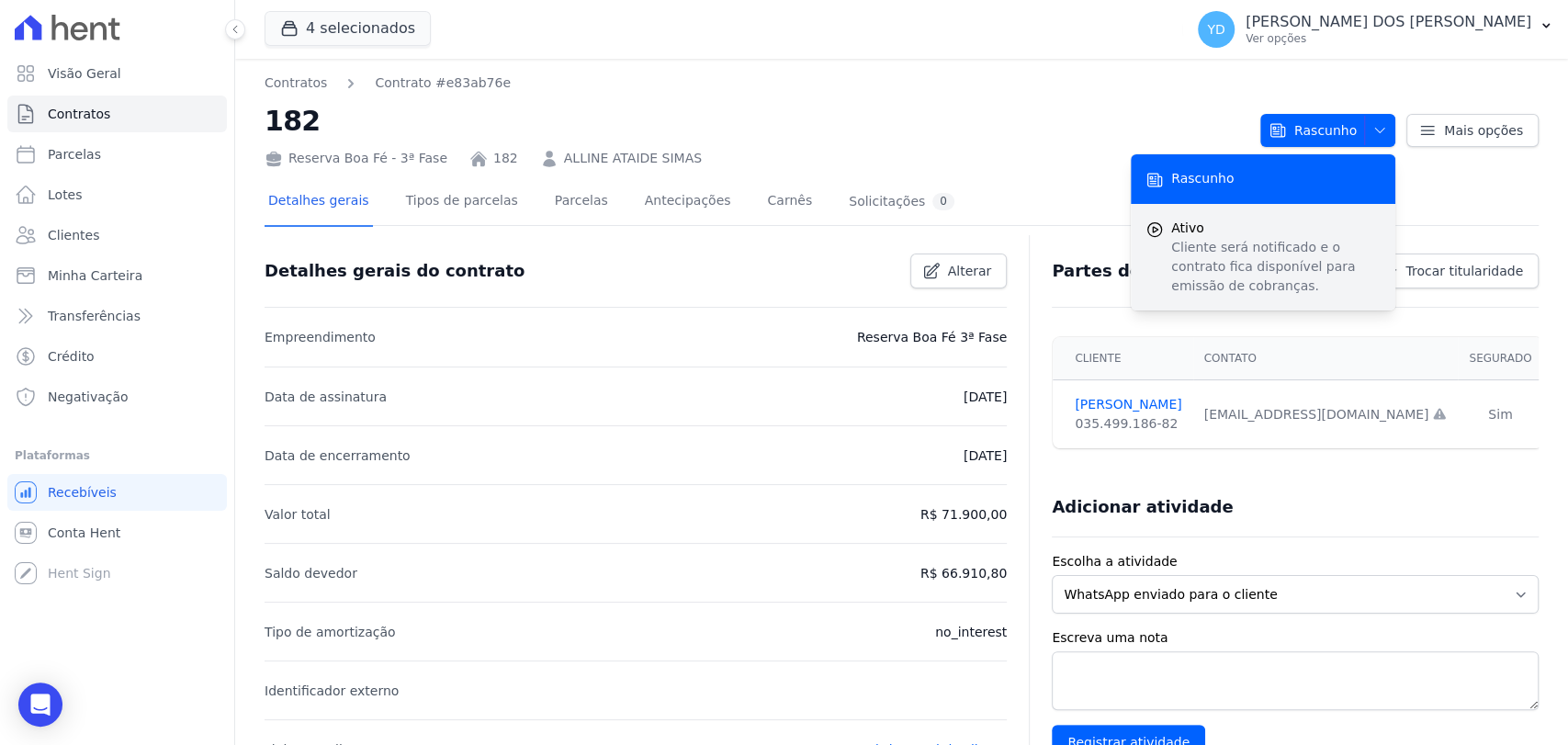
click at [1285, 257] on p "Cliente será notificado e o contrato fica disponível para emissão de cobranças." at bounding box center [1276, 267] width 209 height 58
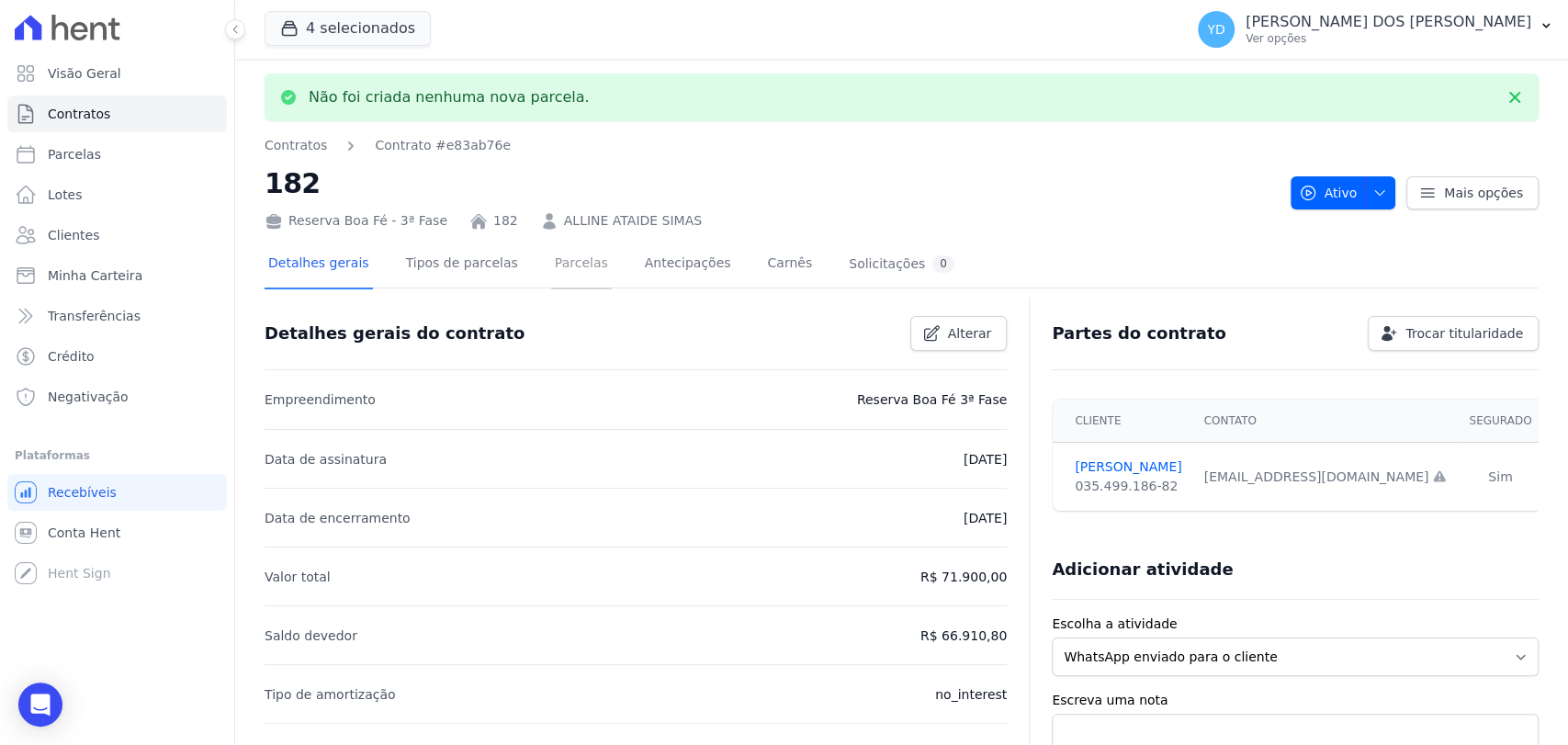
click at [565, 271] on link "Parcelas" at bounding box center [582, 265] width 61 height 49
